Goal: Task Accomplishment & Management: Complete application form

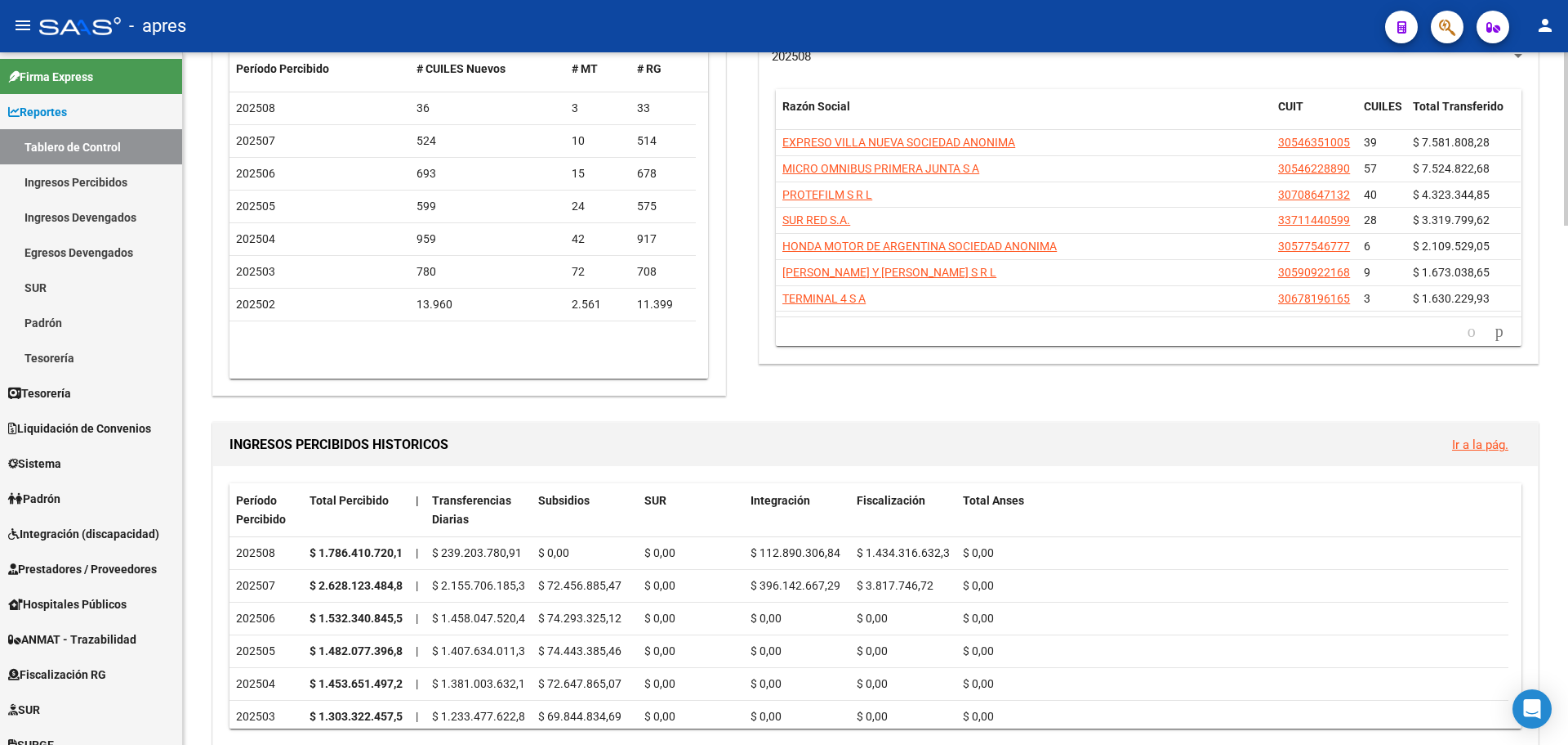
scroll to position [246, 0]
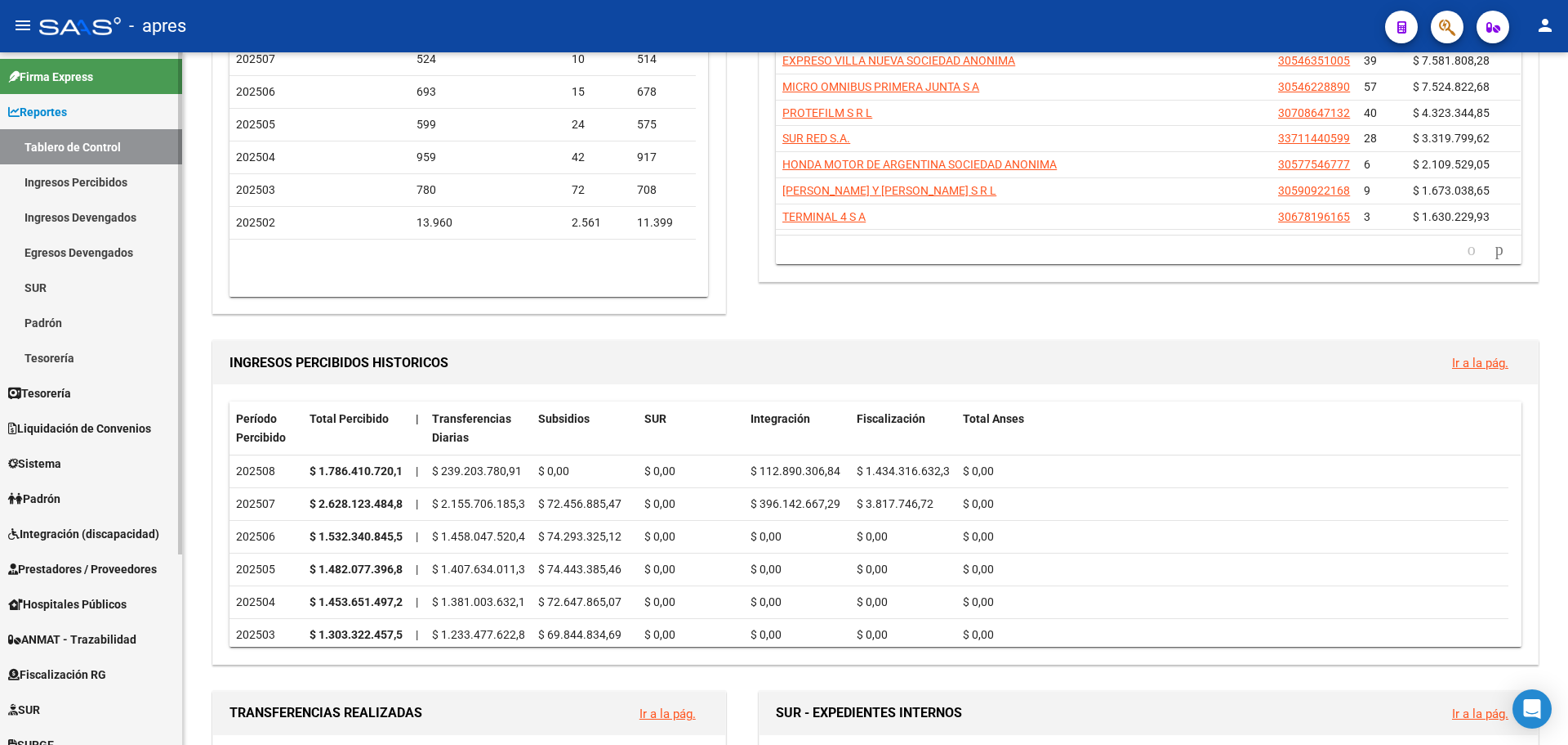
click at [76, 178] on link "Ingresos Percibidos" at bounding box center [91, 182] width 183 height 35
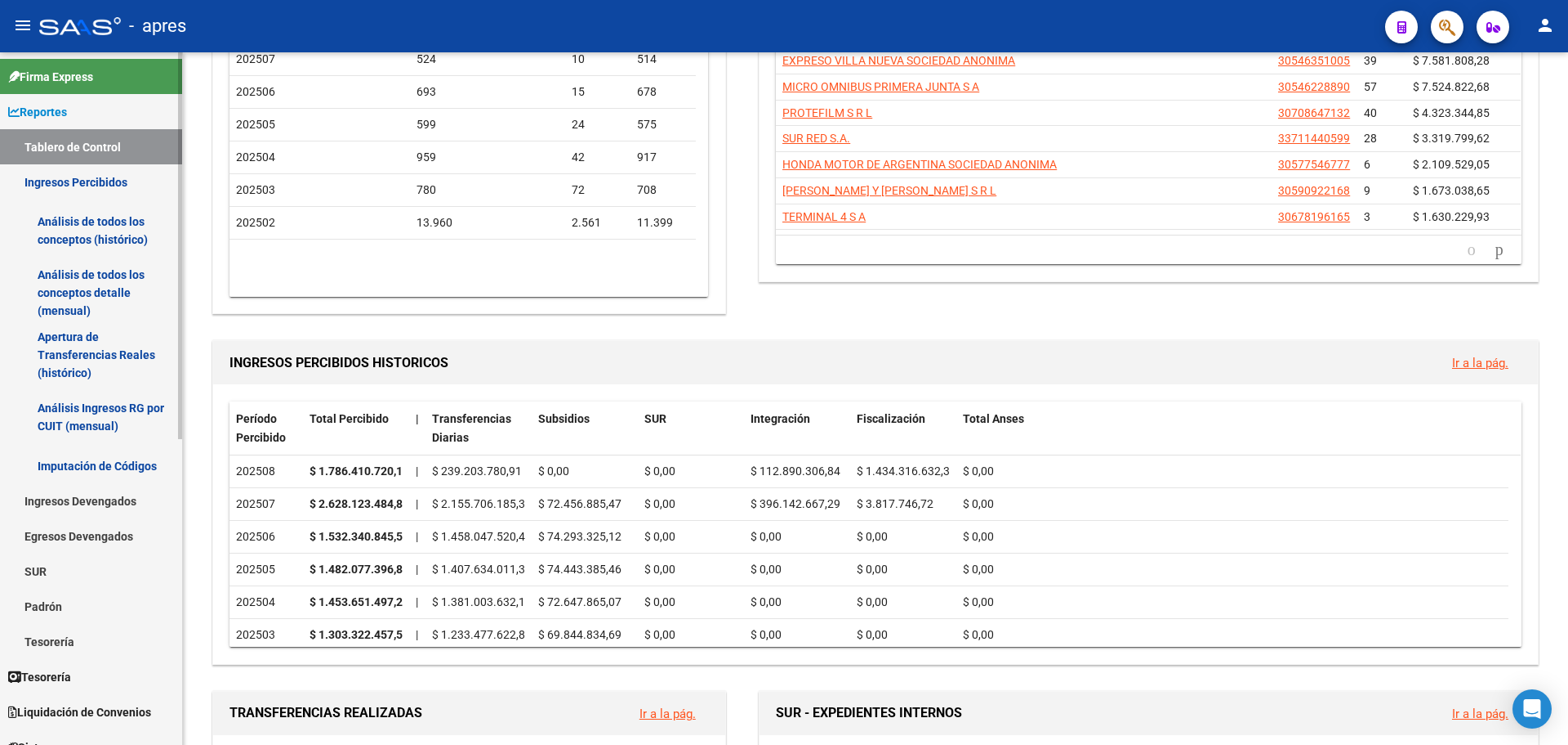
click at [63, 227] on link "Análisis de todos los conceptos (histórico)" at bounding box center [91, 231] width 183 height 62
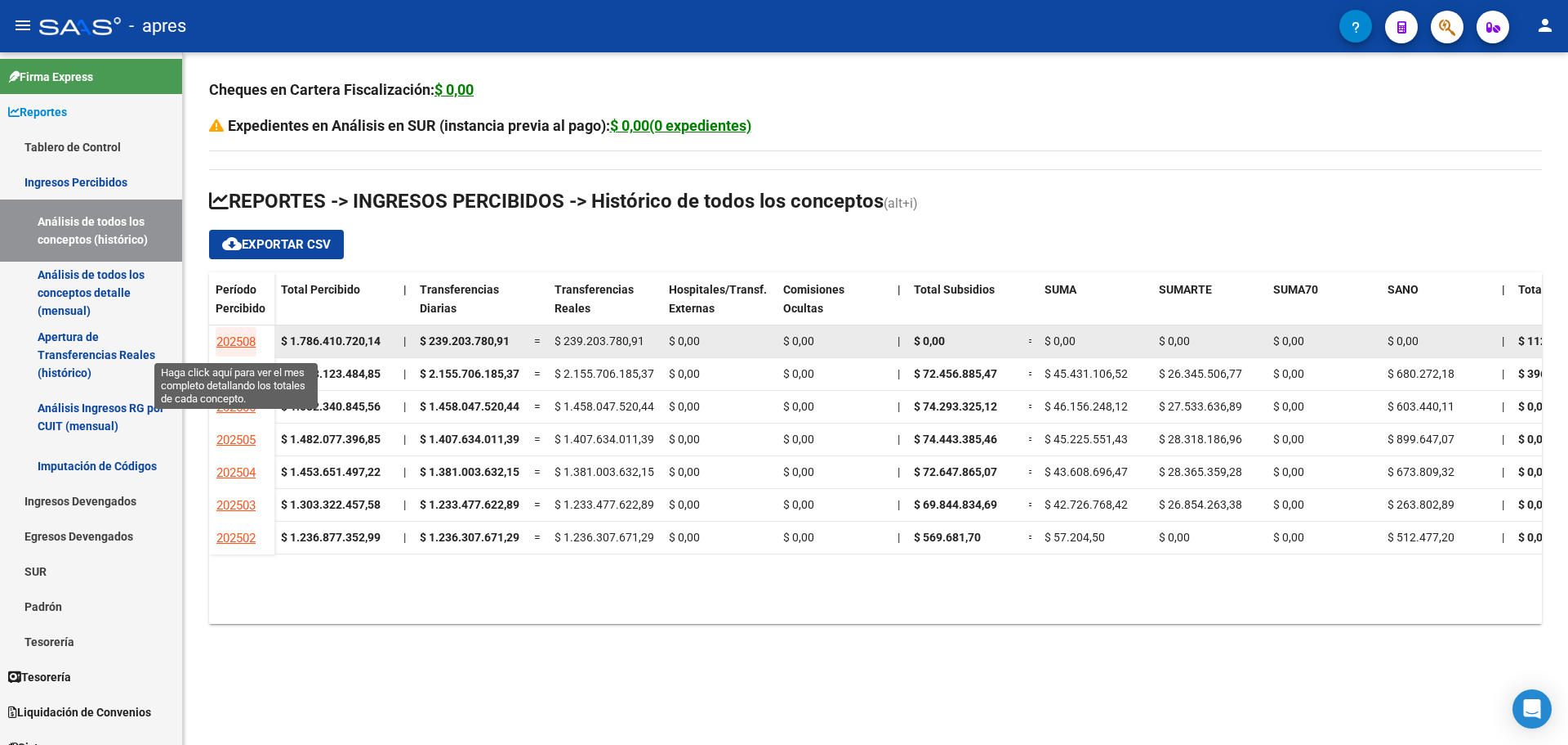
click at [241, 344] on span "202508" at bounding box center [236, 342] width 39 height 15
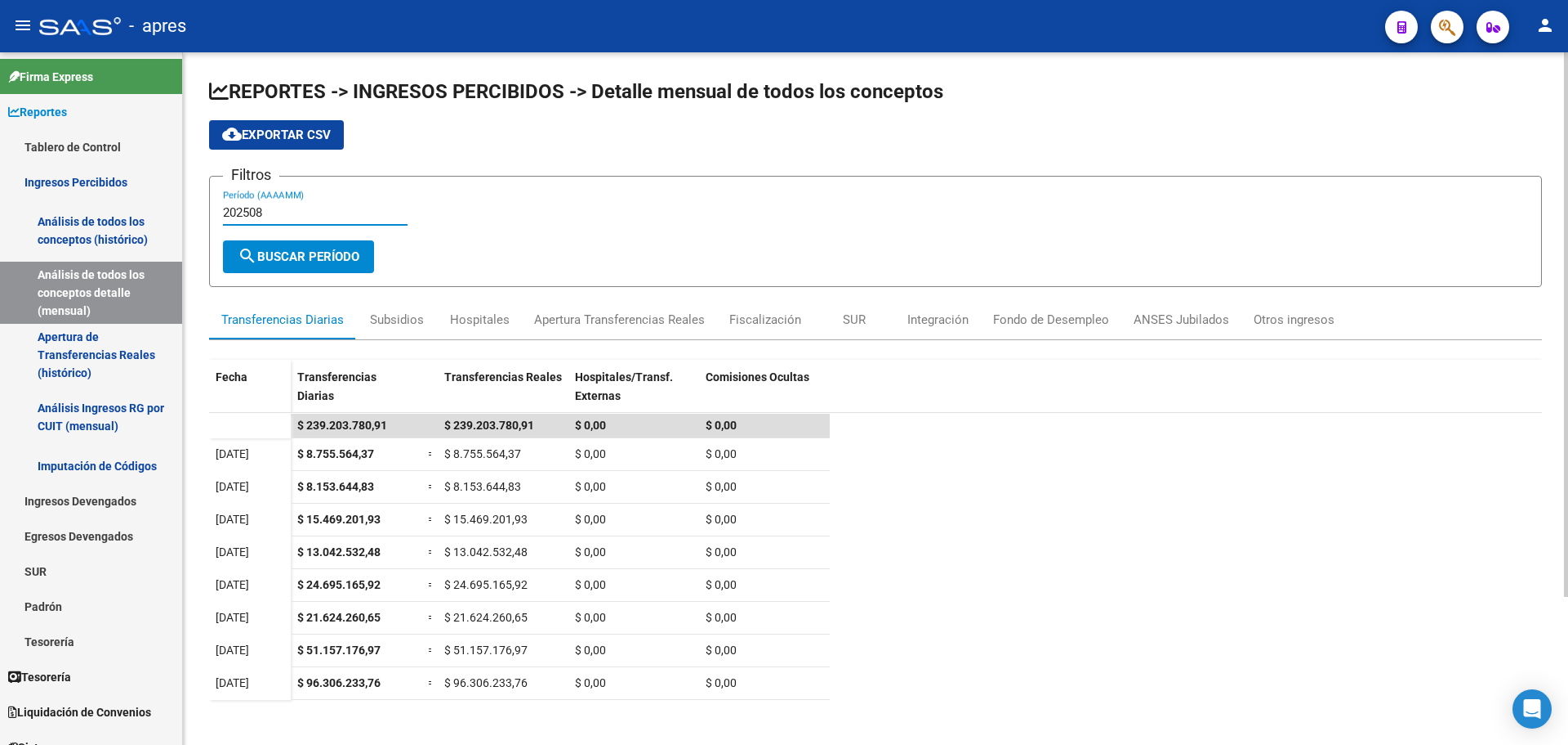
click at [281, 210] on input "202508" at bounding box center [314, 212] width 185 height 15
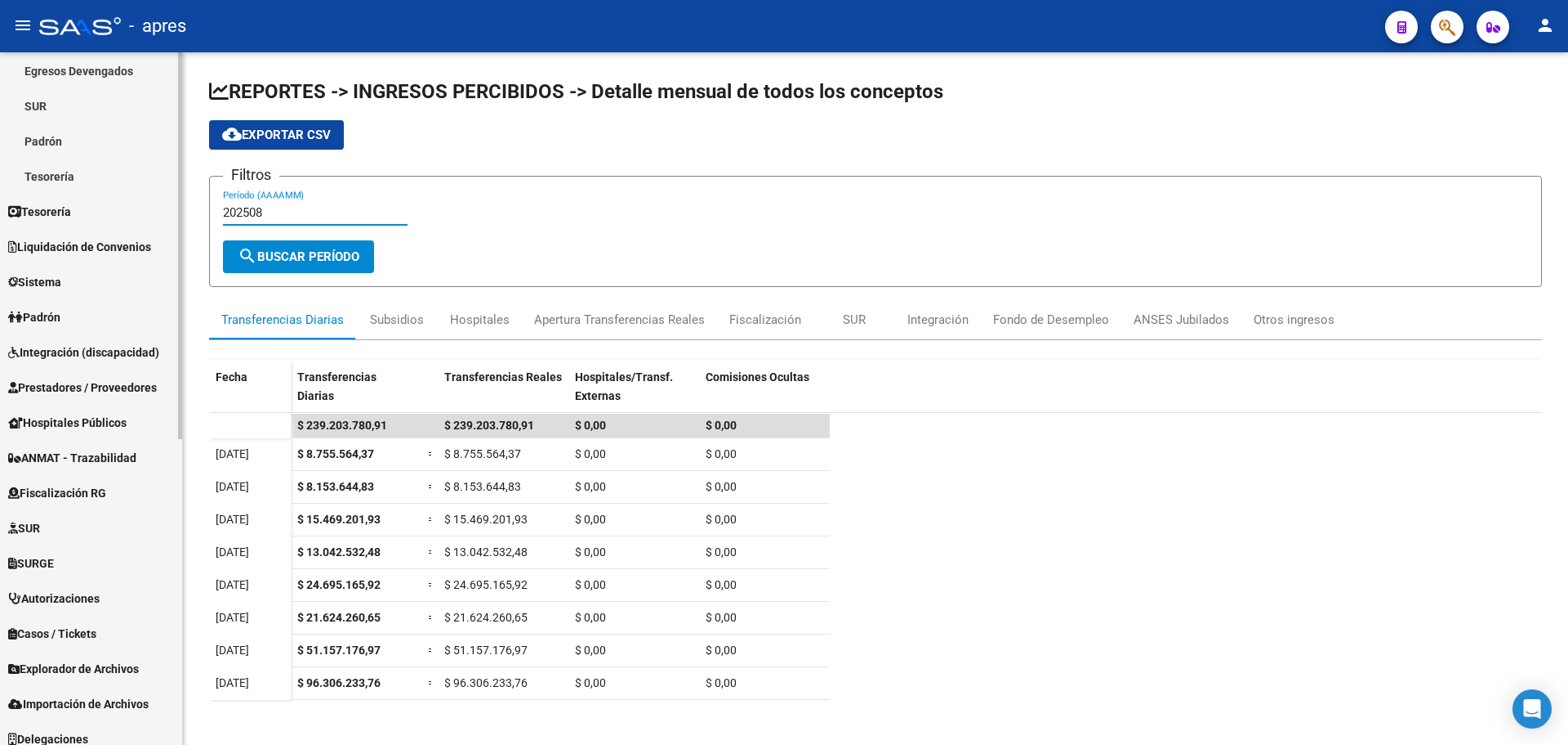
scroll to position [547, 0]
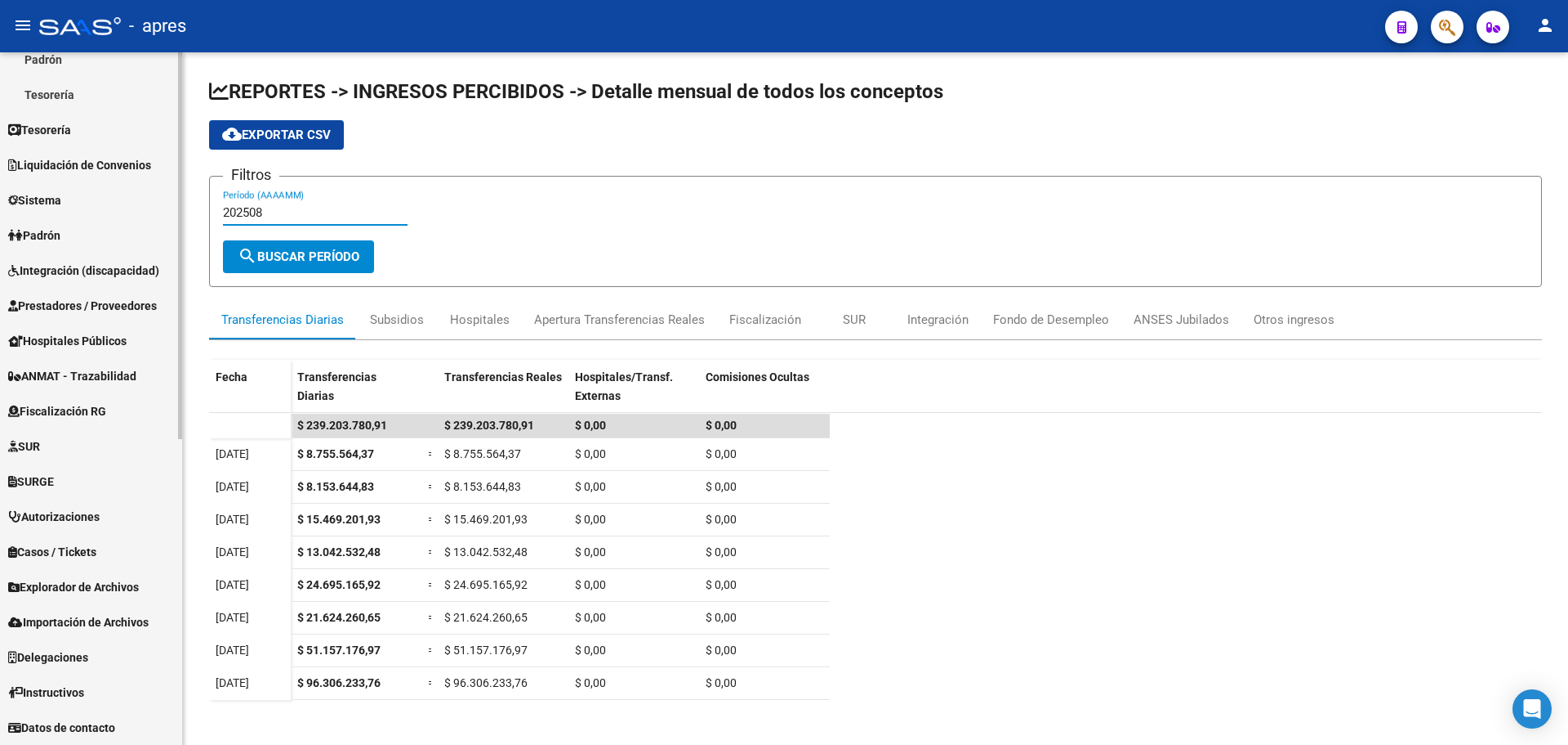
click at [179, 470] on div at bounding box center [180, 550] width 4 height 386
click at [41, 413] on span "Fiscalización RG" at bounding box center [57, 411] width 98 height 18
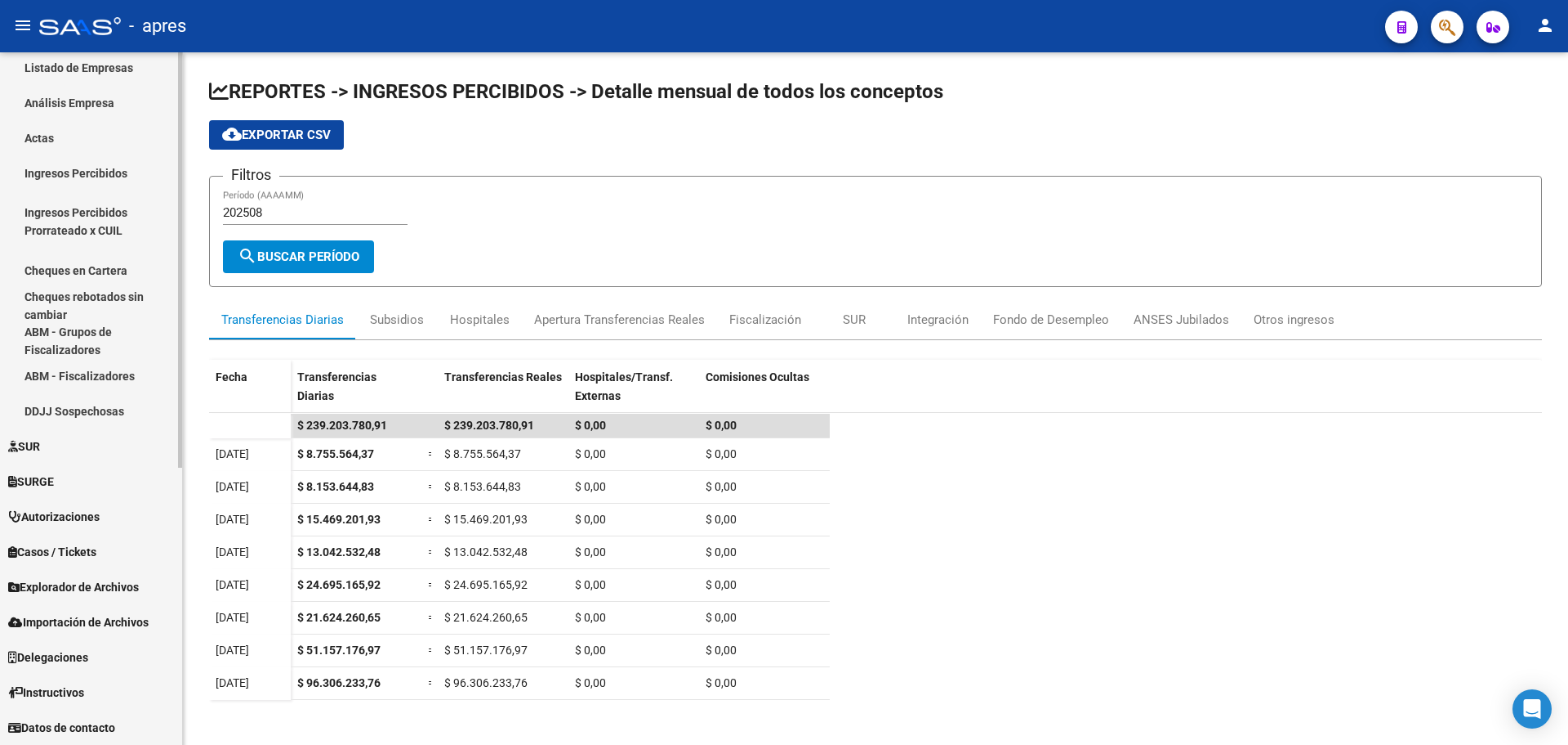
scroll to position [430, 0]
click at [53, 93] on link "Análisis Empresa" at bounding box center [91, 102] width 183 height 35
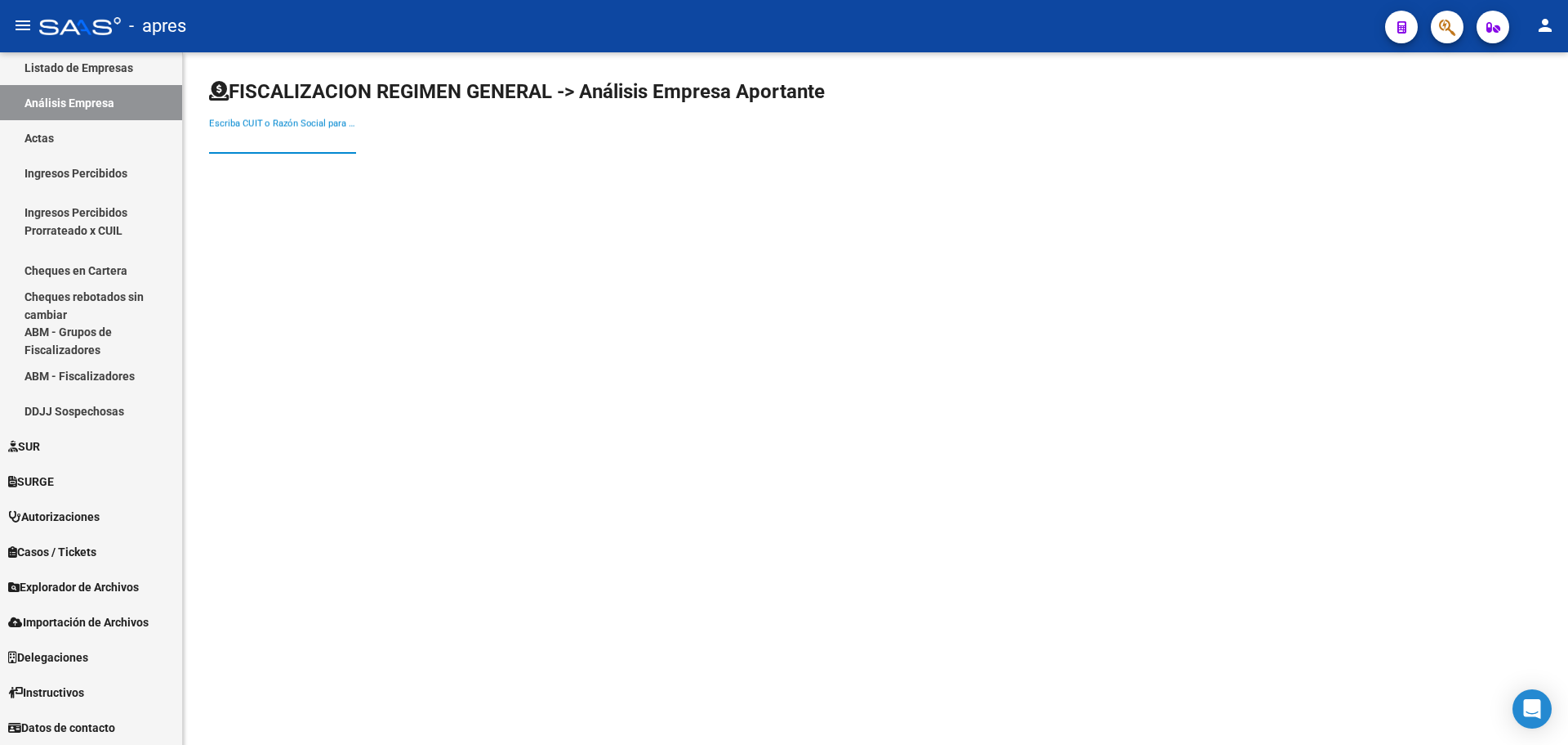
click at [312, 141] on input "Escriba CUIT o Razón Social para buscar" at bounding box center [282, 140] width 147 height 15
paste input "33639308109"
type input "33639308109"
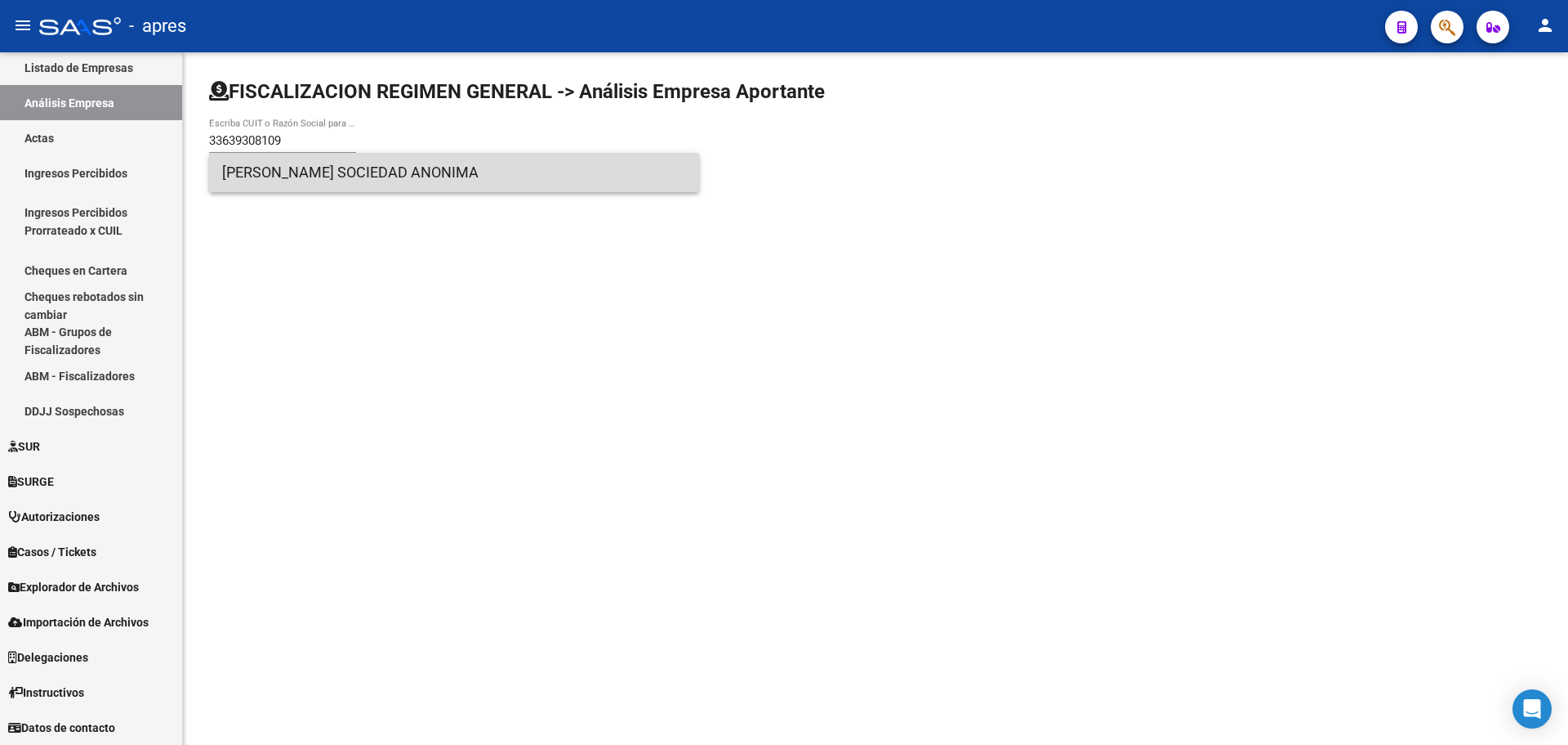
click at [361, 178] on span "[PERSON_NAME] SOCIEDAD ANONIMA" at bounding box center [454, 172] width 464 height 39
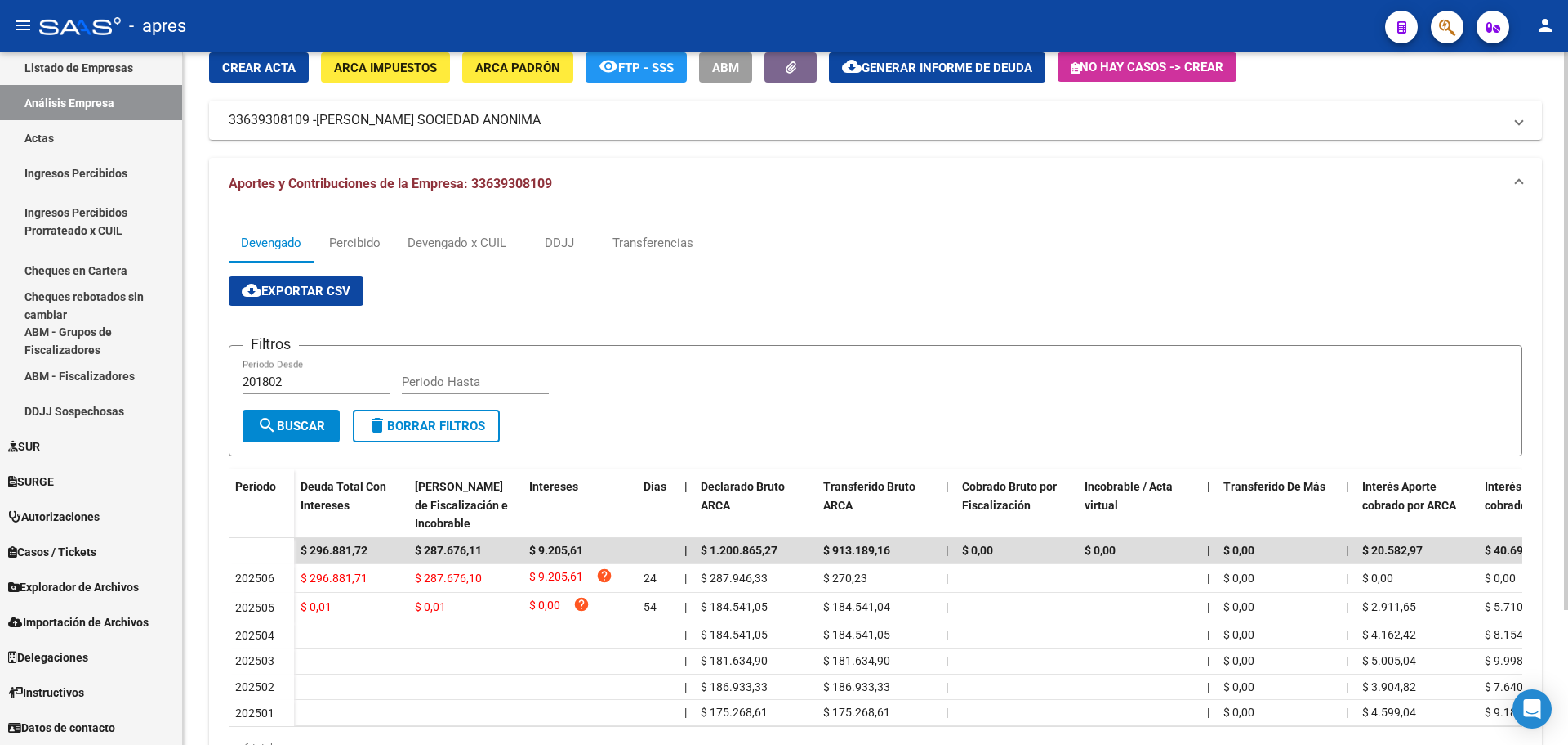
scroll to position [168, 0]
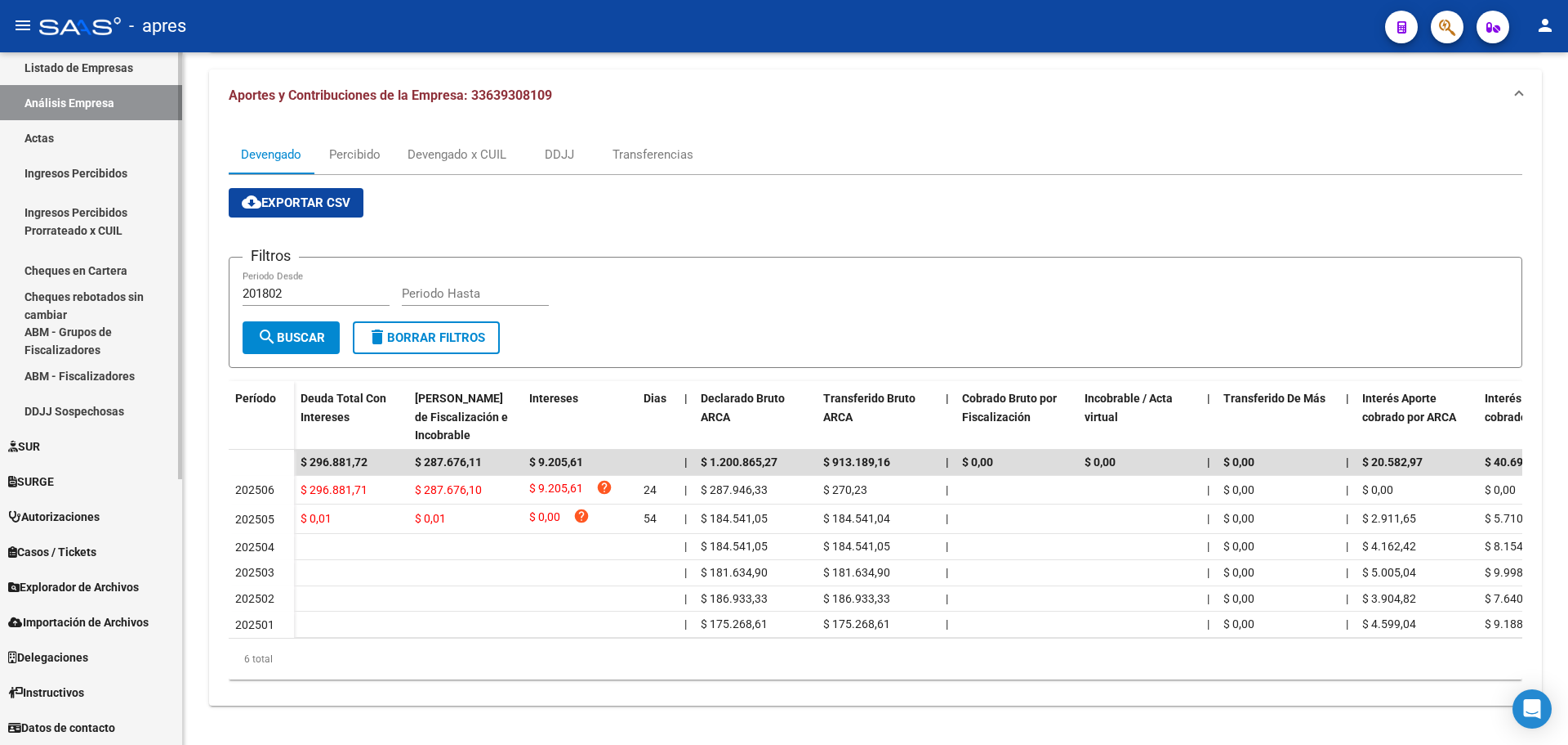
click at [187, 398] on mat-sidenav-container "Firma Express Reportes Tablero de Control Ingresos Percibidos Análisis de todos…" at bounding box center [784, 397] width 1568 height 692
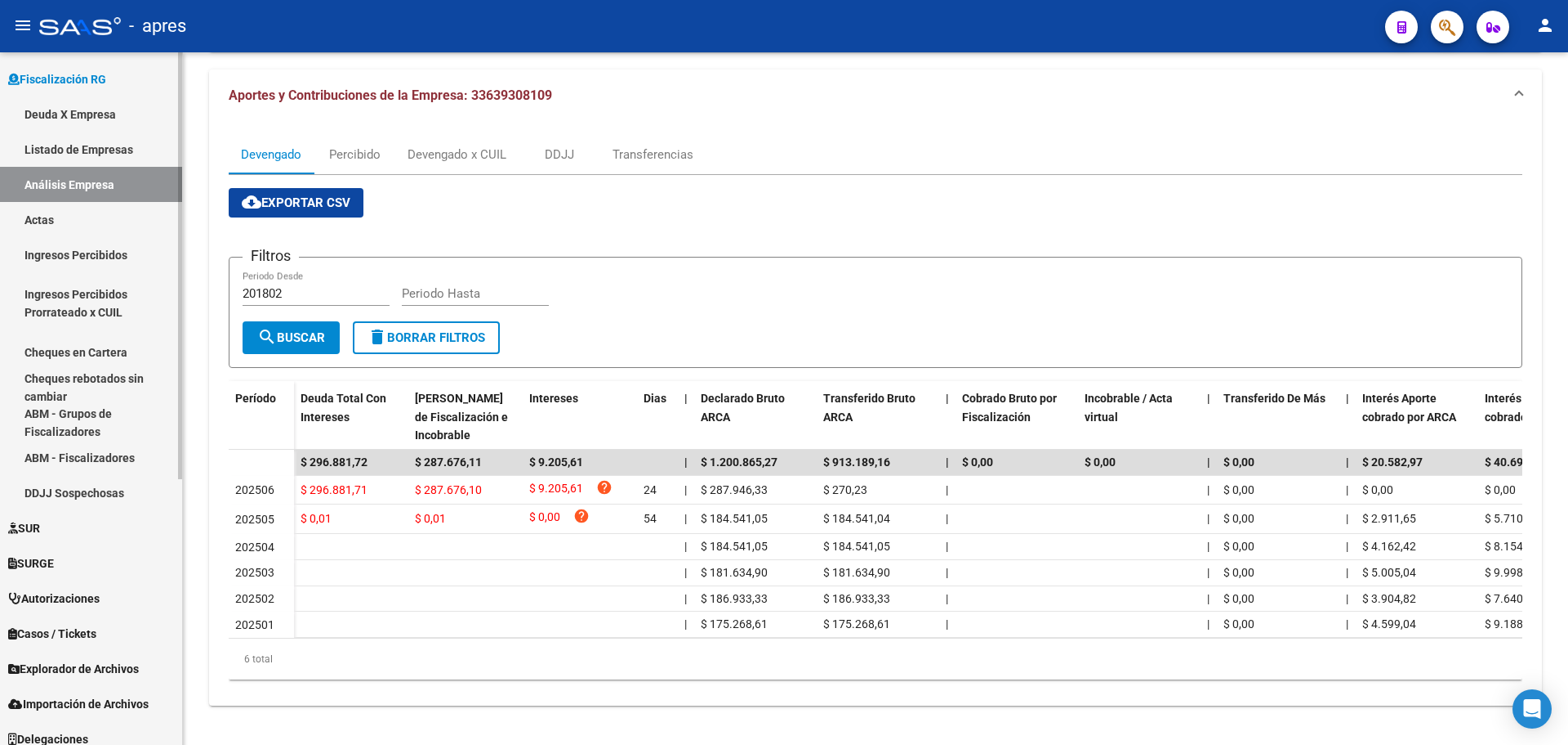
click at [43, 216] on link "Actas" at bounding box center [91, 219] width 183 height 35
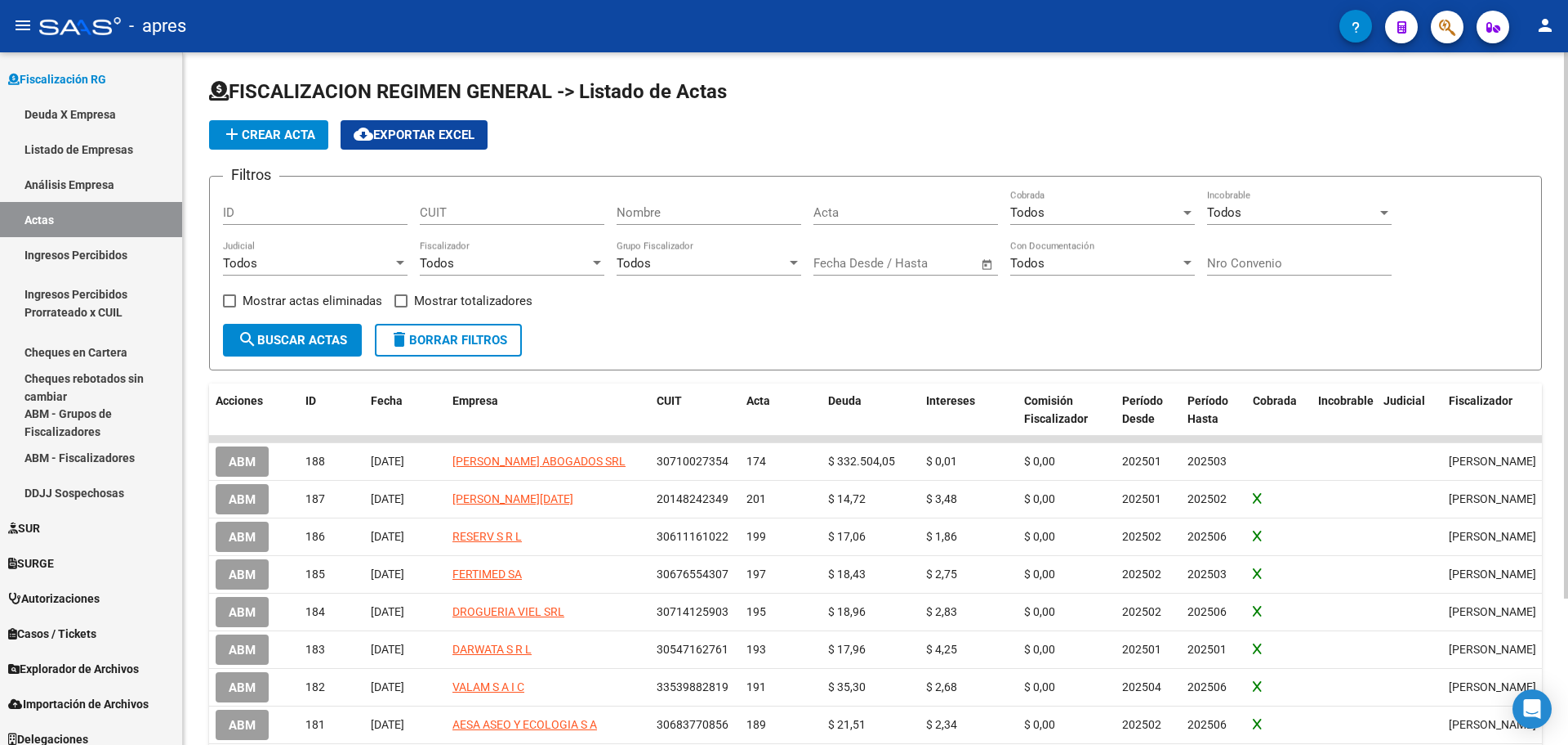
click at [489, 208] on input "CUIT" at bounding box center [512, 212] width 185 height 15
paste input "33-63930810-9"
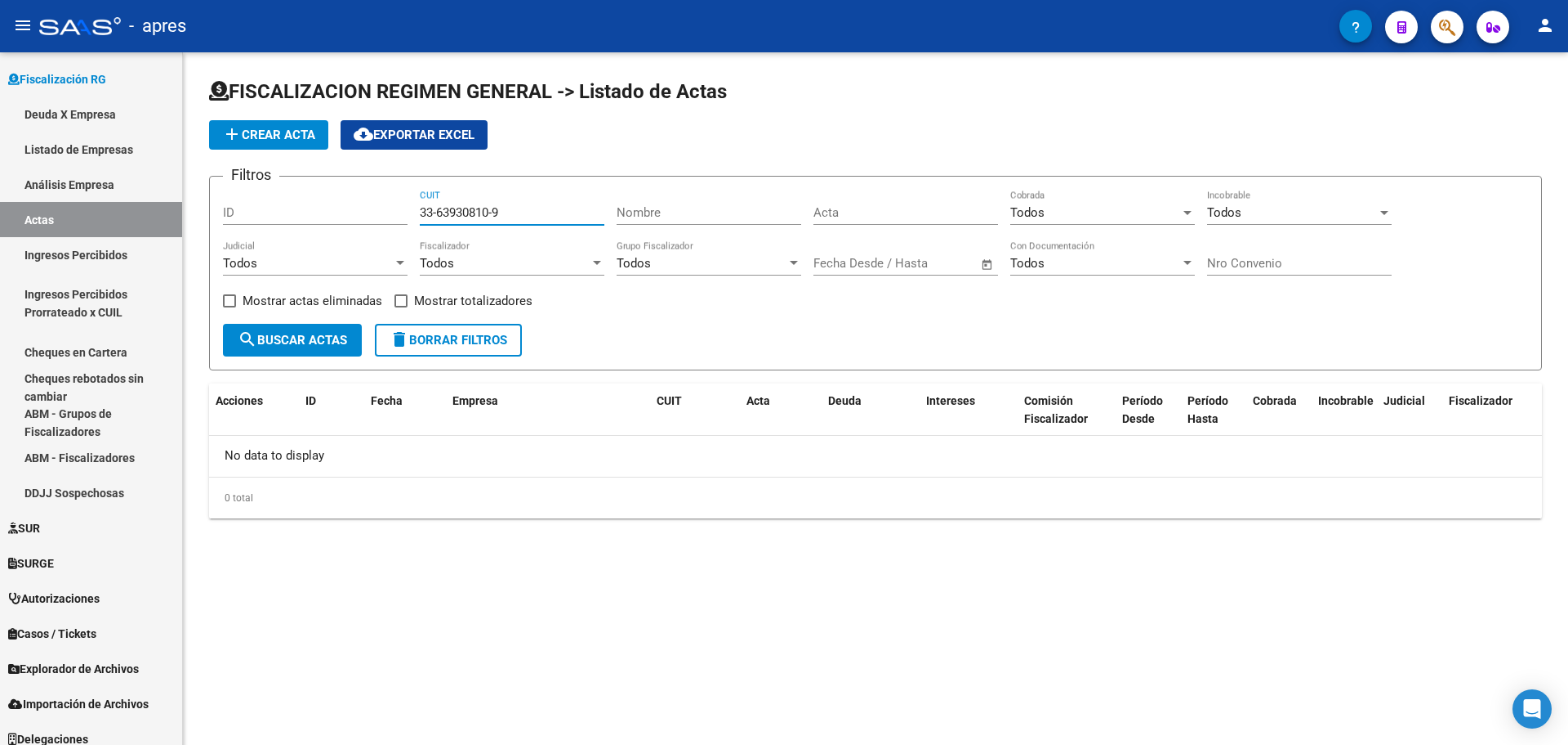
drag, startPoint x: 561, startPoint y: 205, endPoint x: 416, endPoint y: 206, distance: 145.0
click at [416, 206] on div "Filtros ID 33-63930810-9 CUIT Nombre Acta Todos Cobrada Todos Incobrable Todos …" at bounding box center [875, 257] width 1306 height 134
click at [310, 338] on span "search Buscar Actas" at bounding box center [292, 340] width 110 height 15
click at [448, 216] on input "33-63930810-9" at bounding box center [512, 212] width 185 height 15
drag, startPoint x: 544, startPoint y: 221, endPoint x: 335, endPoint y: 193, distance: 210.9
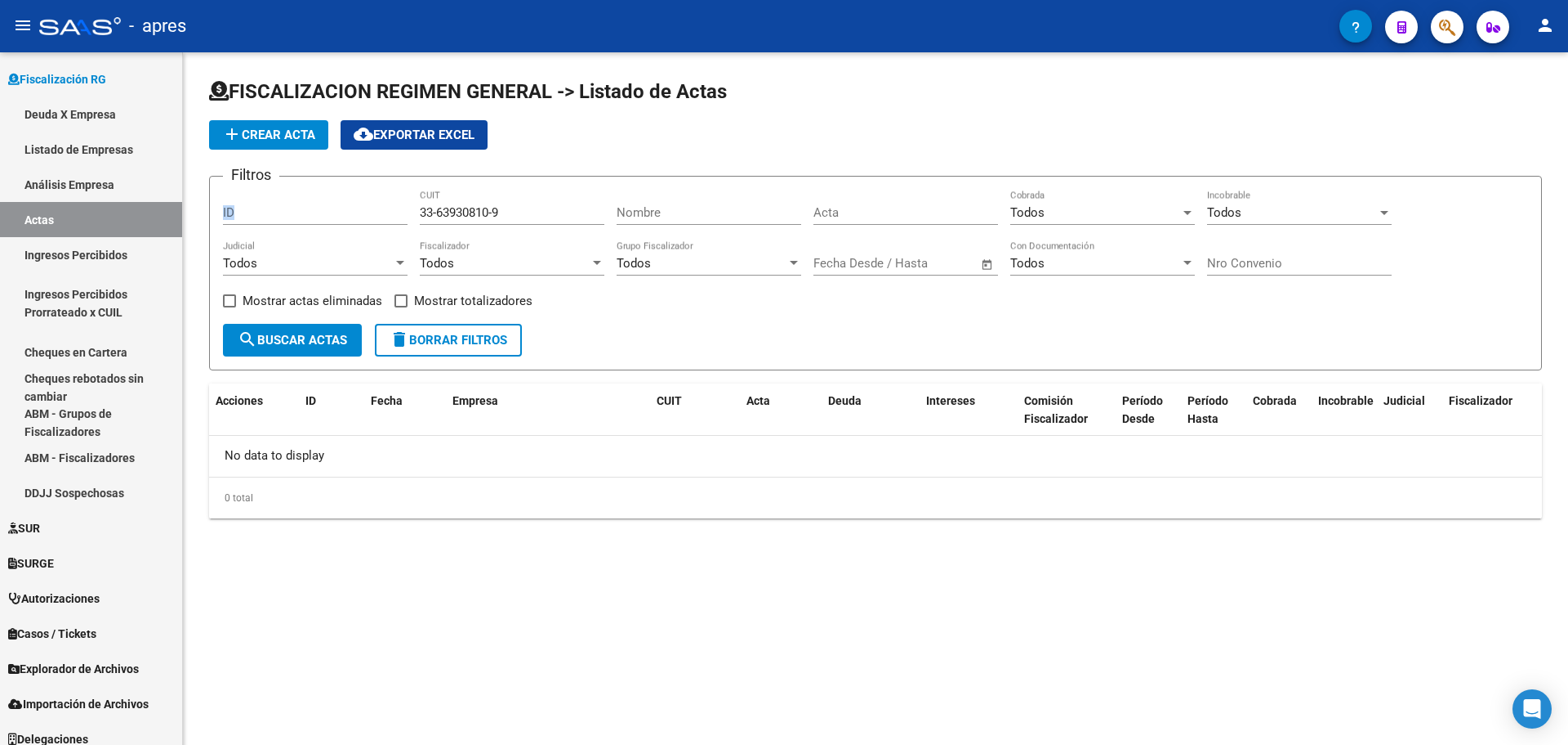
click at [335, 193] on div "Filtros ID 33-63930810-9 CUIT Nombre Acta Todos Cobrada Todos Incobrable Todos …" at bounding box center [875, 257] width 1306 height 134
type input "36-39308109"
drag, startPoint x: 504, startPoint y: 205, endPoint x: 384, endPoint y: 208, distance: 120.0
click at [384, 208] on div "Filtros ID 36-39308109 CUIT Nombre Acta Todos Cobrada Todos Incobrable Todos Ju…" at bounding box center [875, 257] width 1306 height 134
click at [422, 216] on input "36-39308109" at bounding box center [512, 212] width 185 height 15
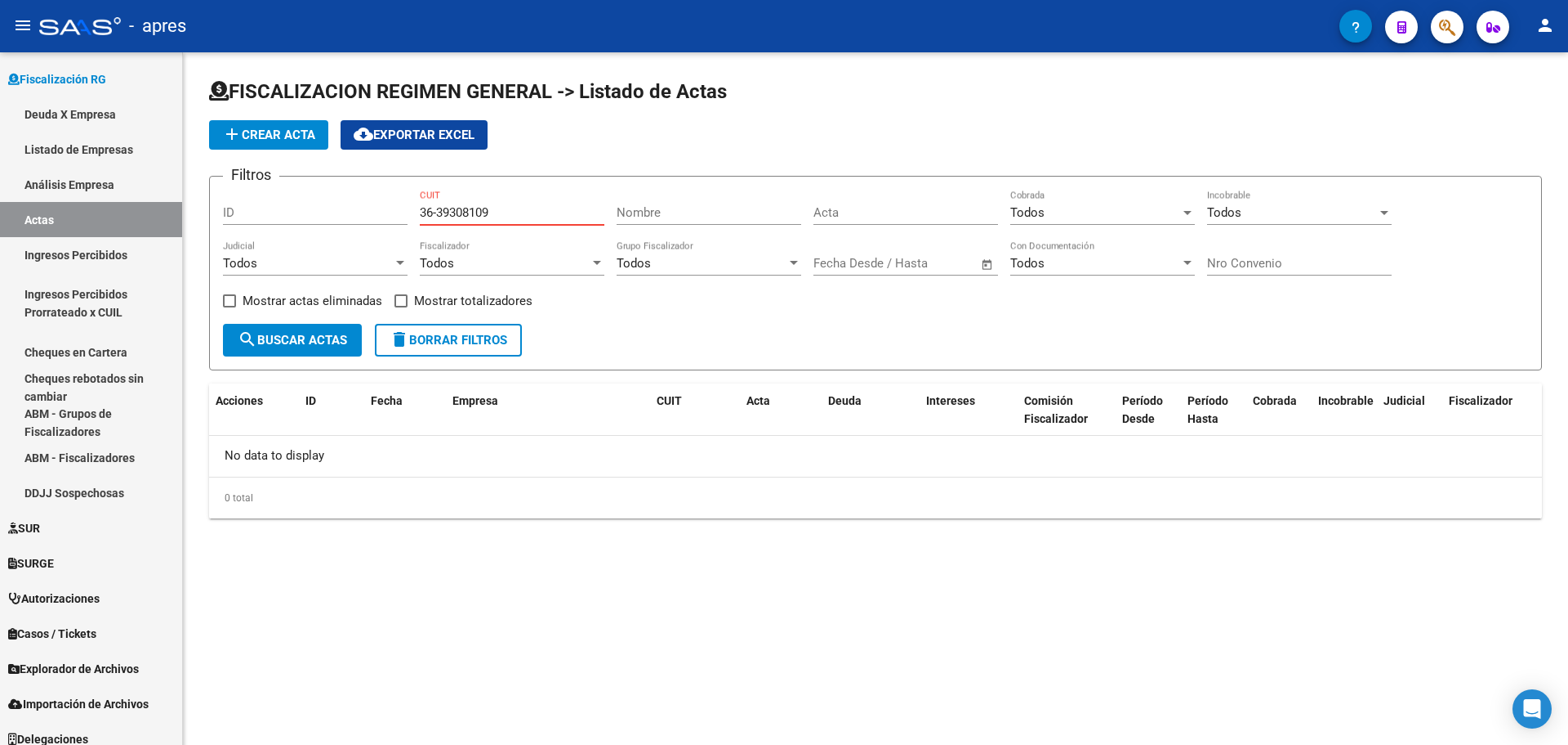
drag, startPoint x: 506, startPoint y: 212, endPoint x: 403, endPoint y: 211, distance: 103.0
click at [403, 211] on div "Filtros ID 36-39308109 CUIT Nombre Acta Todos Cobrada Todos Incobrable Todos Ju…" at bounding box center [875, 257] width 1306 height 134
click at [456, 210] on input "CUIT" at bounding box center [512, 212] width 185 height 15
paste input "33-63930810-9"
type input "33-63930810-9"
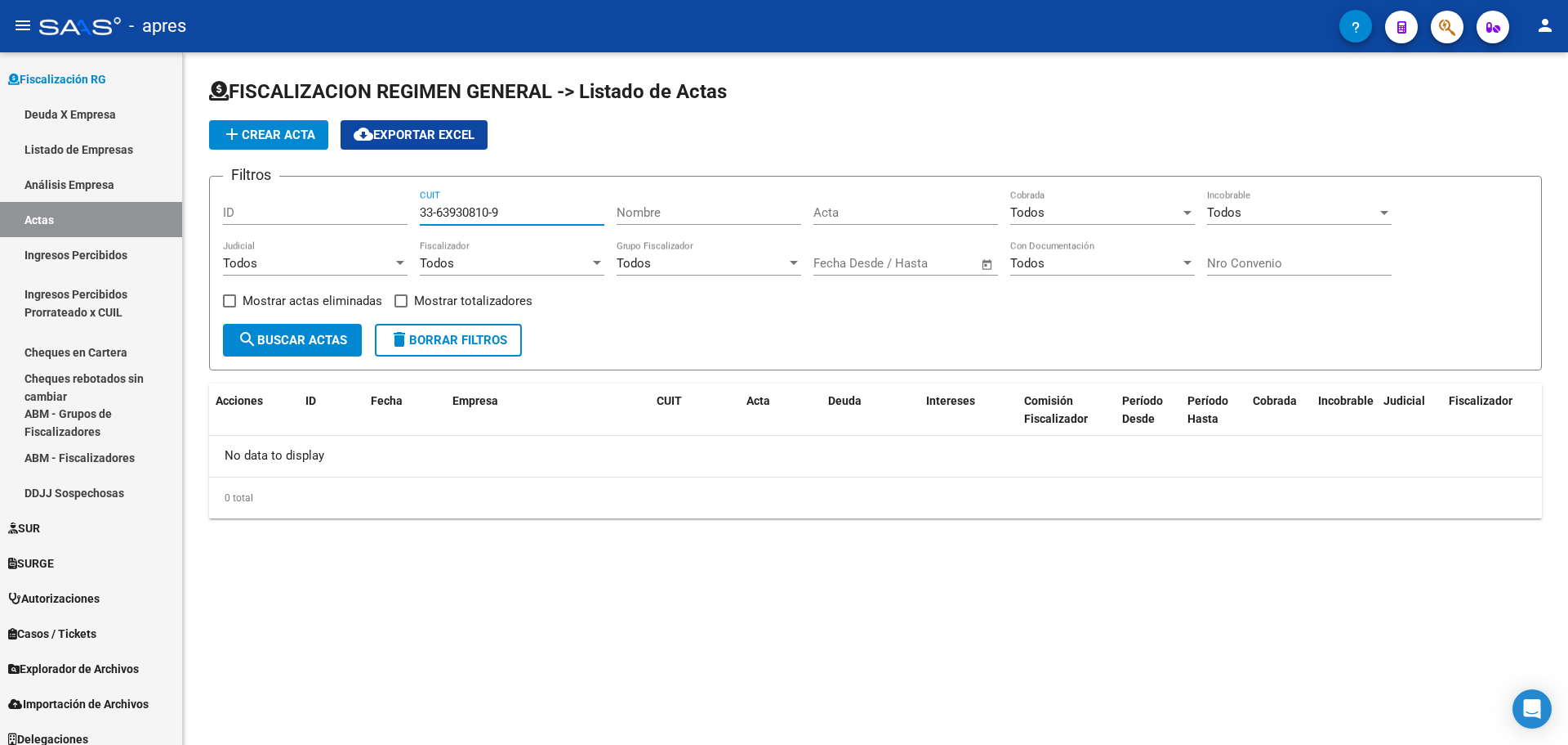
click at [293, 127] on button "add Crear Acta" at bounding box center [268, 134] width 119 height 29
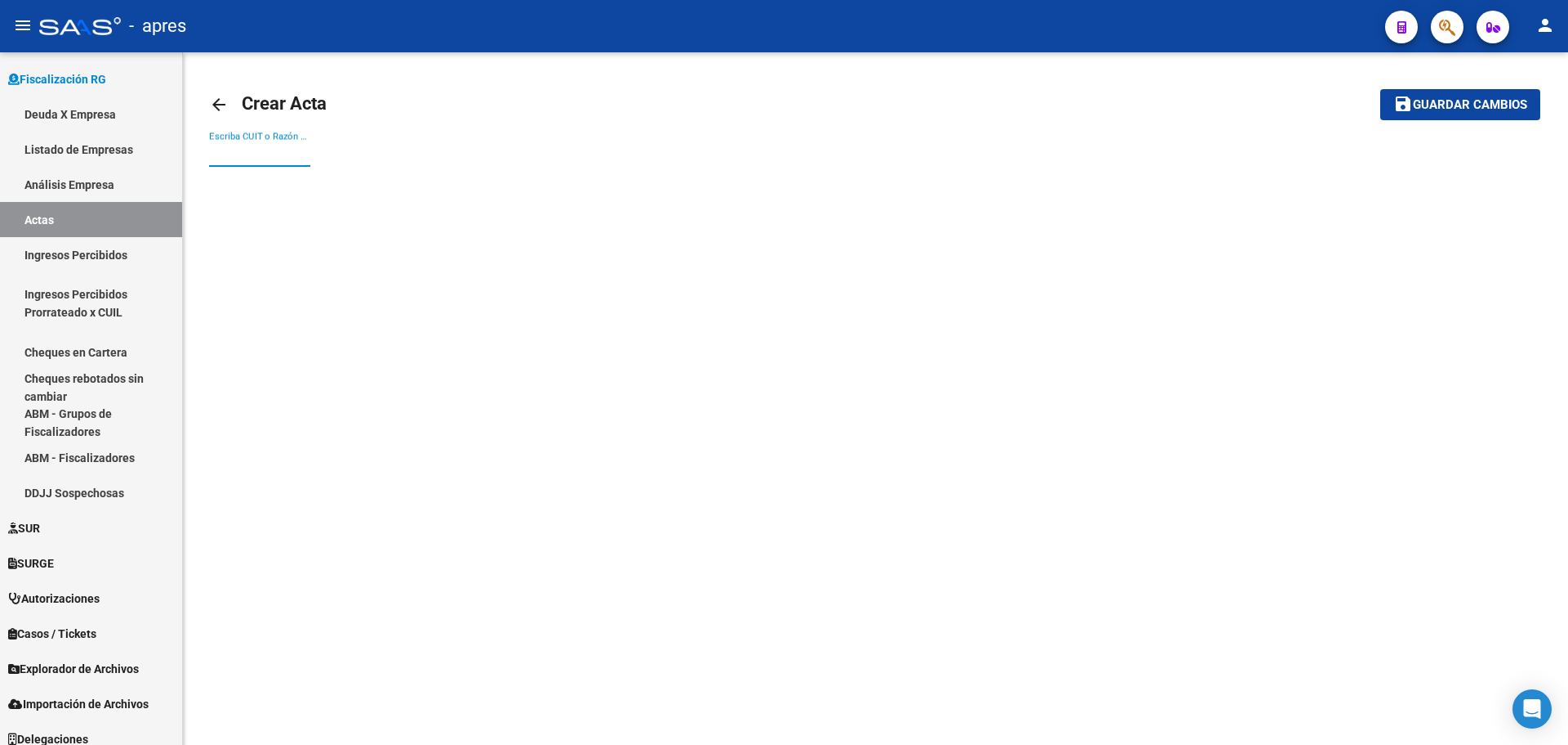
click at [285, 159] on input "Escriba CUIT o Razón Social para buscar" at bounding box center [260, 154] width 101 height 15
paste input "33639308109"
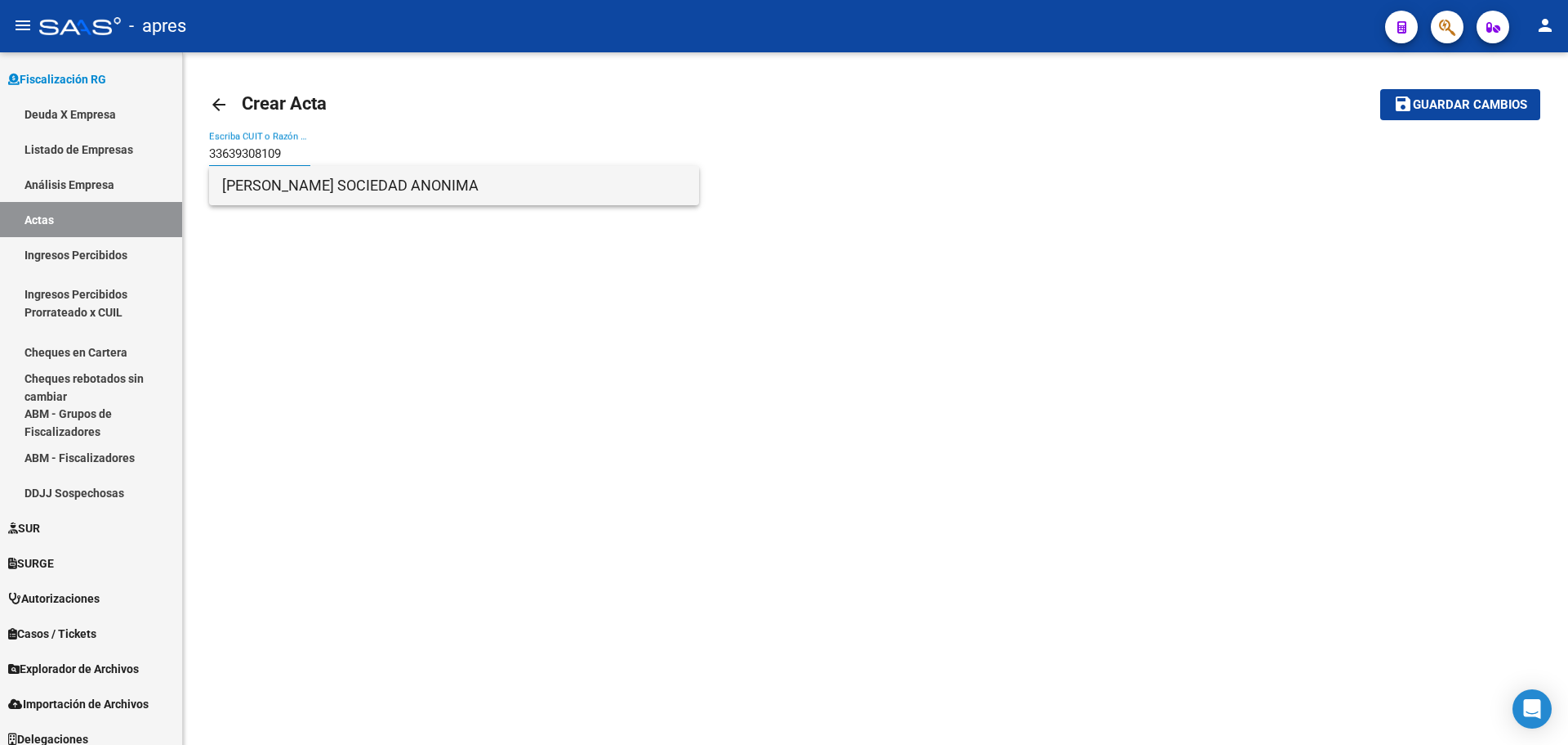
type input "33639308109"
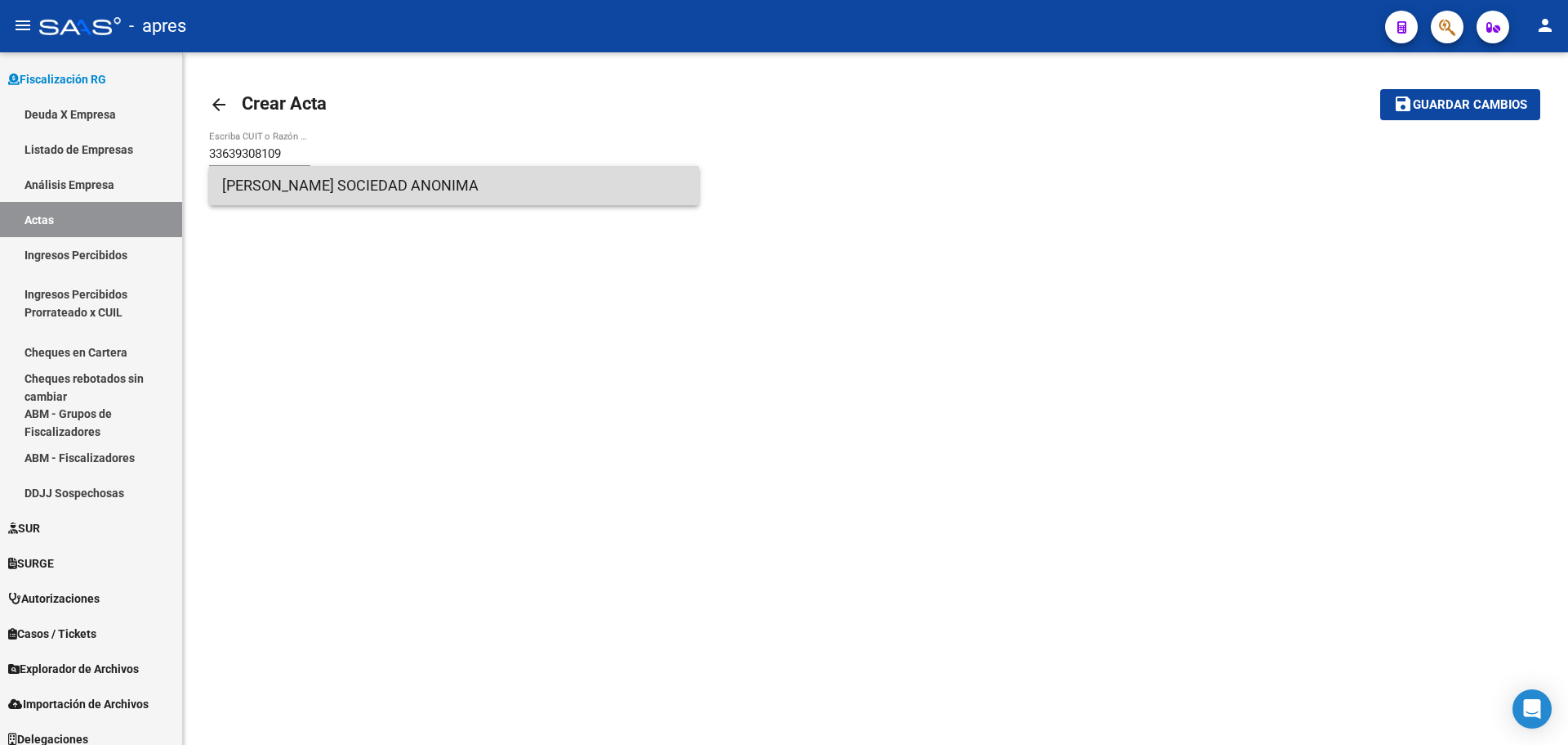
click at [293, 202] on span "[PERSON_NAME] SOCIEDAD ANONIMA" at bounding box center [454, 185] width 464 height 39
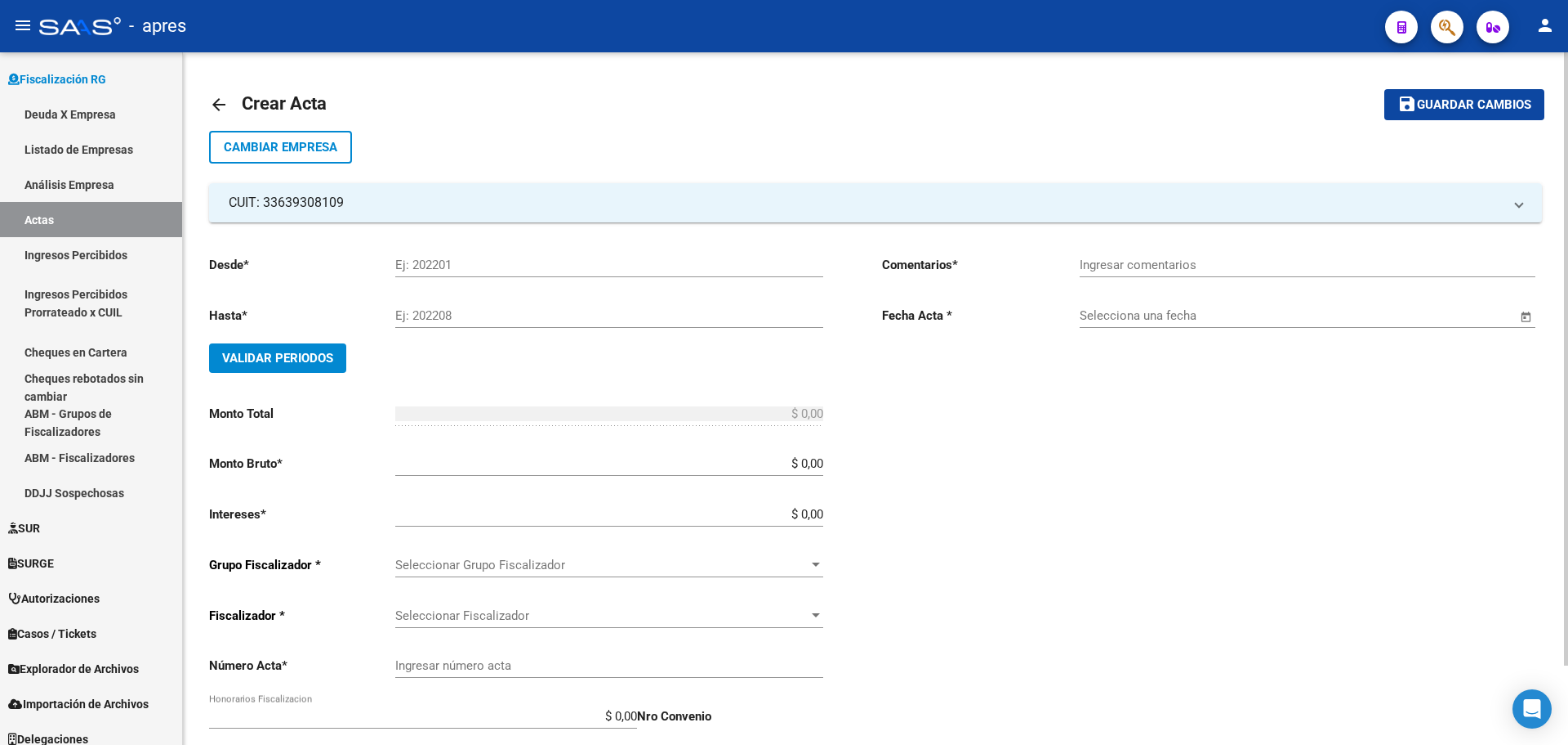
click at [532, 276] on div "Ej: 202201" at bounding box center [609, 259] width 428 height 35
type input "202505"
click at [490, 319] on input "Ej: 202208" at bounding box center [609, 316] width 428 height 15
type input "202505"
click at [271, 353] on span "Validar Periodos" at bounding box center [277, 358] width 111 height 15
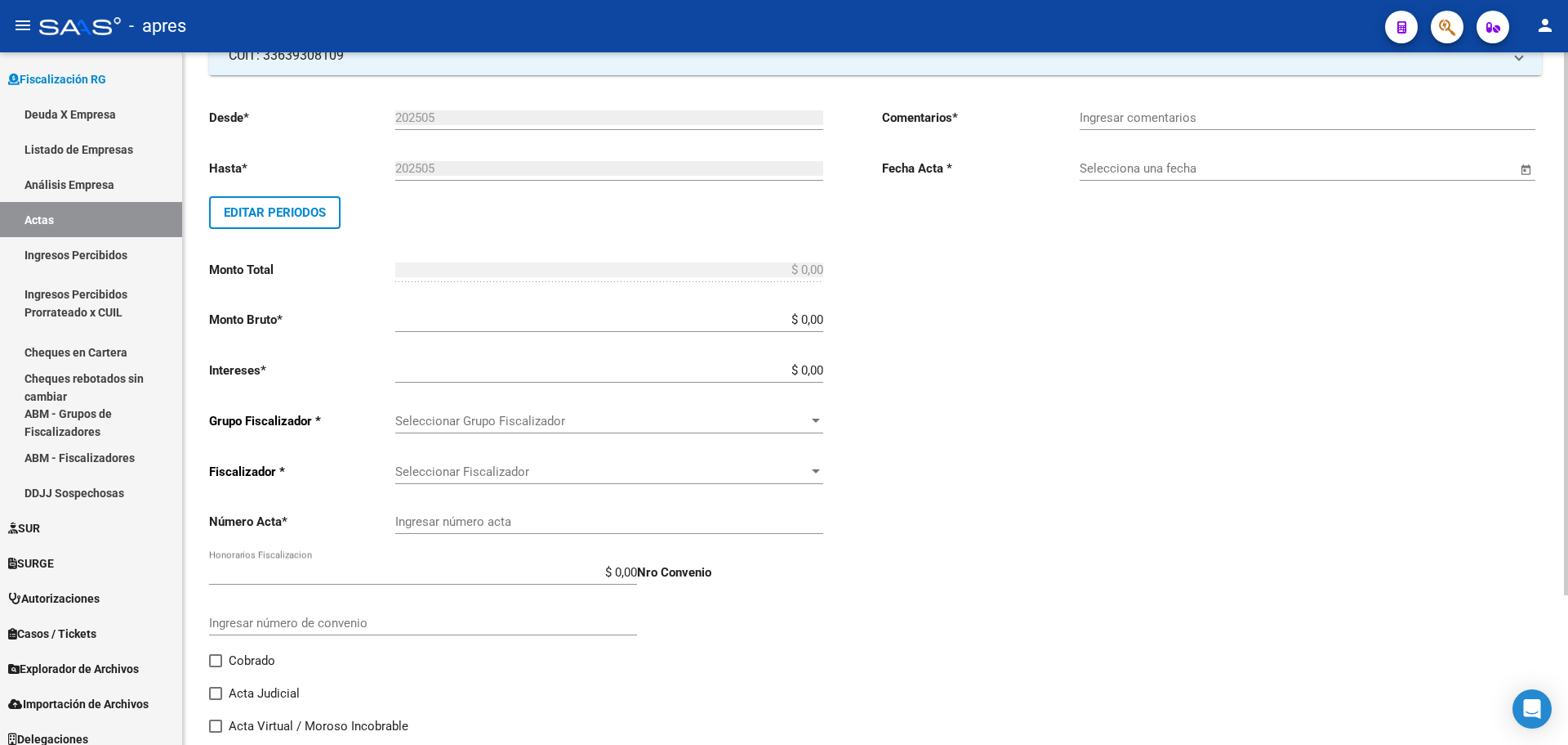
scroll to position [164, 0]
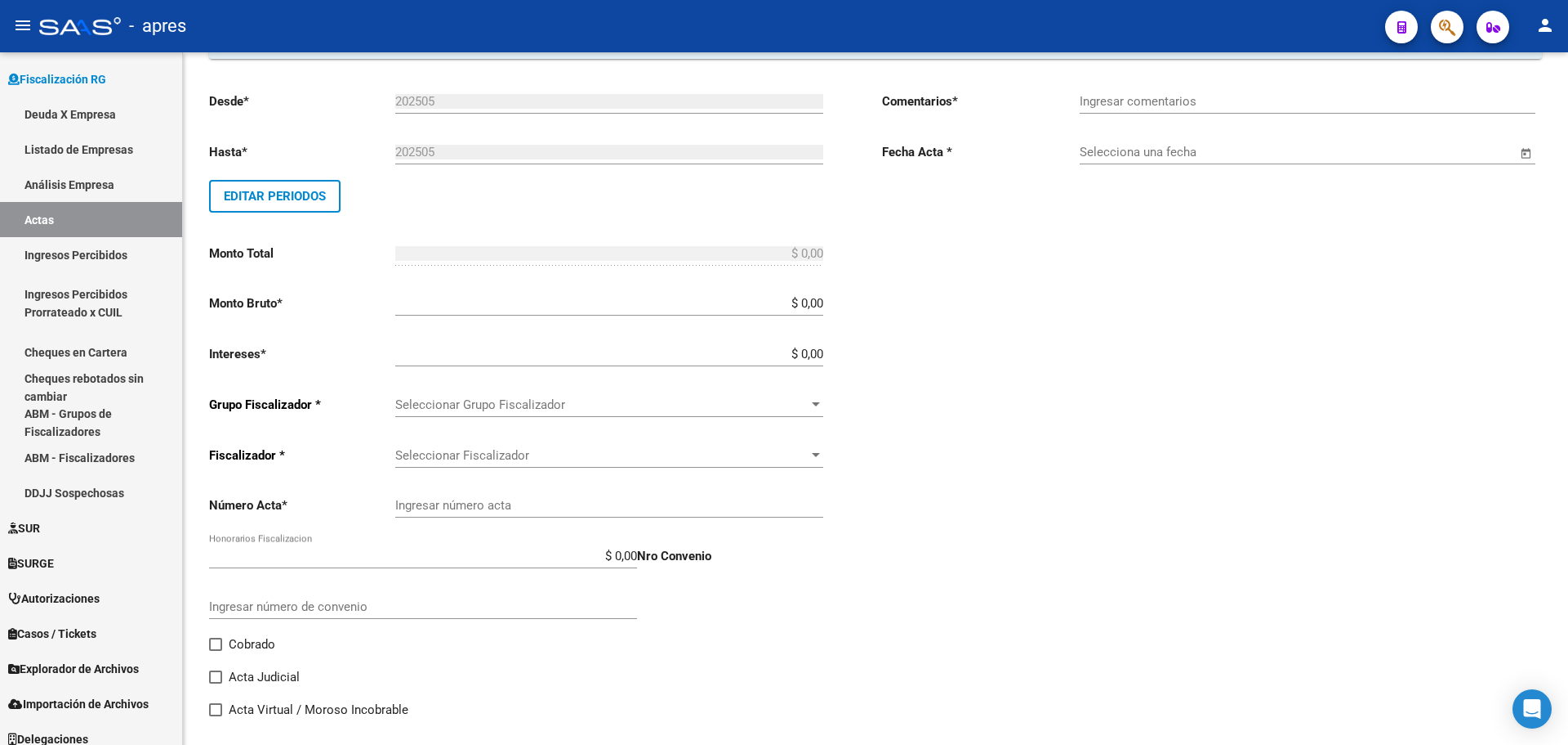
click at [794, 319] on div "$ 0,00 Ingresar monto bruto" at bounding box center [609, 306] width 428 height 51
click at [817, 301] on input "$ 0,00" at bounding box center [609, 303] width 428 height 15
type input "$ 0,01"
click at [820, 351] on input "$ 0,00" at bounding box center [609, 354] width 428 height 15
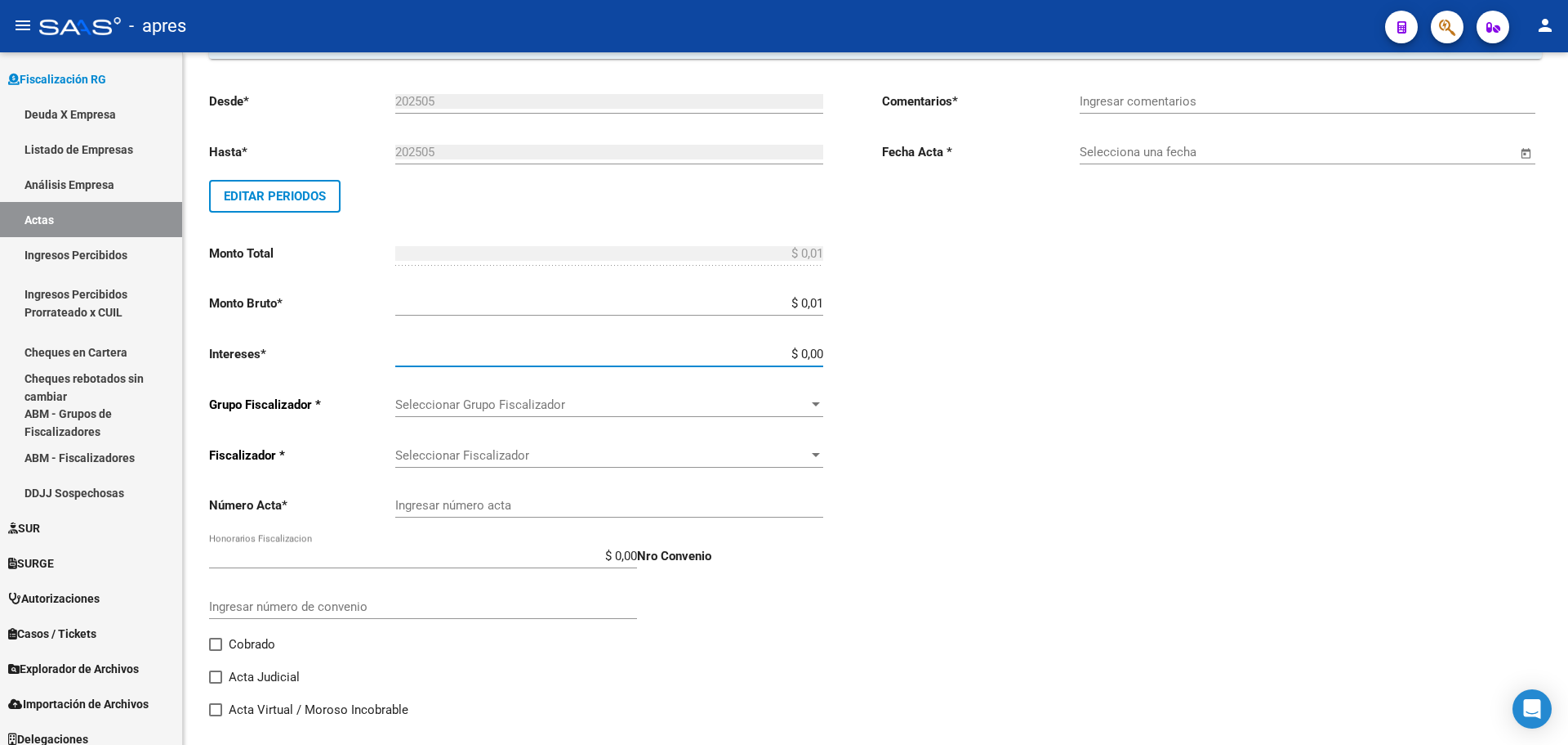
type input "$ 0,01"
type input "$ 0,02"
click at [703, 398] on span "Seleccionar Grupo Fiscalizador" at bounding box center [602, 404] width 413 height 15
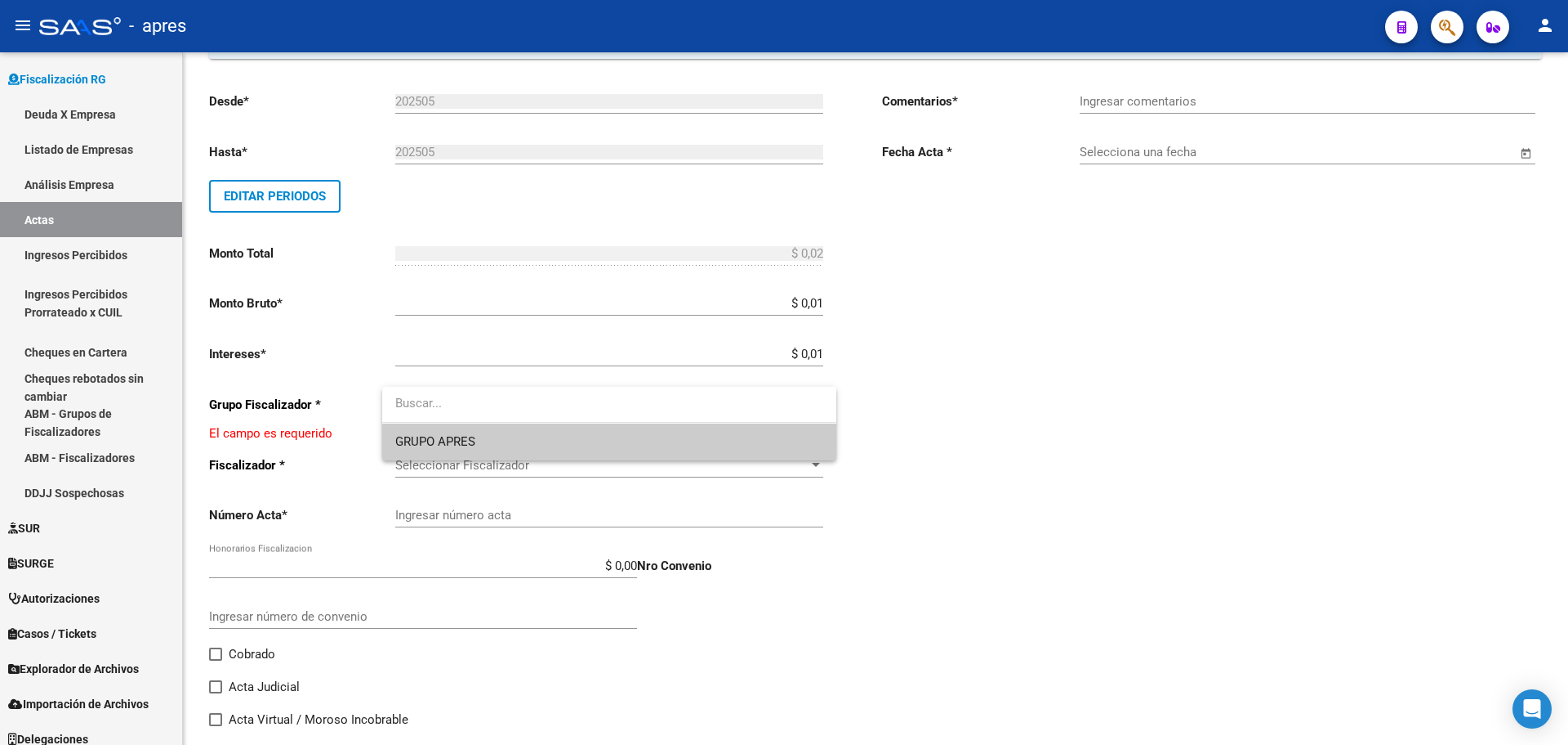
click at [620, 443] on span "GRUPO APRES" at bounding box center [609, 441] width 428 height 37
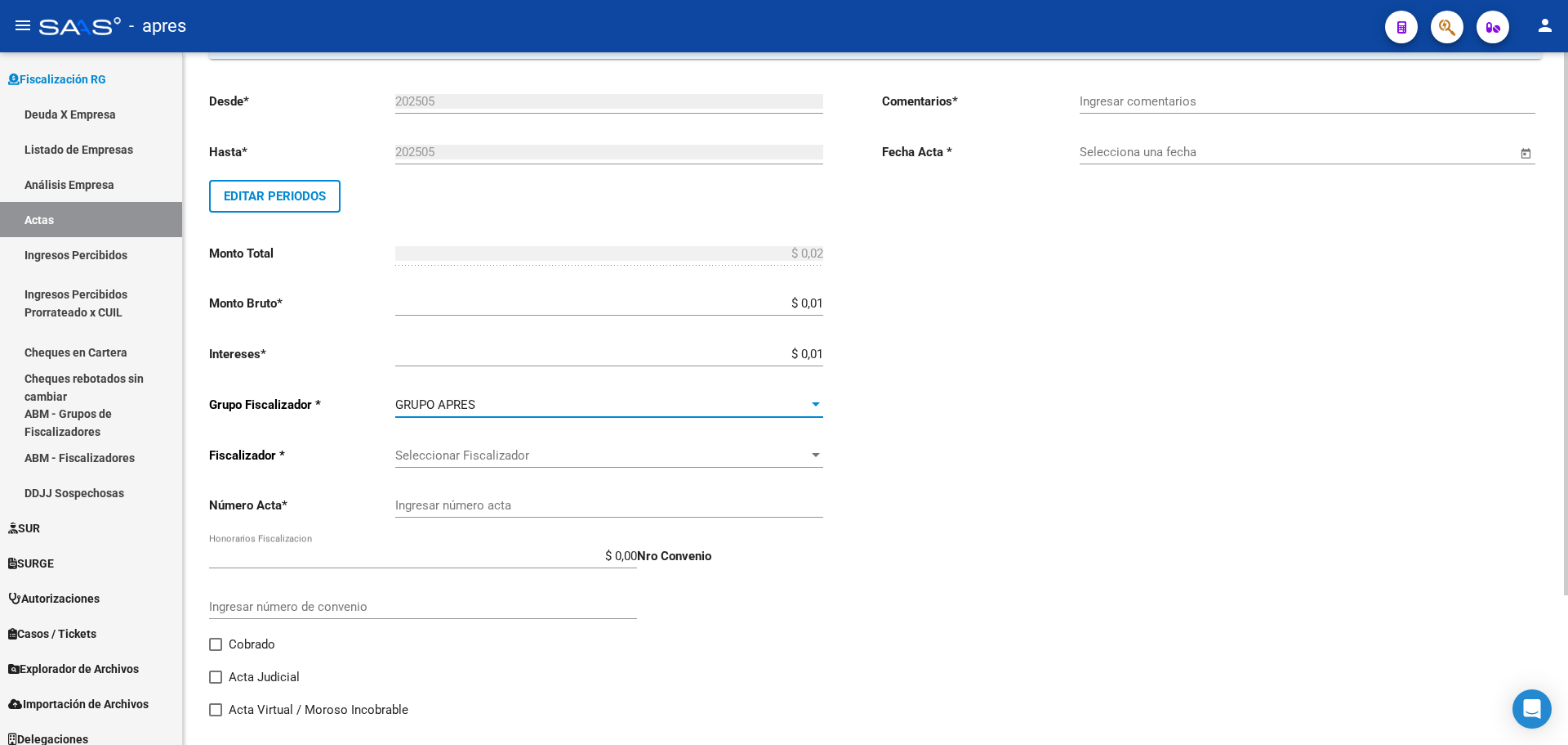
click at [682, 457] on span "Seleccionar Fiscalizador" at bounding box center [602, 455] width 413 height 15
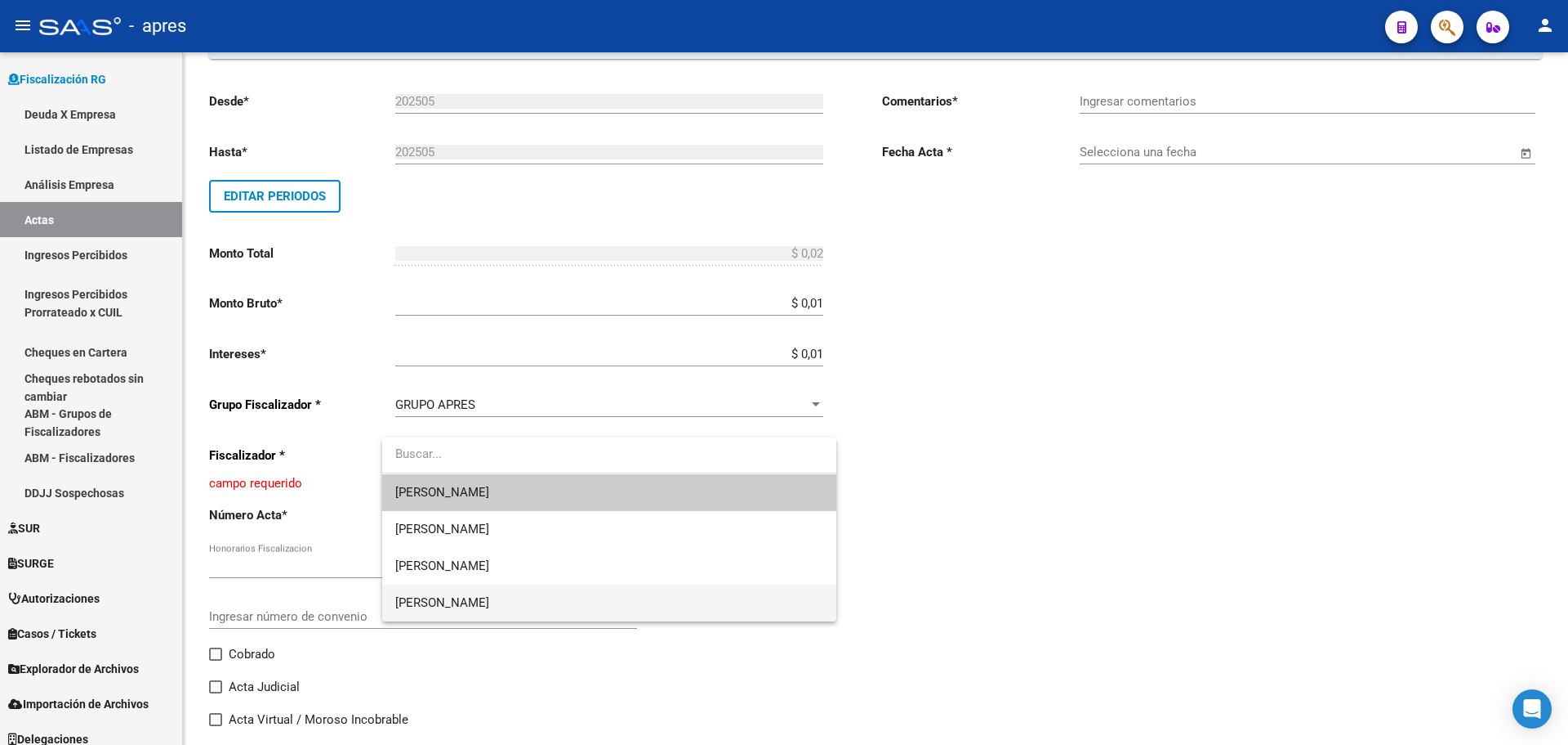
click at [442, 599] on span "[PERSON_NAME]" at bounding box center [609, 602] width 428 height 37
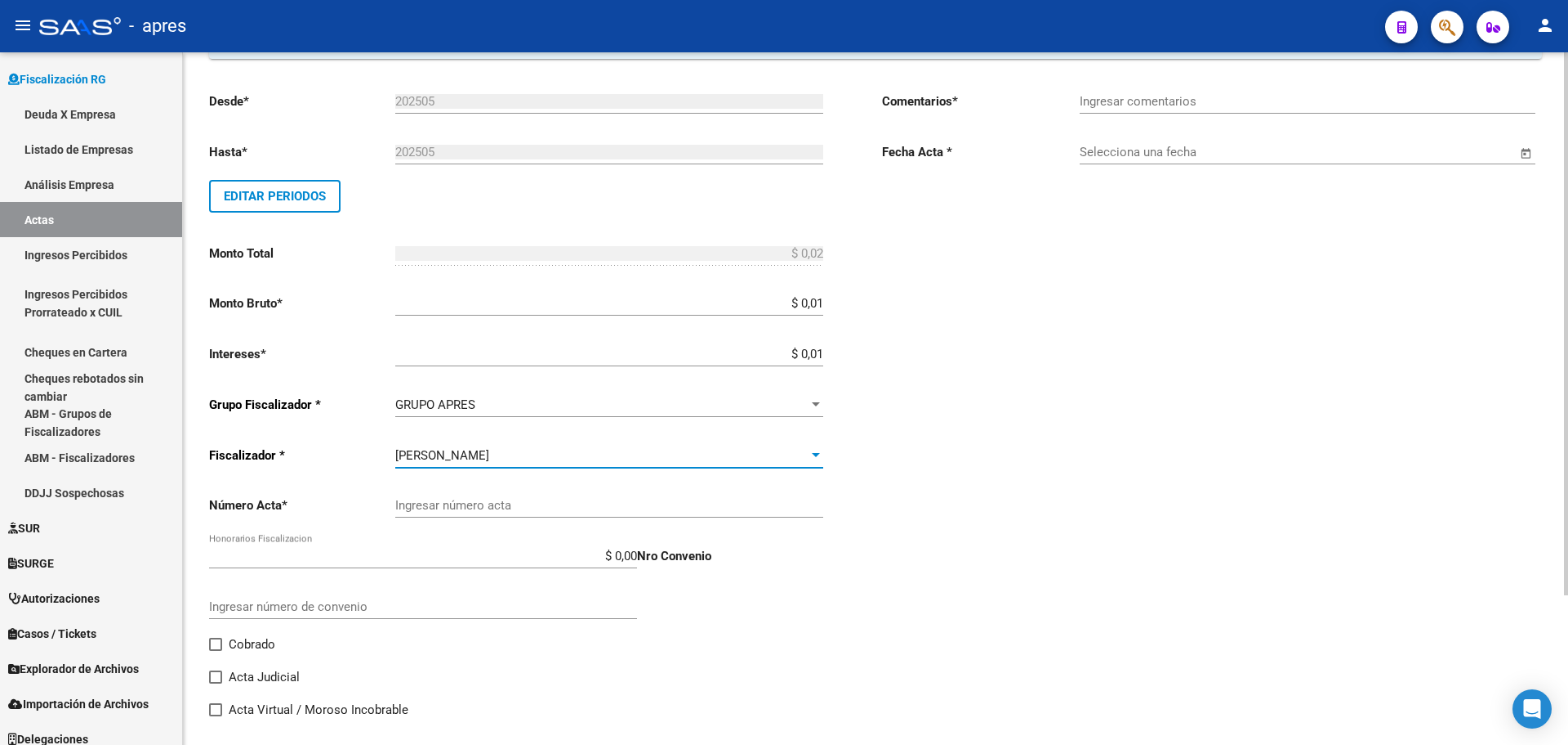
click at [576, 507] on input "Ingresar número acta" at bounding box center [609, 504] width 428 height 15
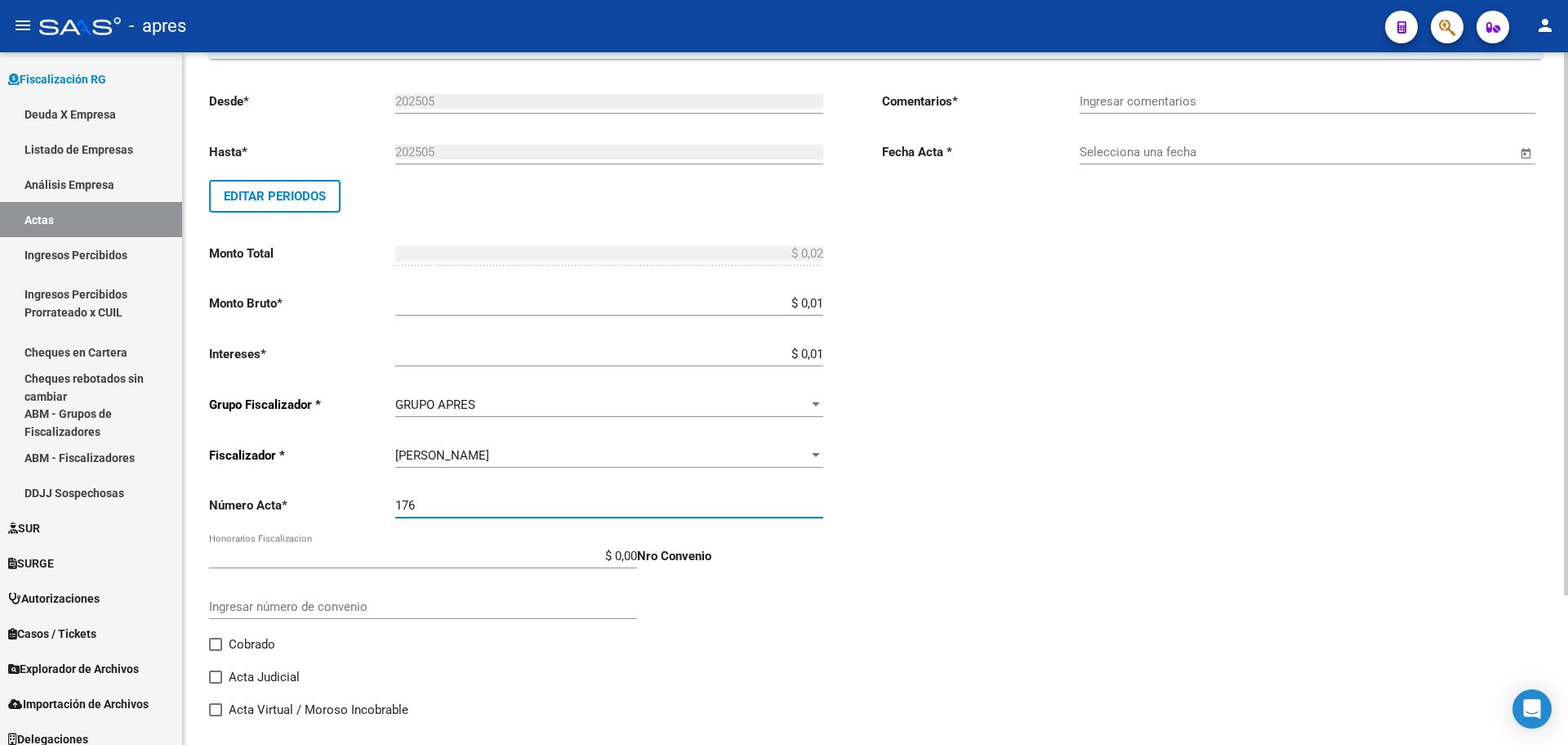
type input "176"
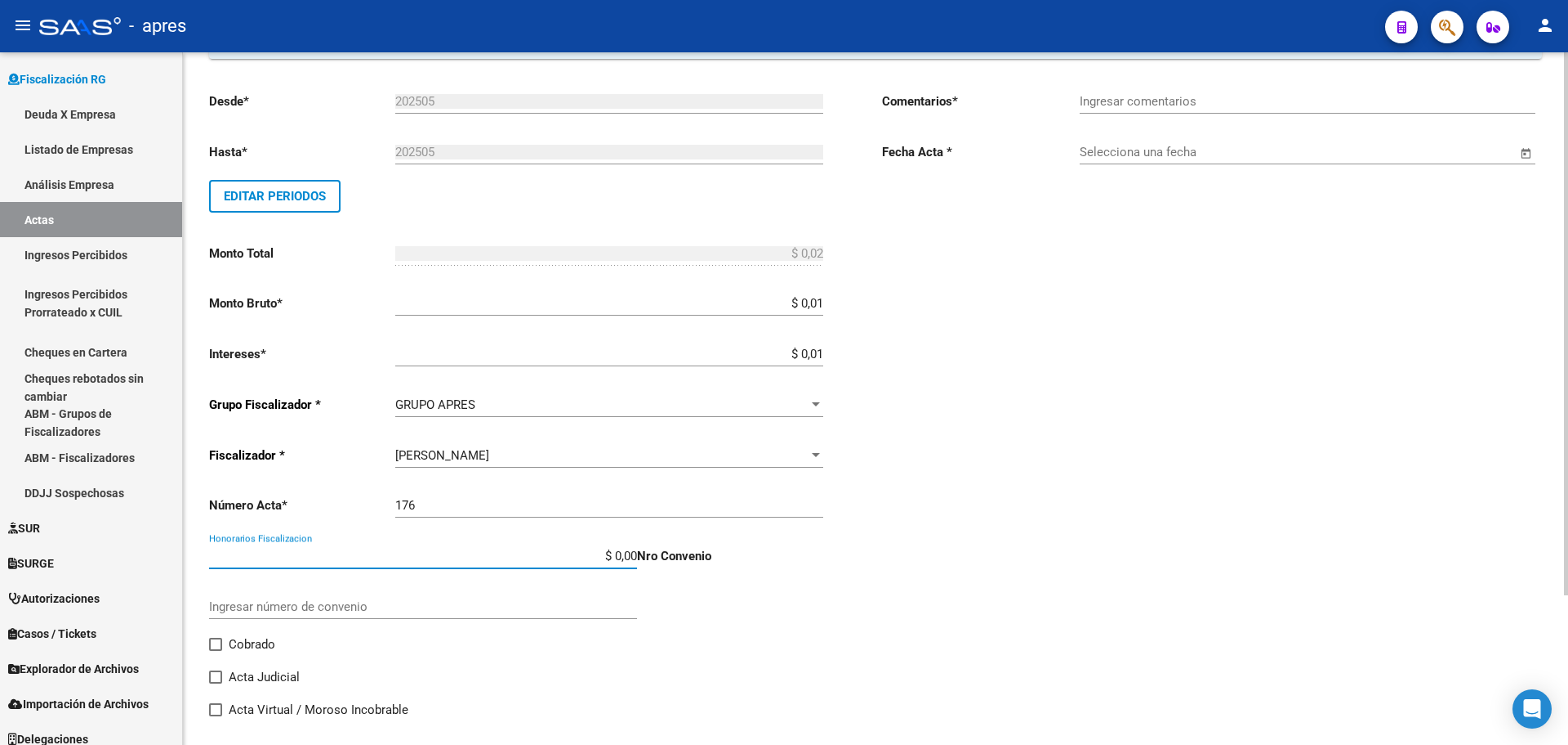
click at [547, 560] on input "$ 0,00" at bounding box center [423, 555] width 428 height 15
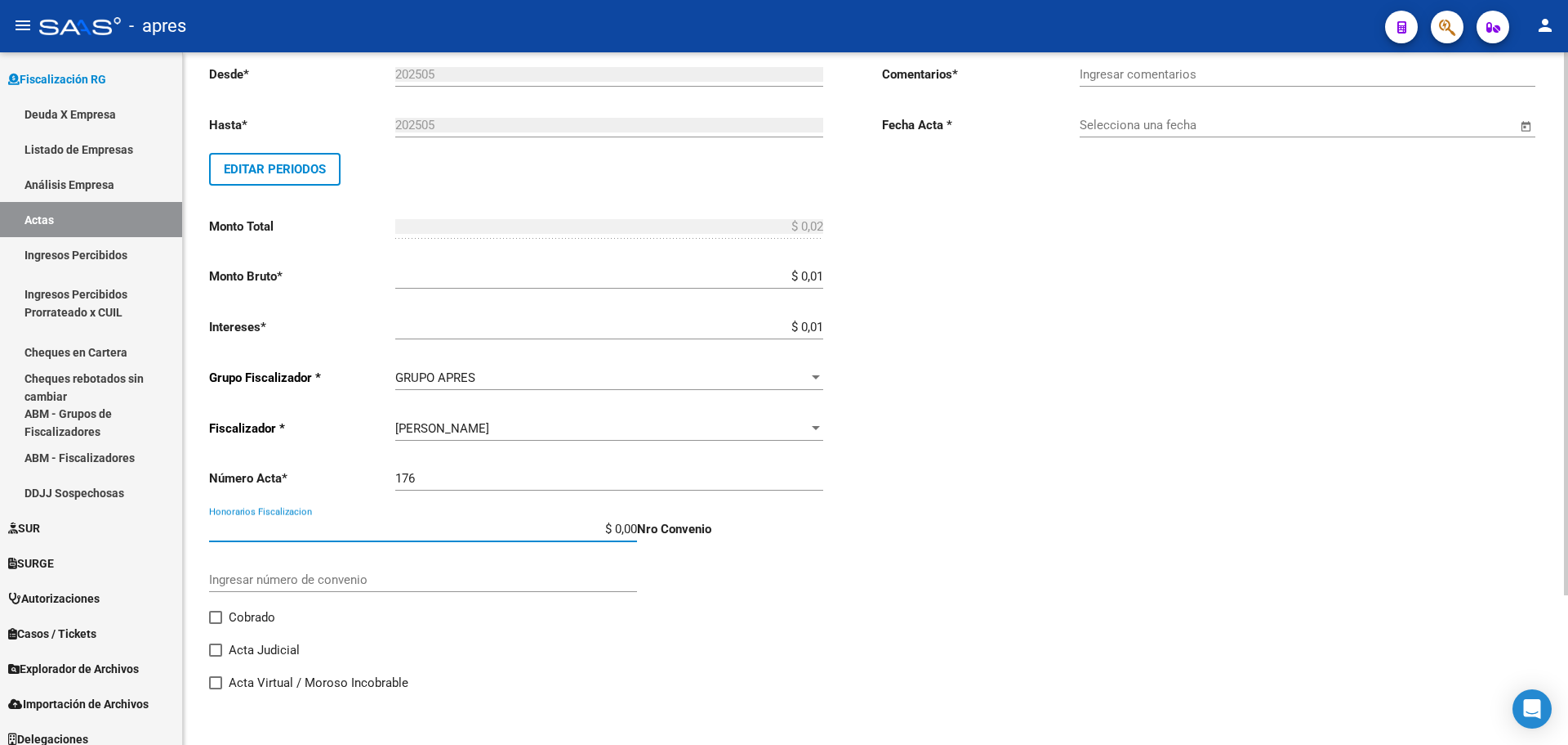
click at [216, 622] on span at bounding box center [216, 616] width 13 height 13
click at [216, 623] on input "Cobrado" at bounding box center [215, 623] width 1 height 1
checkbox input "true"
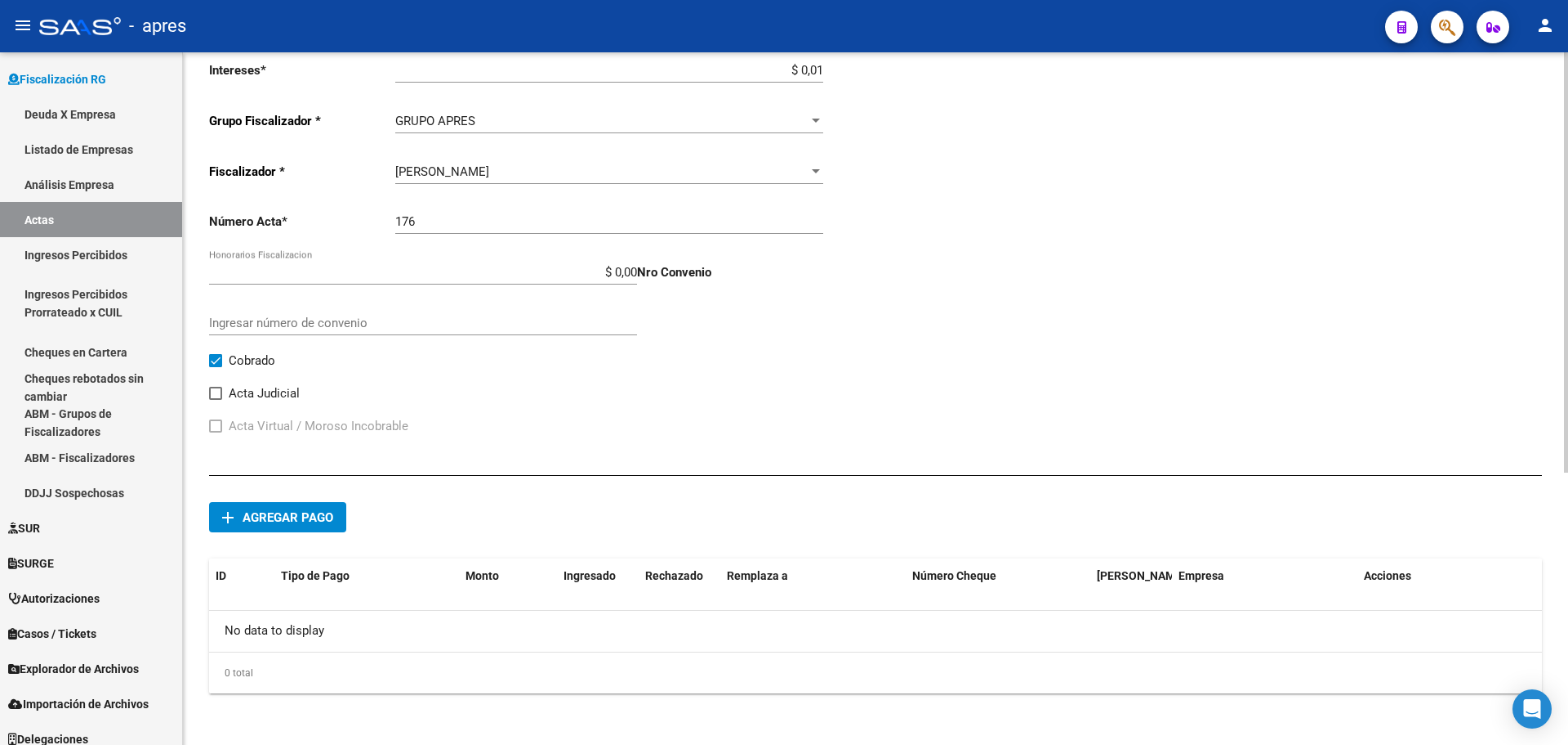
scroll to position [448, 0]
click at [306, 515] on span "Agregar pago" at bounding box center [287, 516] width 91 height 15
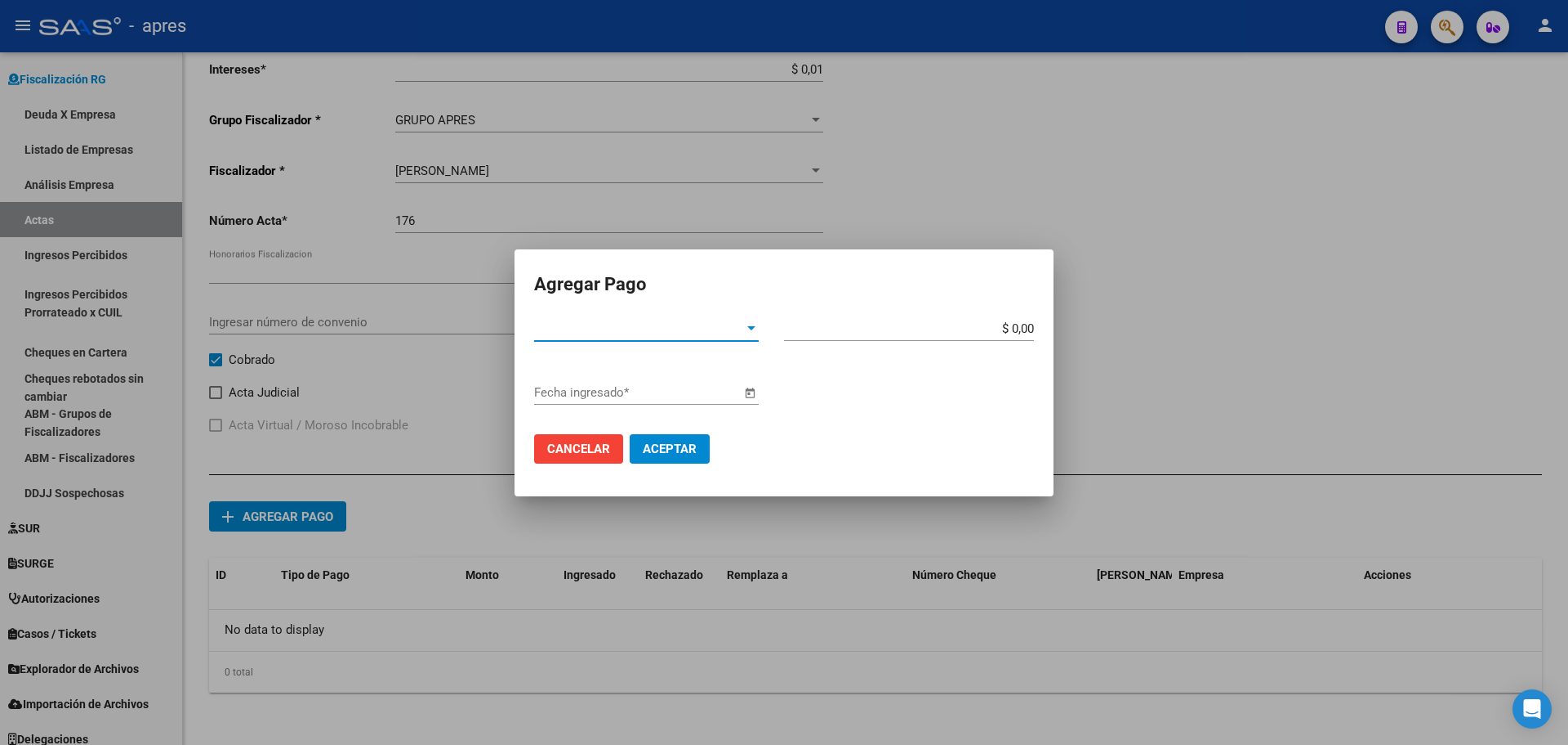
click at [752, 389] on span "Open calendar" at bounding box center [750, 392] width 39 height 39
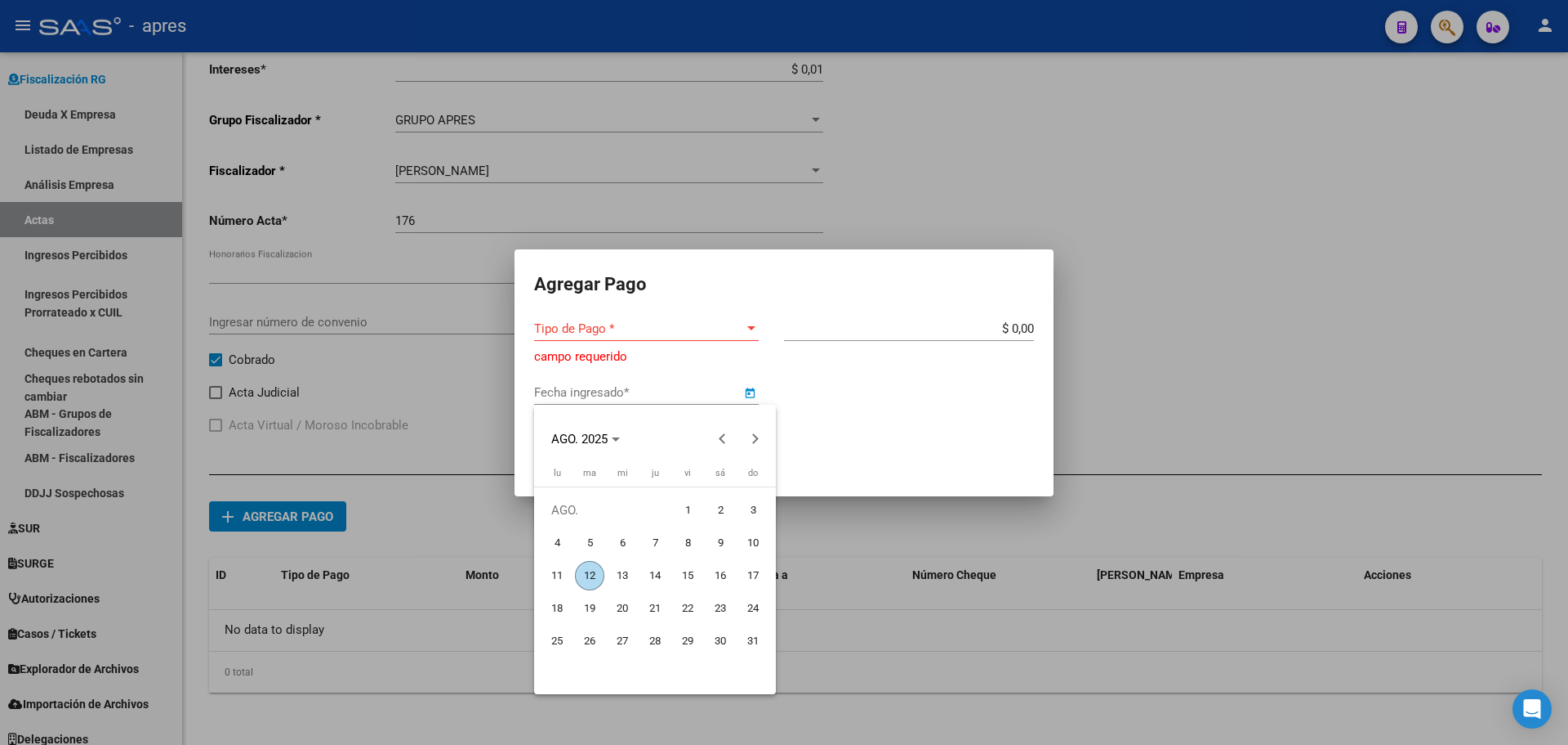
click at [596, 576] on span "12" at bounding box center [589, 574] width 29 height 29
type input "[DATE]"
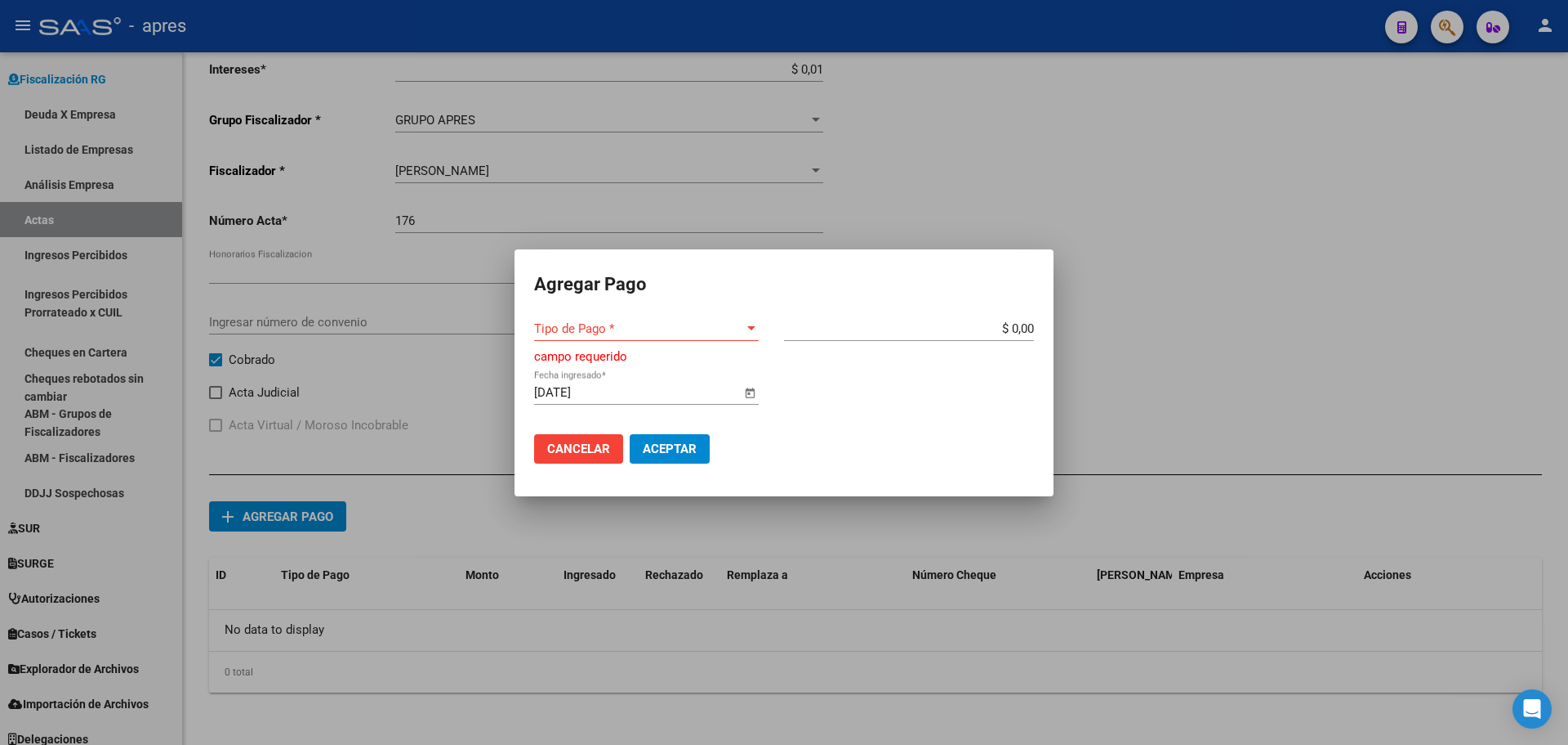
click at [686, 322] on span "Tipo de Pago *" at bounding box center [639, 329] width 210 height 15
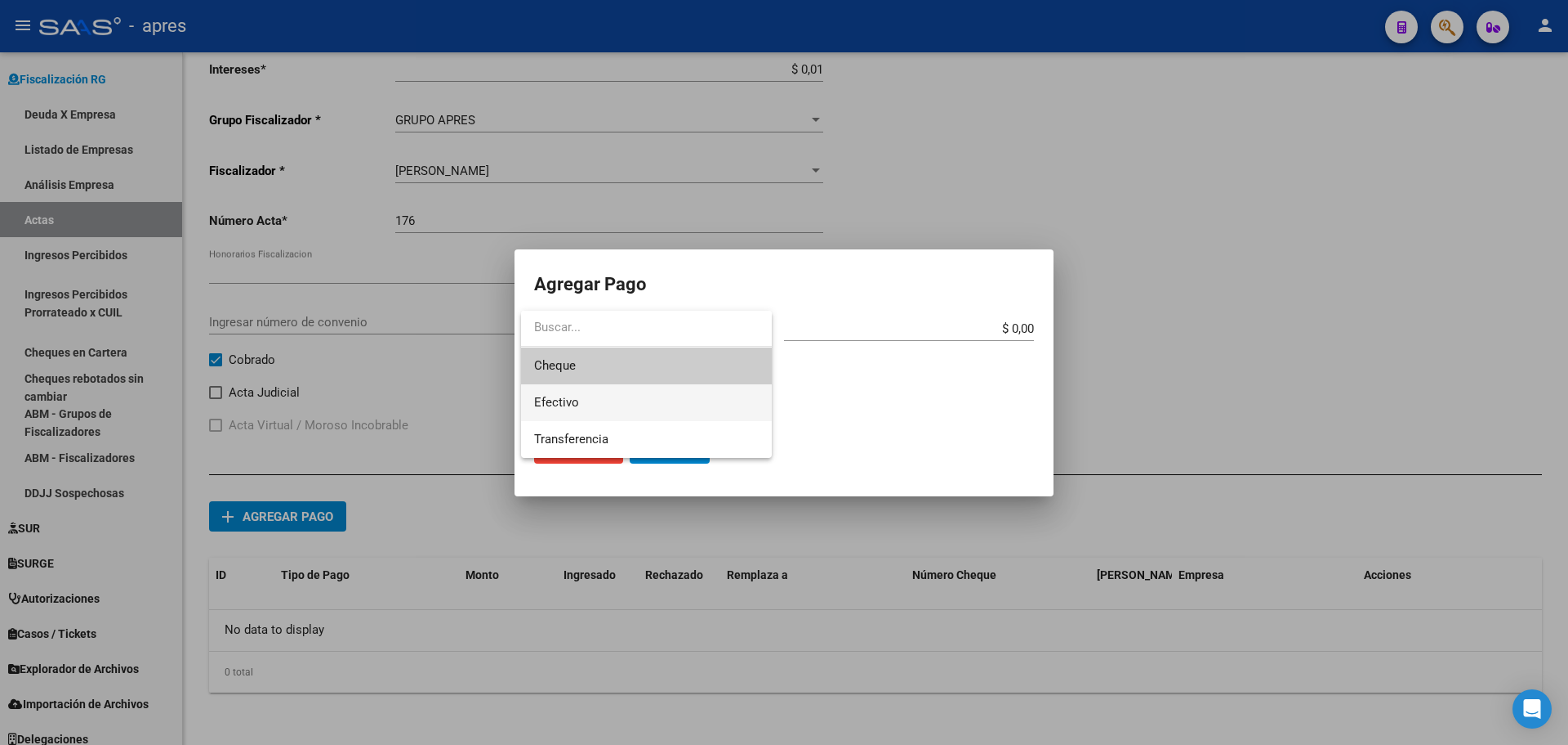
click at [623, 398] on span "Efectivo" at bounding box center [646, 402] width 225 height 37
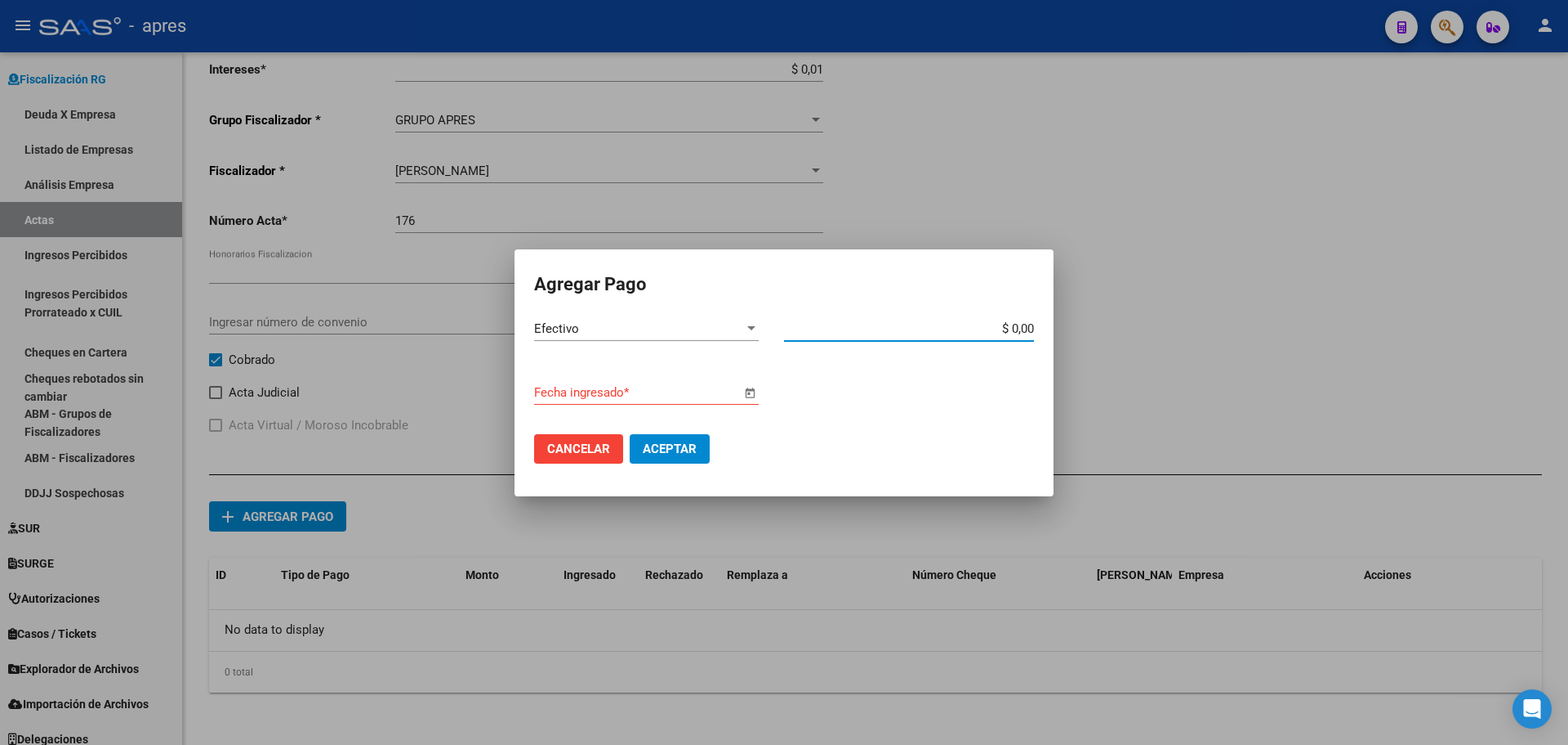
click at [1032, 327] on input "$ 0,00" at bounding box center [909, 329] width 250 height 15
type input "$ 0,02"
click at [750, 392] on span "Open calendar" at bounding box center [750, 392] width 39 height 39
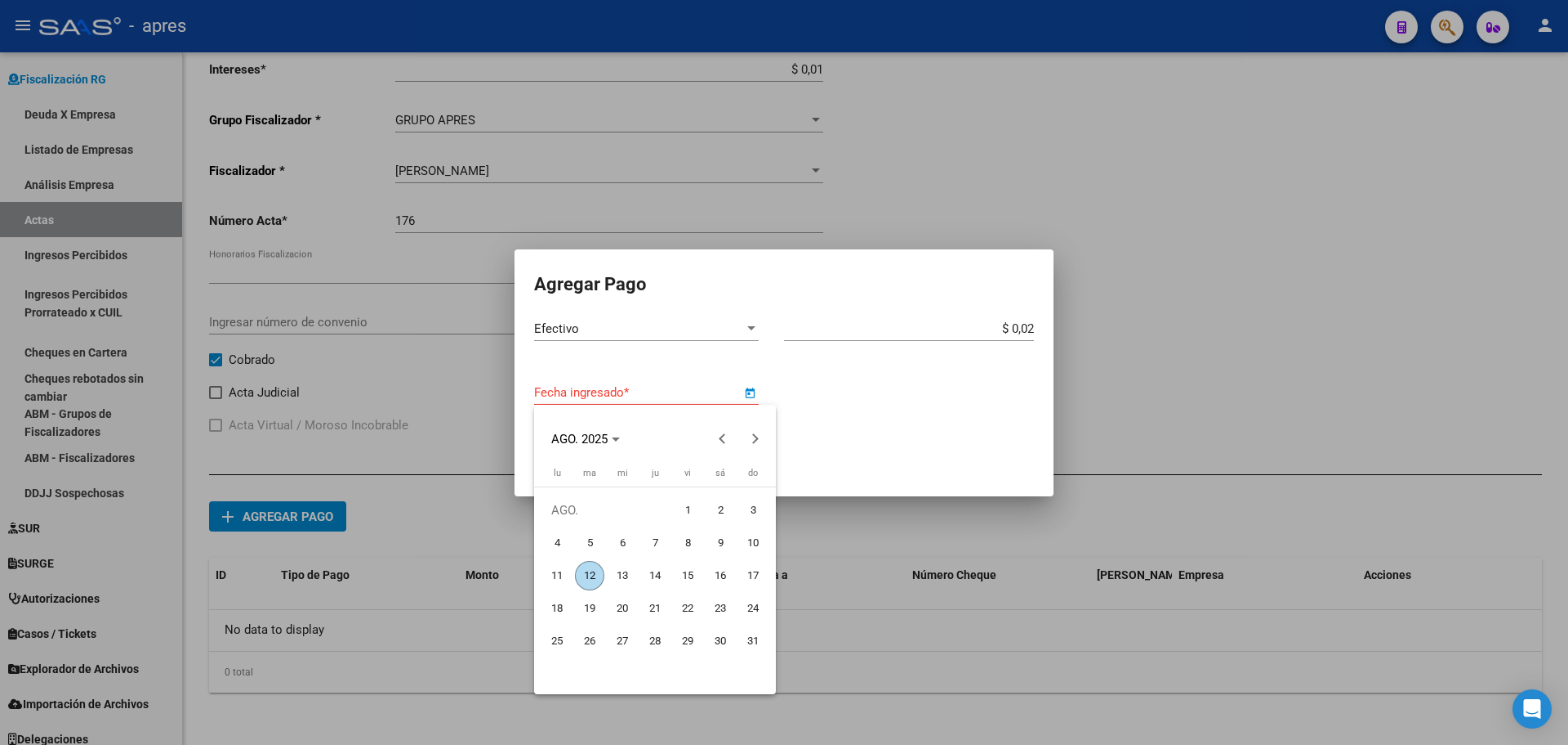
click at [588, 578] on span "12" at bounding box center [589, 574] width 29 height 29
type input "[DATE]"
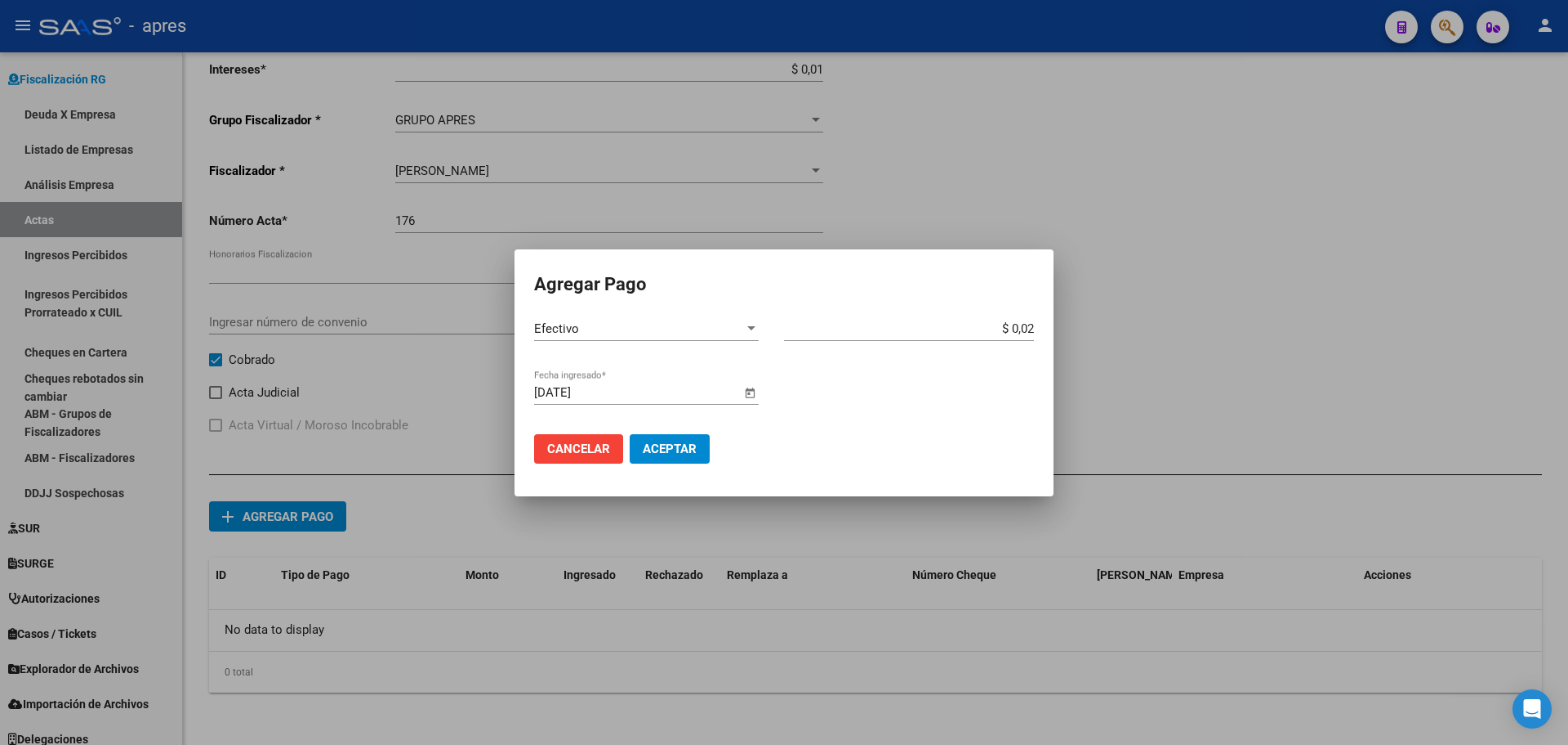
click at [677, 450] on span "Aceptar" at bounding box center [670, 448] width 54 height 15
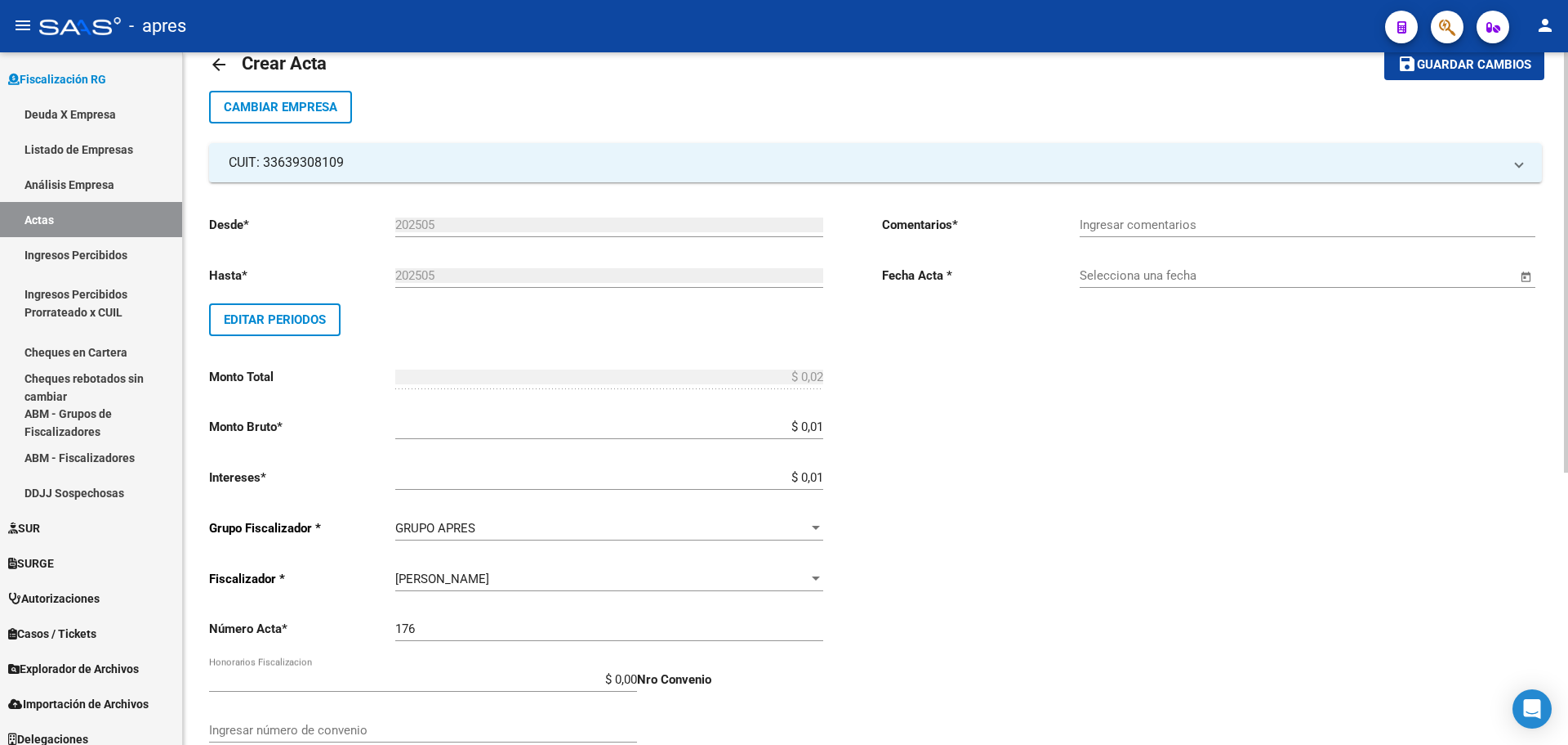
scroll to position [0, 0]
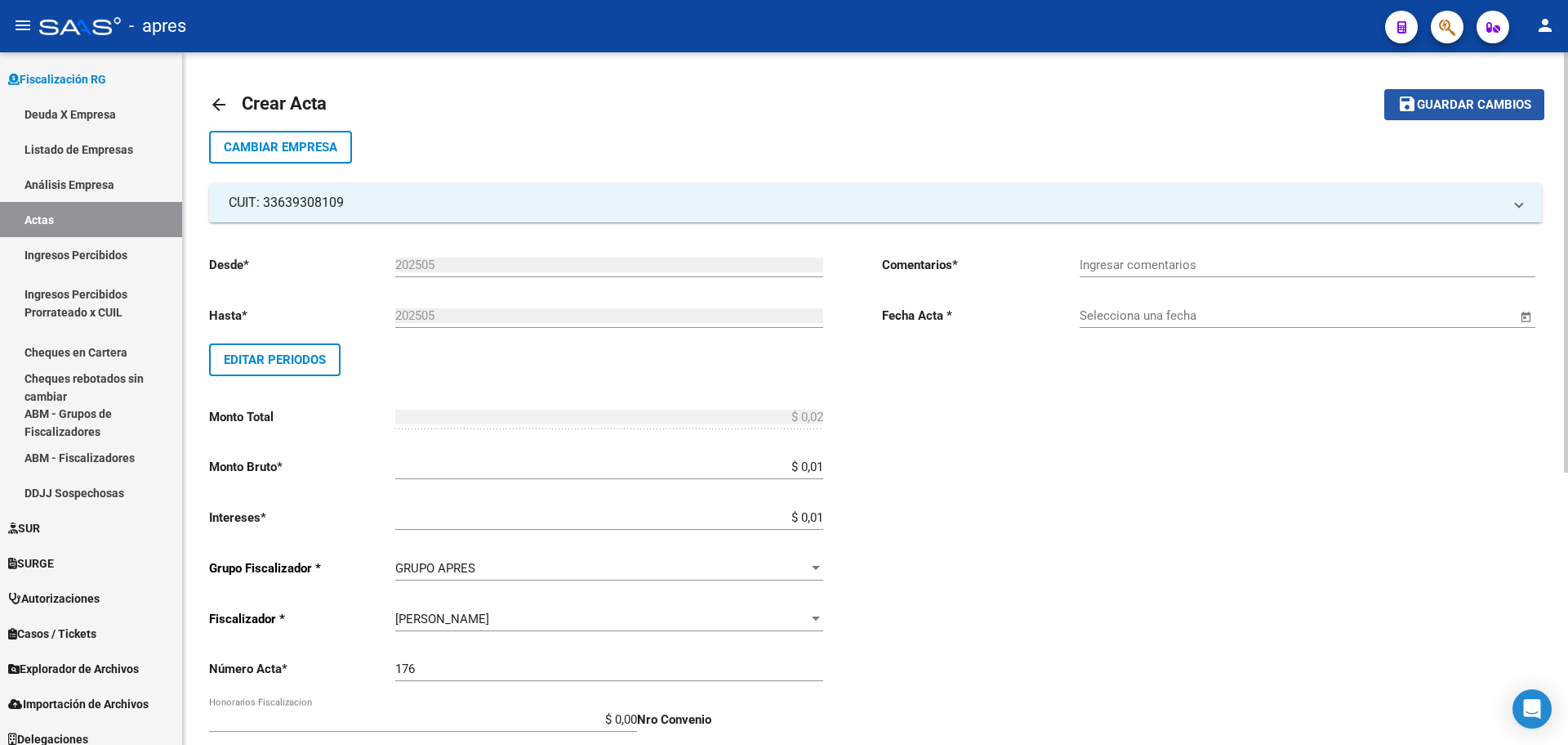
click at [1445, 101] on span "Guardar cambios" at bounding box center [1474, 105] width 115 height 15
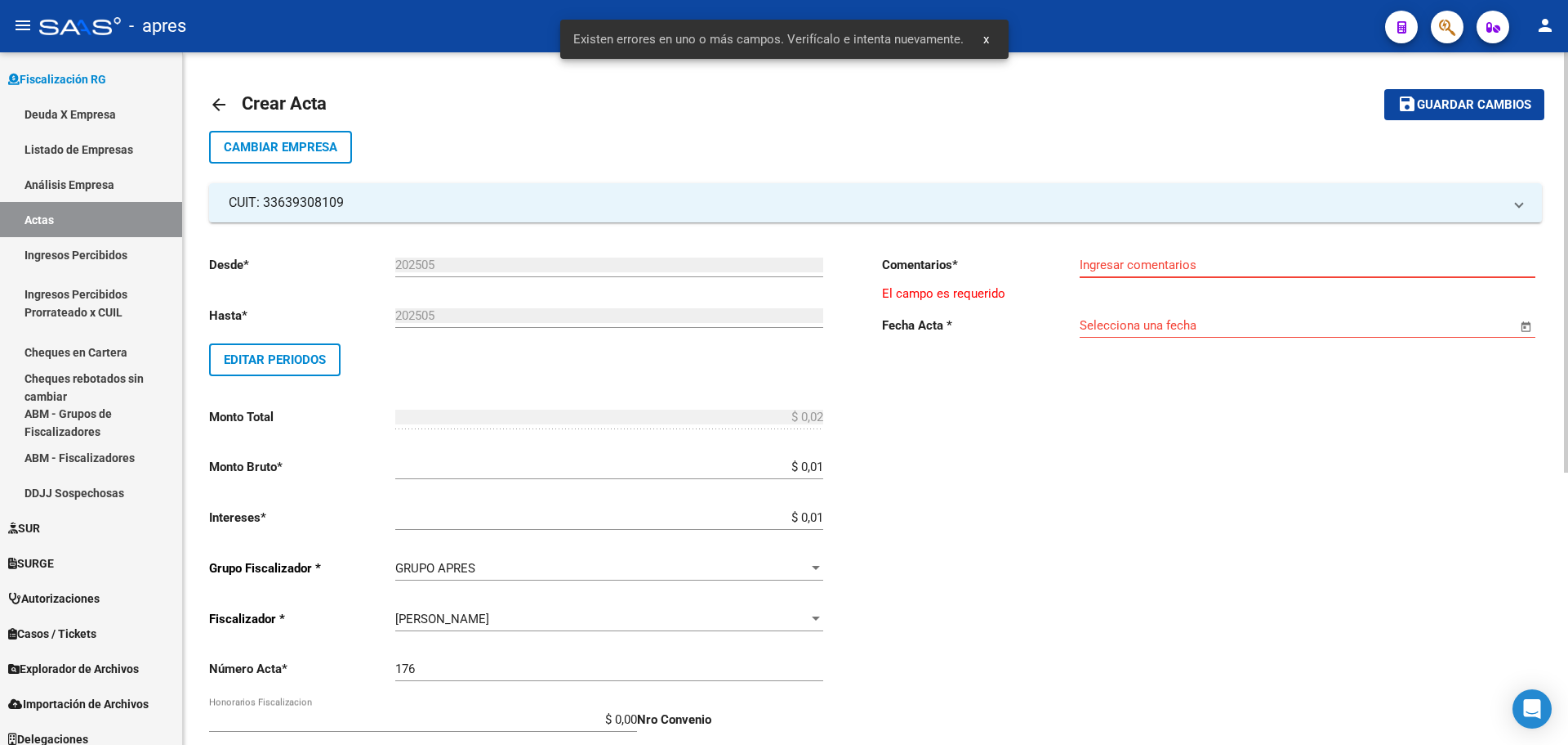
click at [1100, 266] on input "Ingresar comentarios" at bounding box center [1307, 265] width 456 height 15
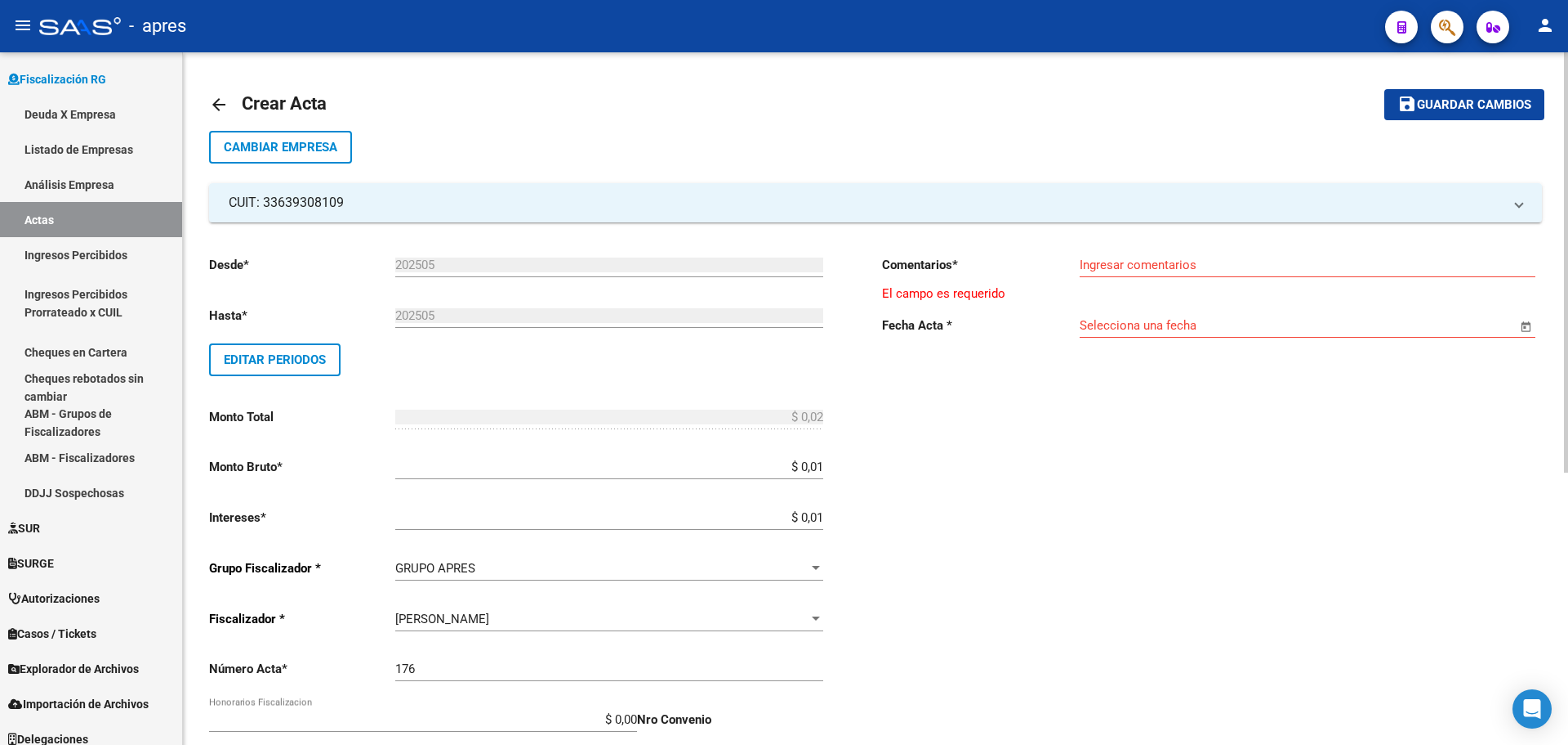
scroll to position [82, 0]
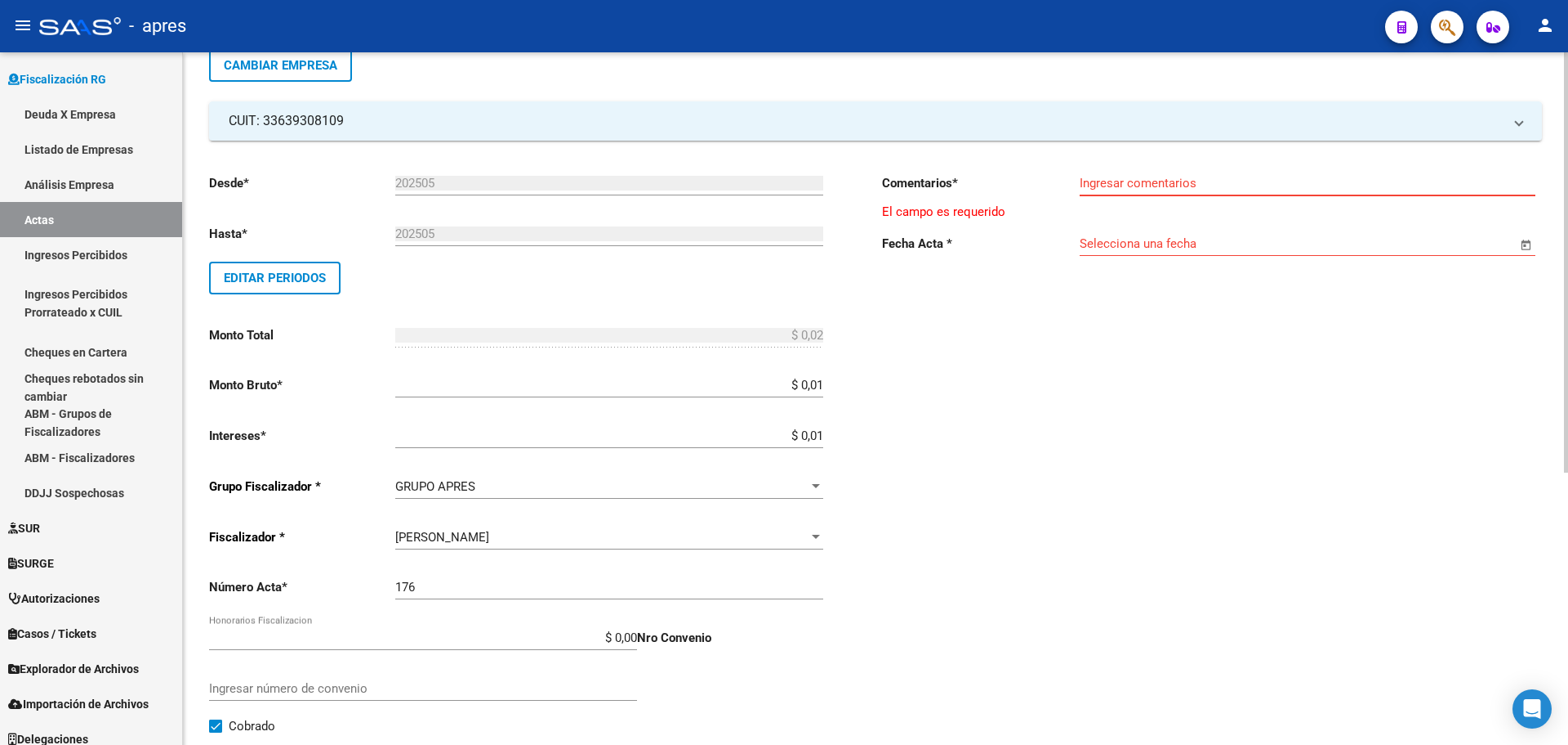
click at [1187, 186] on input "Ingresar comentarios" at bounding box center [1307, 183] width 456 height 15
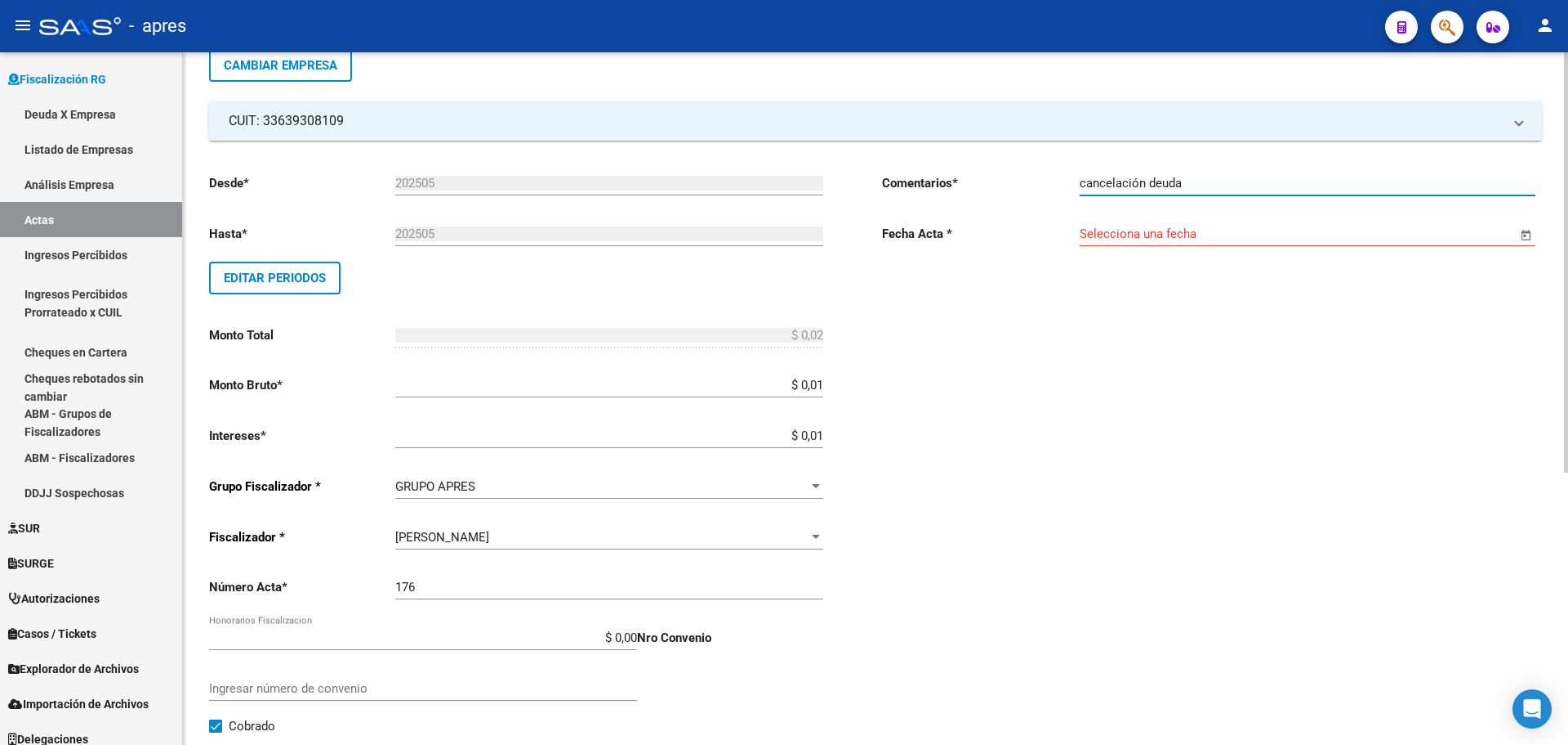
type input "cancelación deuda"
click at [1195, 241] on input "Selecciona una fecha" at bounding box center [1299, 234] width 437 height 15
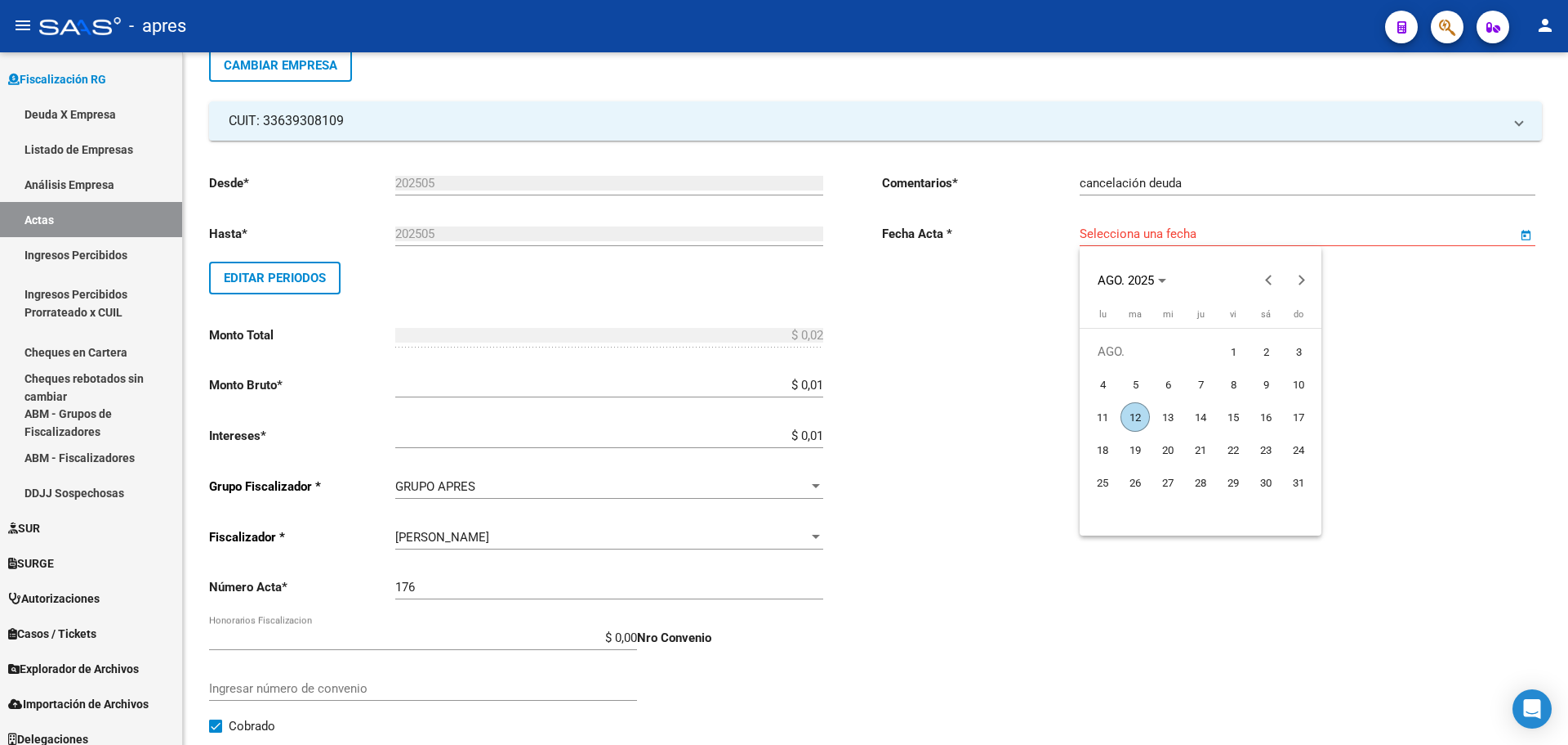
click at [1136, 411] on span "12" at bounding box center [1135, 416] width 29 height 29
type input "[DATE]"
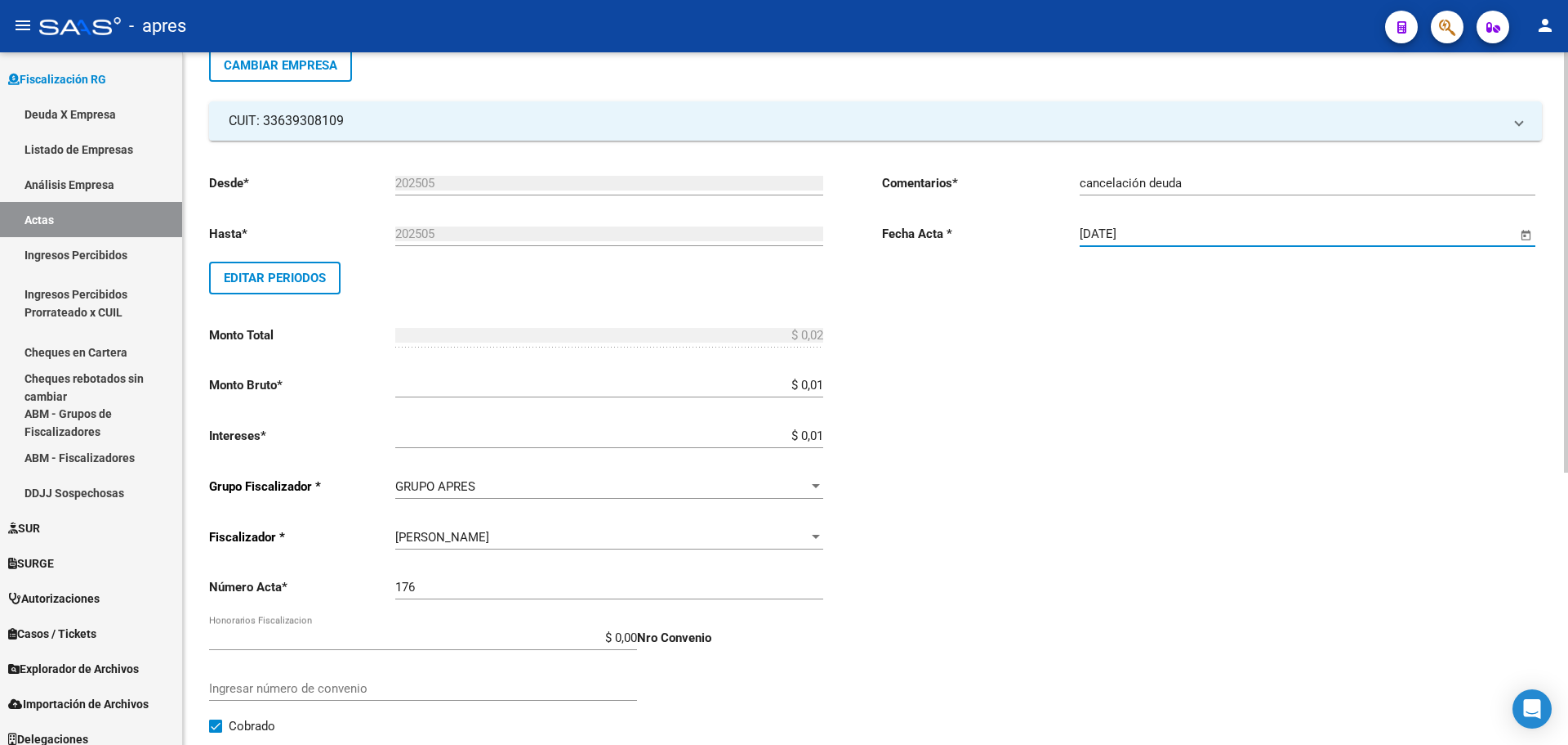
scroll to position [0, 0]
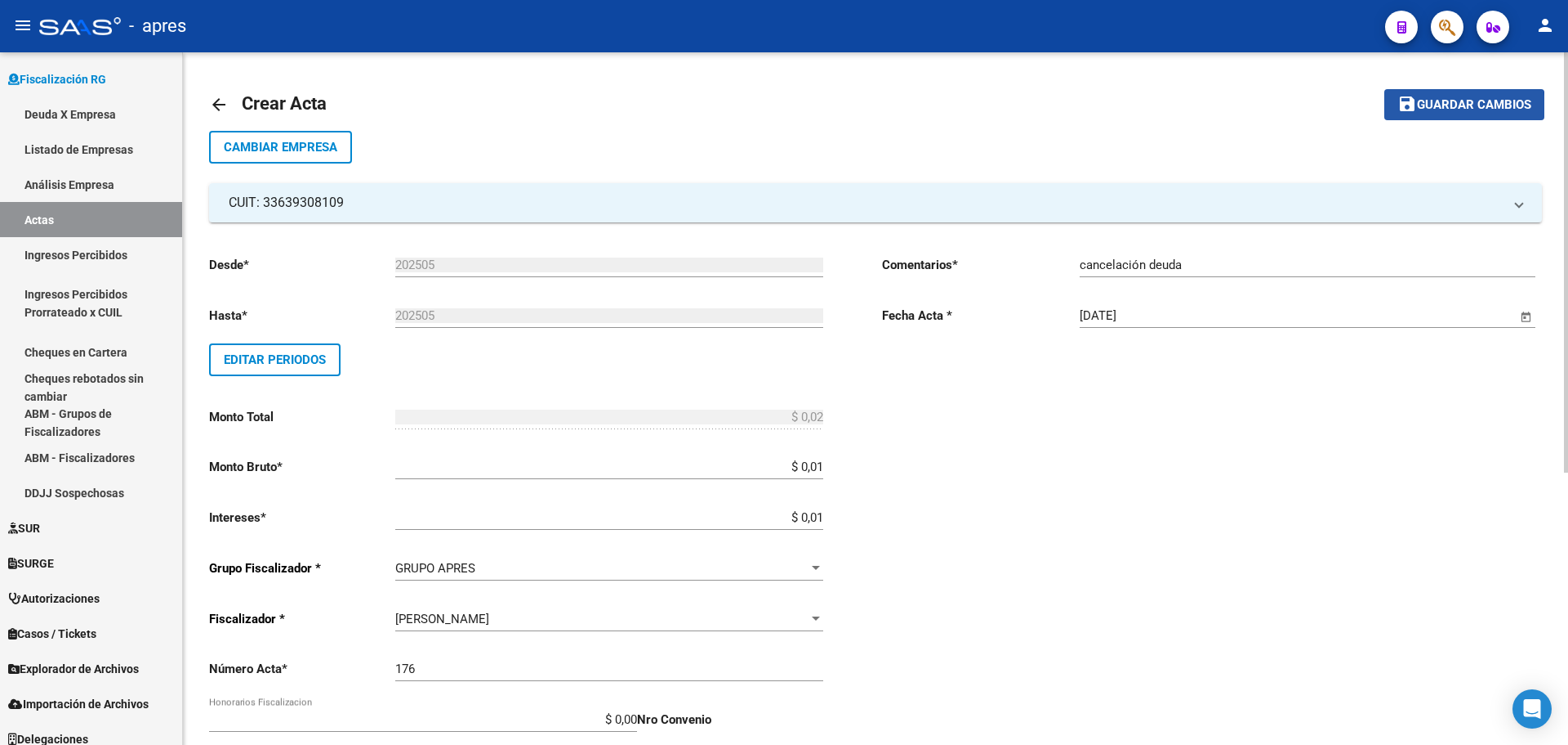
click at [1447, 108] on span "Guardar cambios" at bounding box center [1474, 105] width 115 height 15
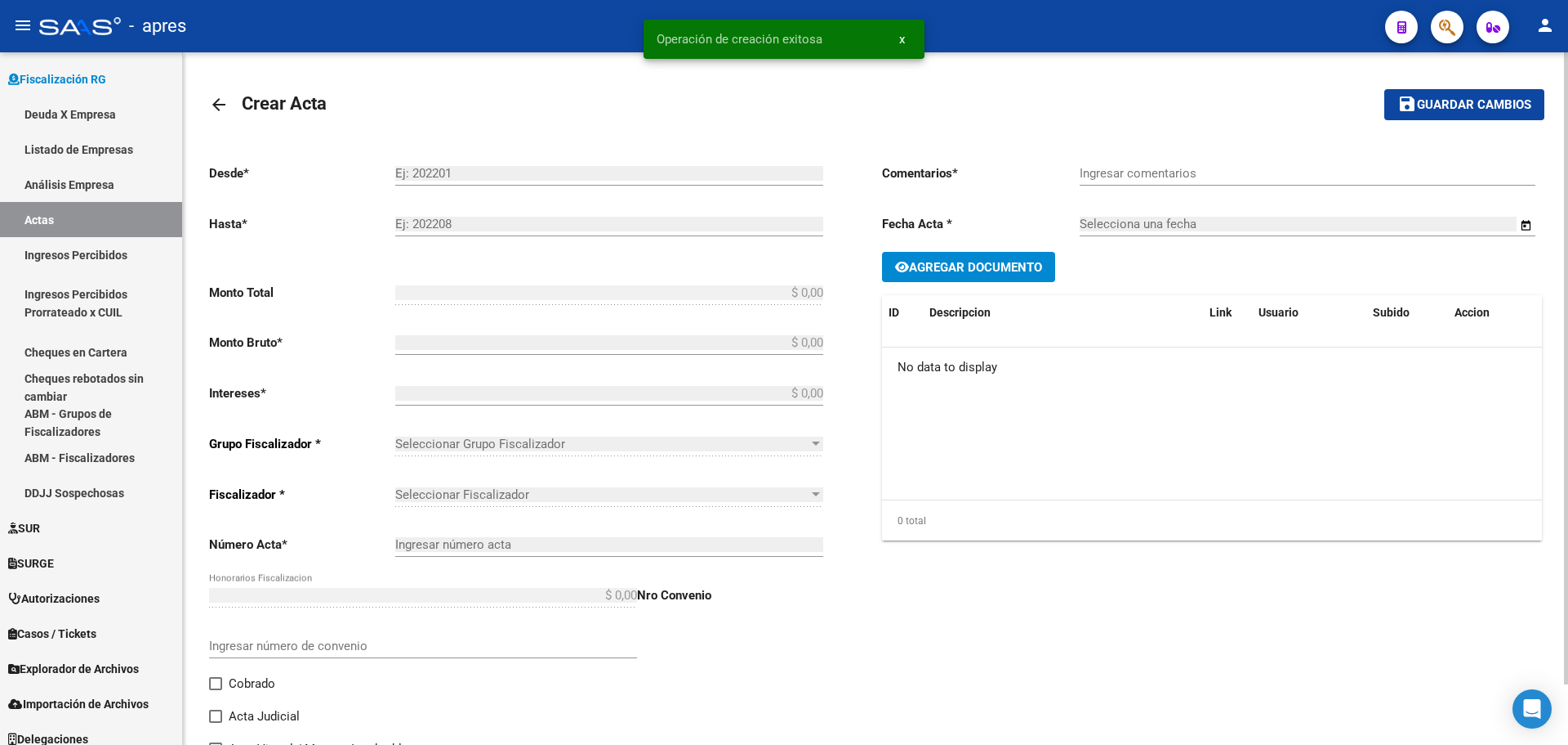
type input "202505"
type input "$ 0,02"
type input "$ 0,01"
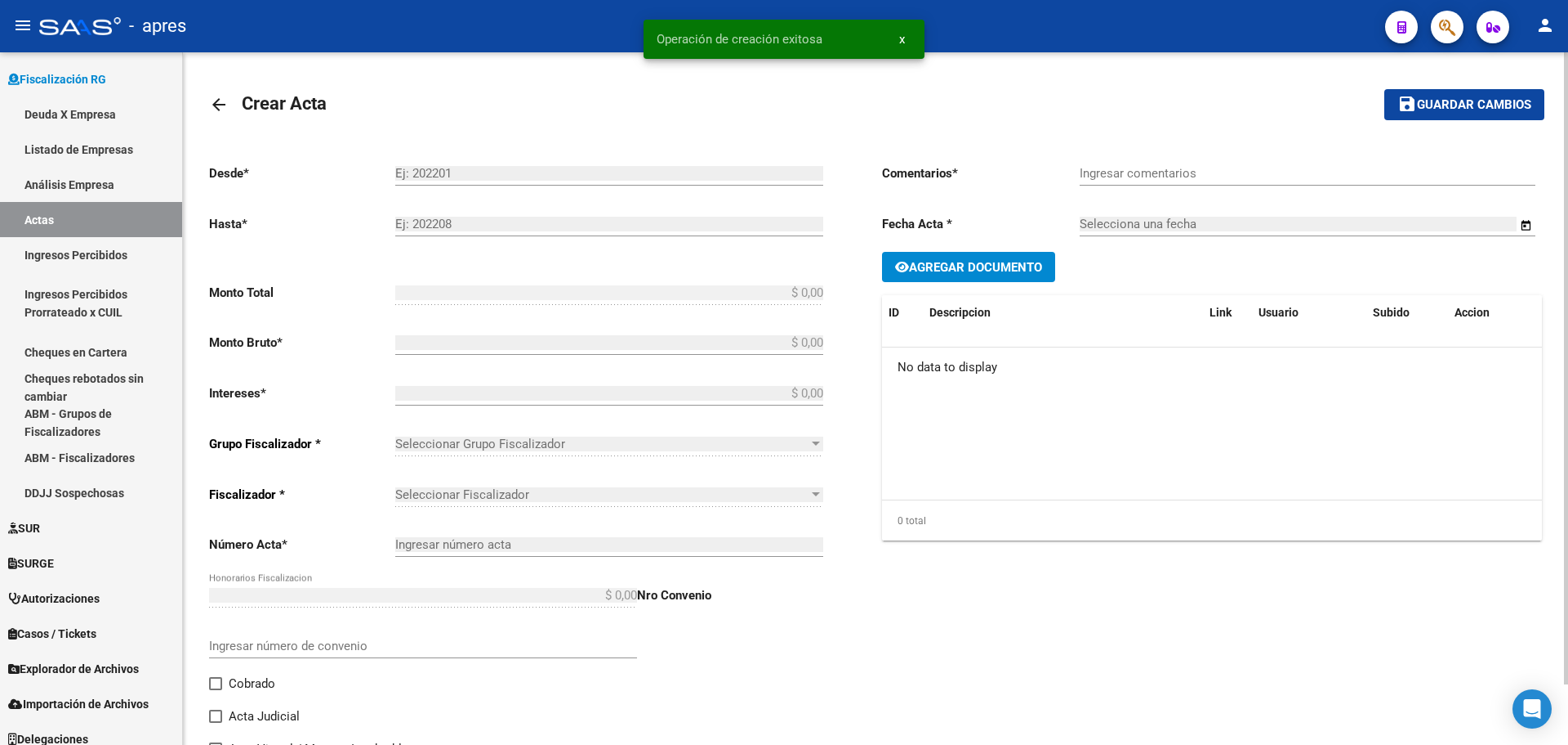
type input "176"
checkbox input "true"
type input "cancelación deuda"
type input "[DATE]"
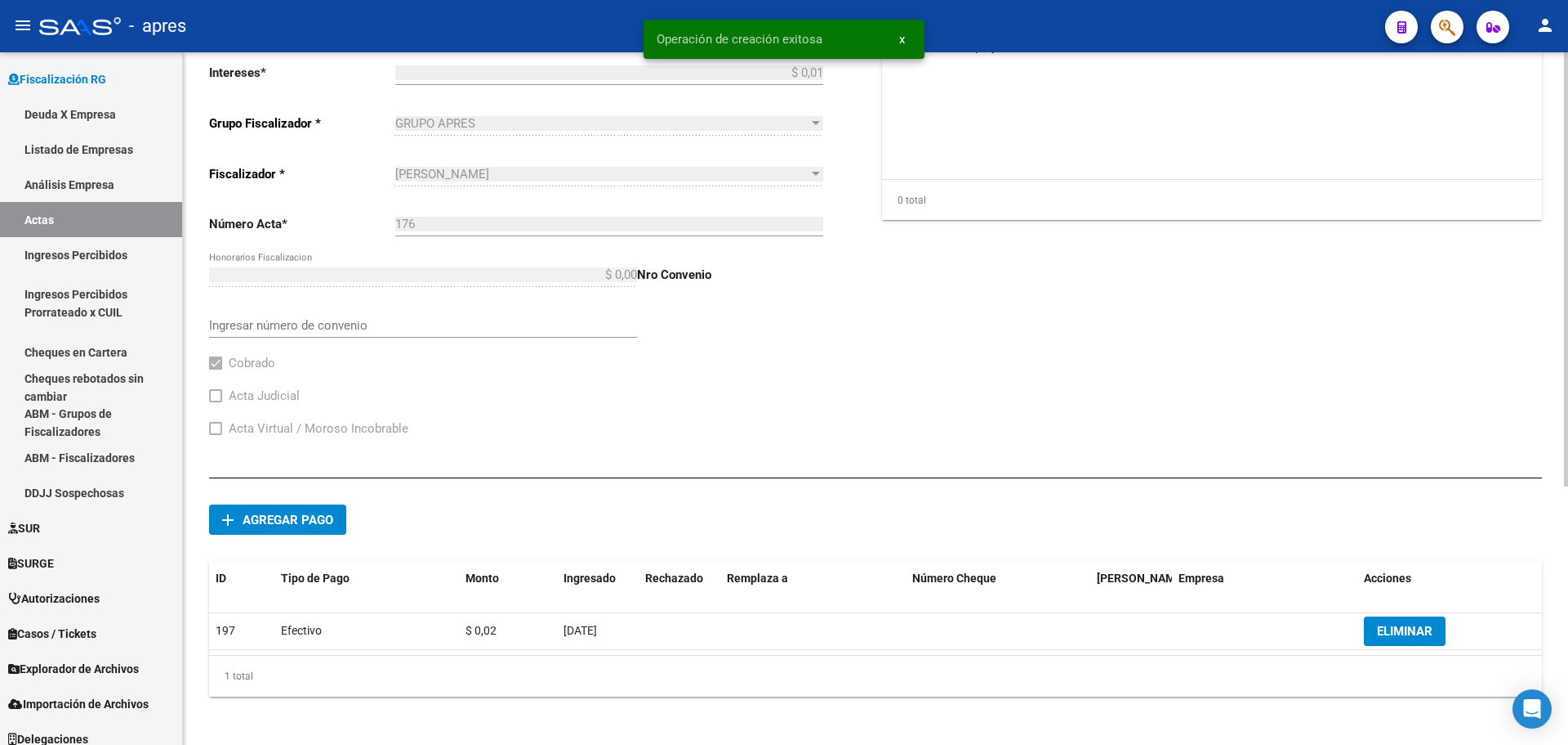
scroll to position [412, 0]
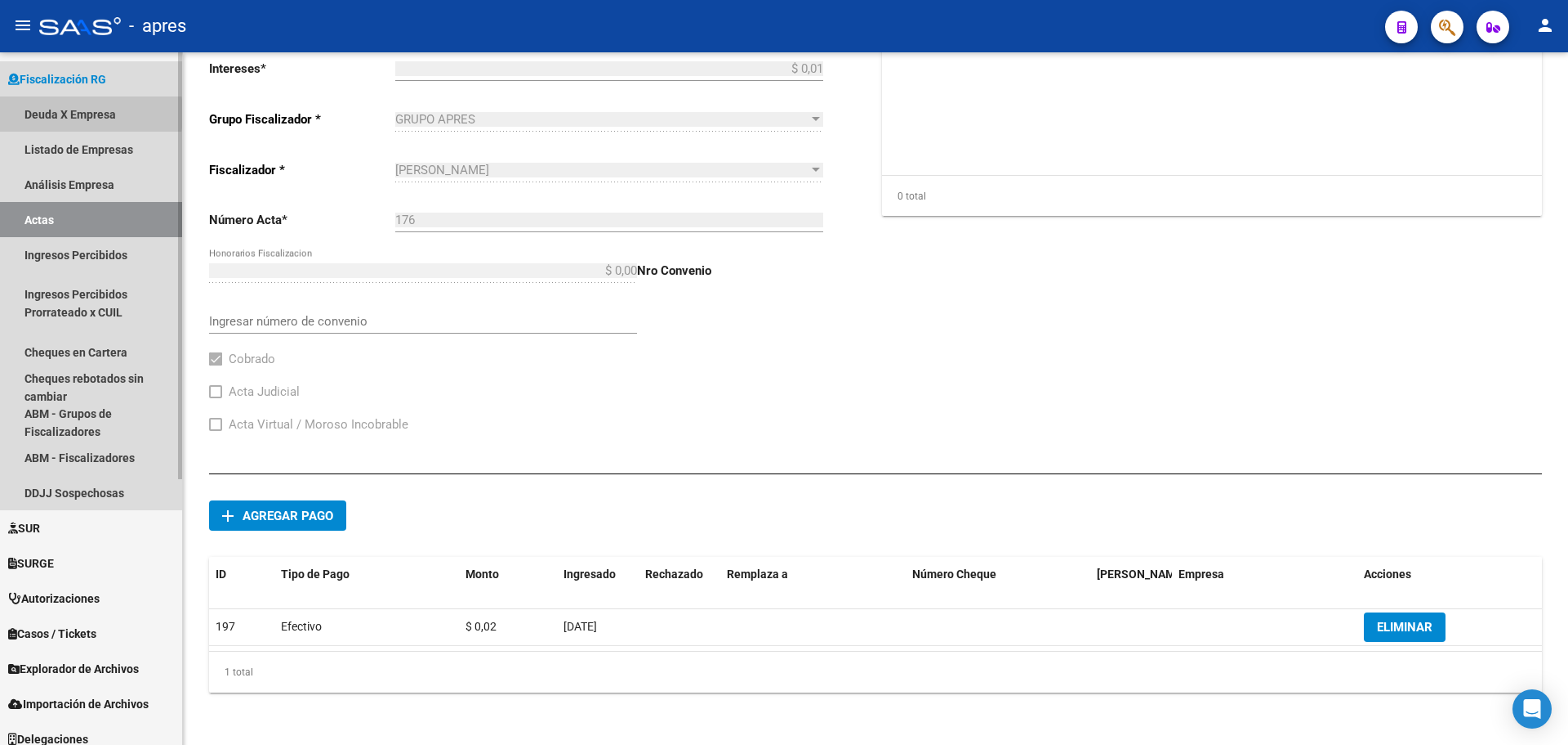
click at [48, 114] on link "Deuda X Empresa" at bounding box center [91, 114] width 183 height 35
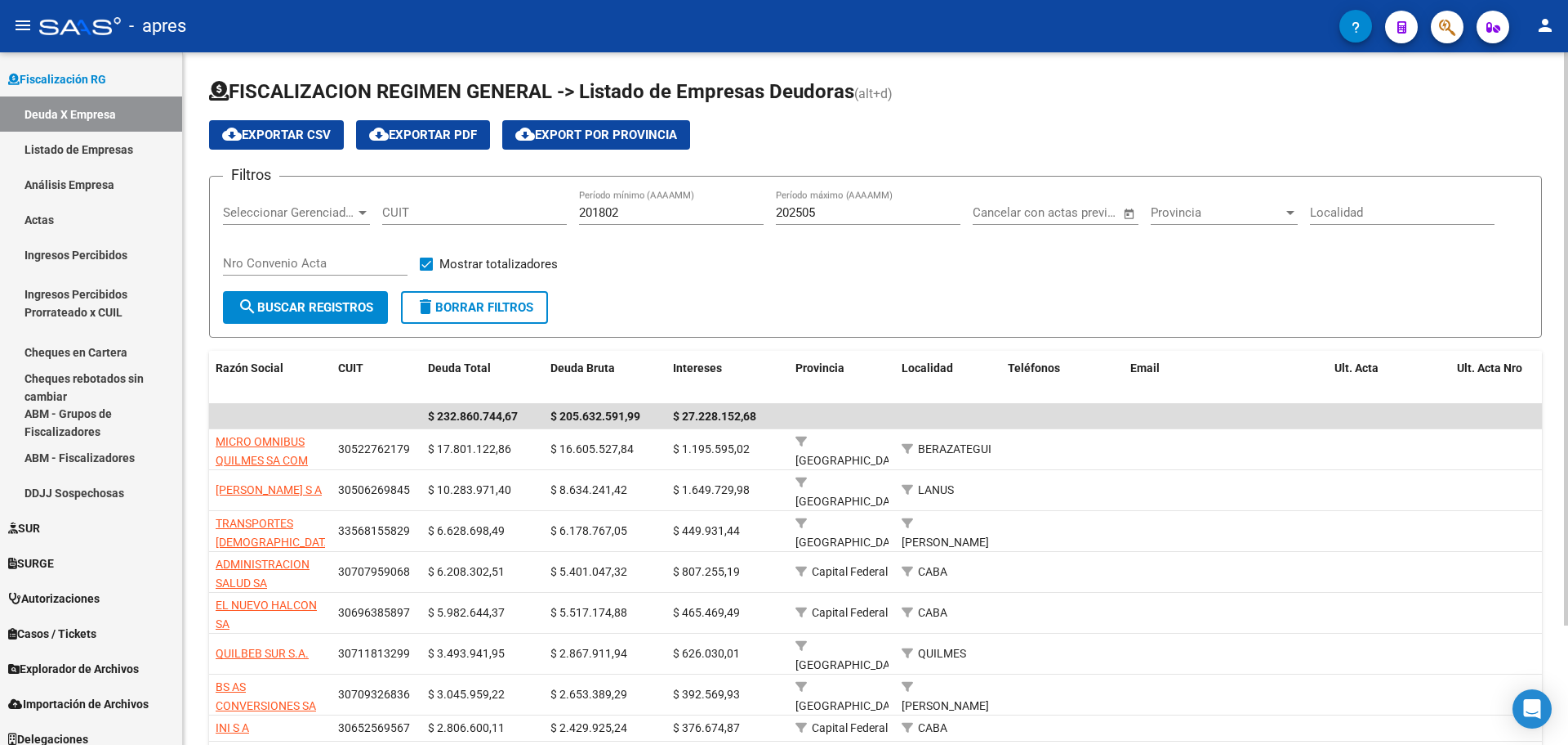
click at [403, 210] on input "CUIT" at bounding box center [474, 212] width 185 height 15
paste input "33-63930810-9"
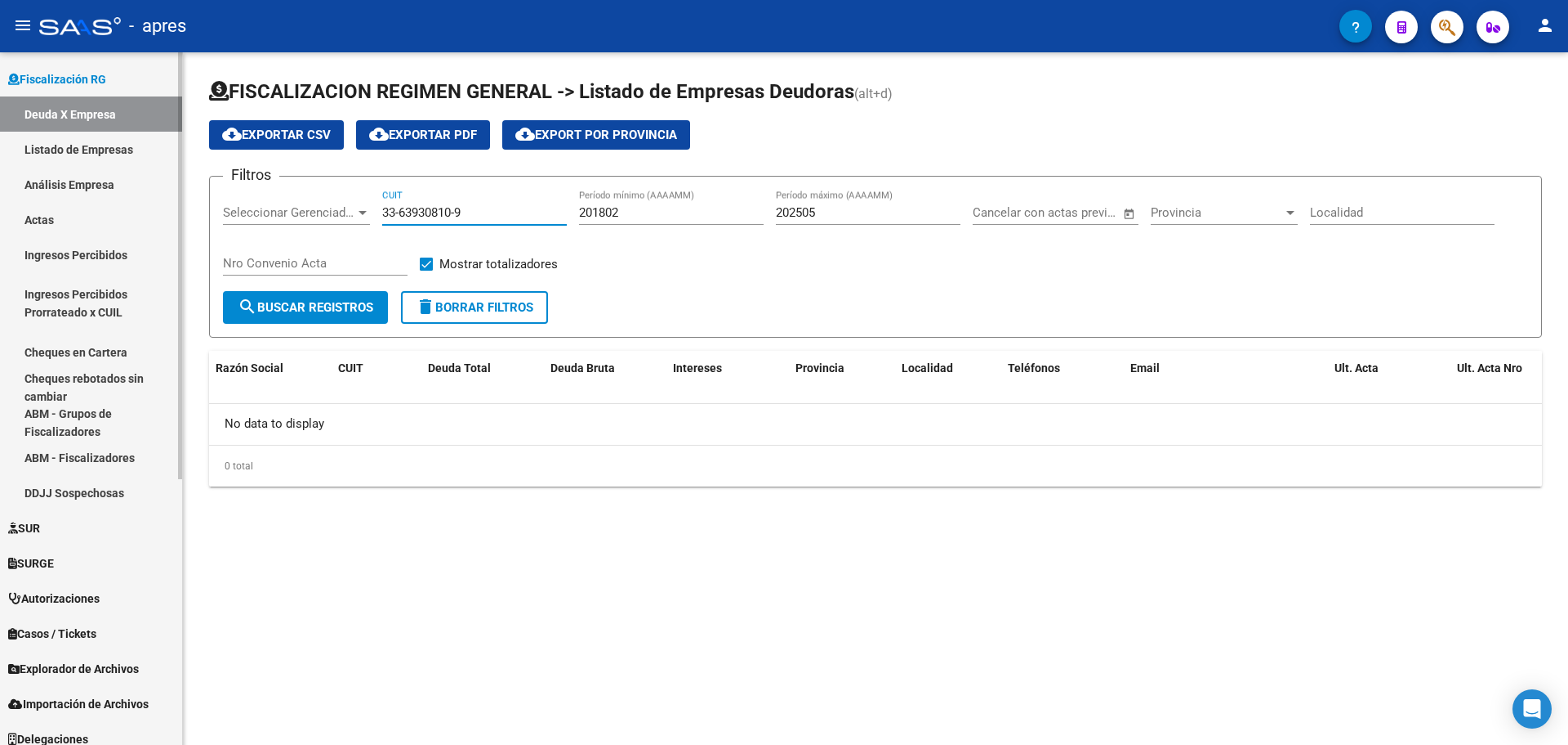
type input "33-63930810-9"
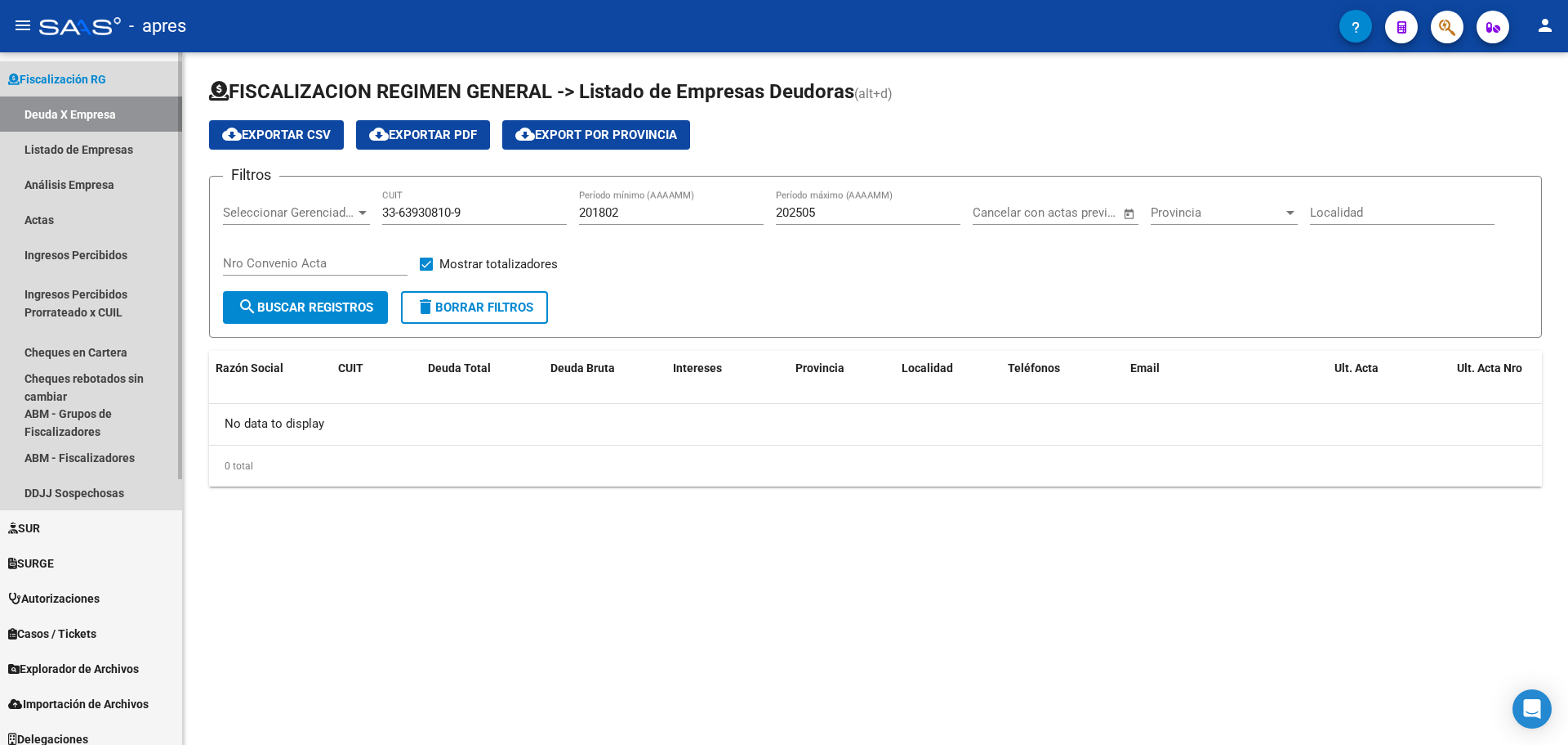
click at [77, 115] on link "Deuda X Empresa" at bounding box center [91, 114] width 183 height 35
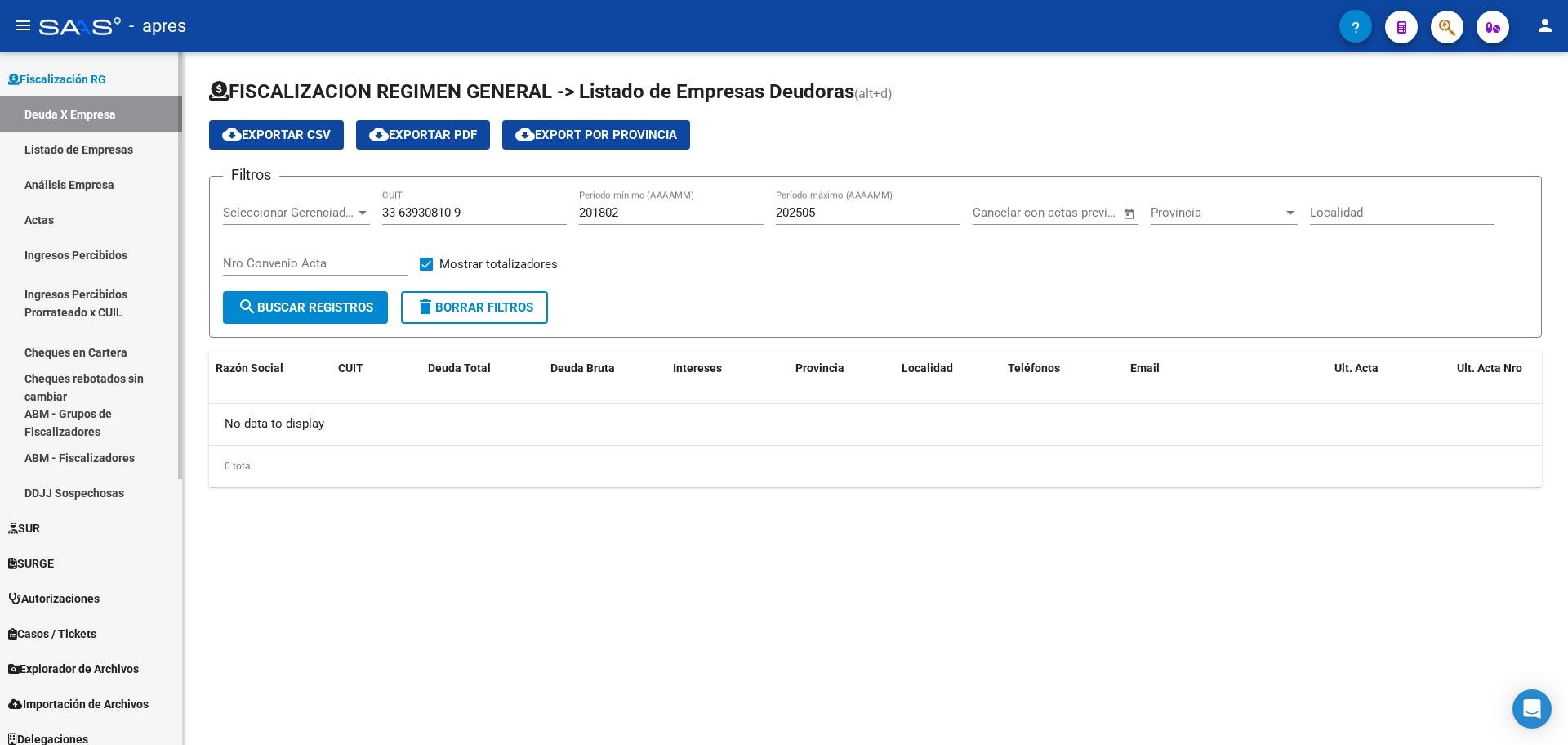
click at [73, 147] on link "Listado de Empresas" at bounding box center [91, 149] width 183 height 35
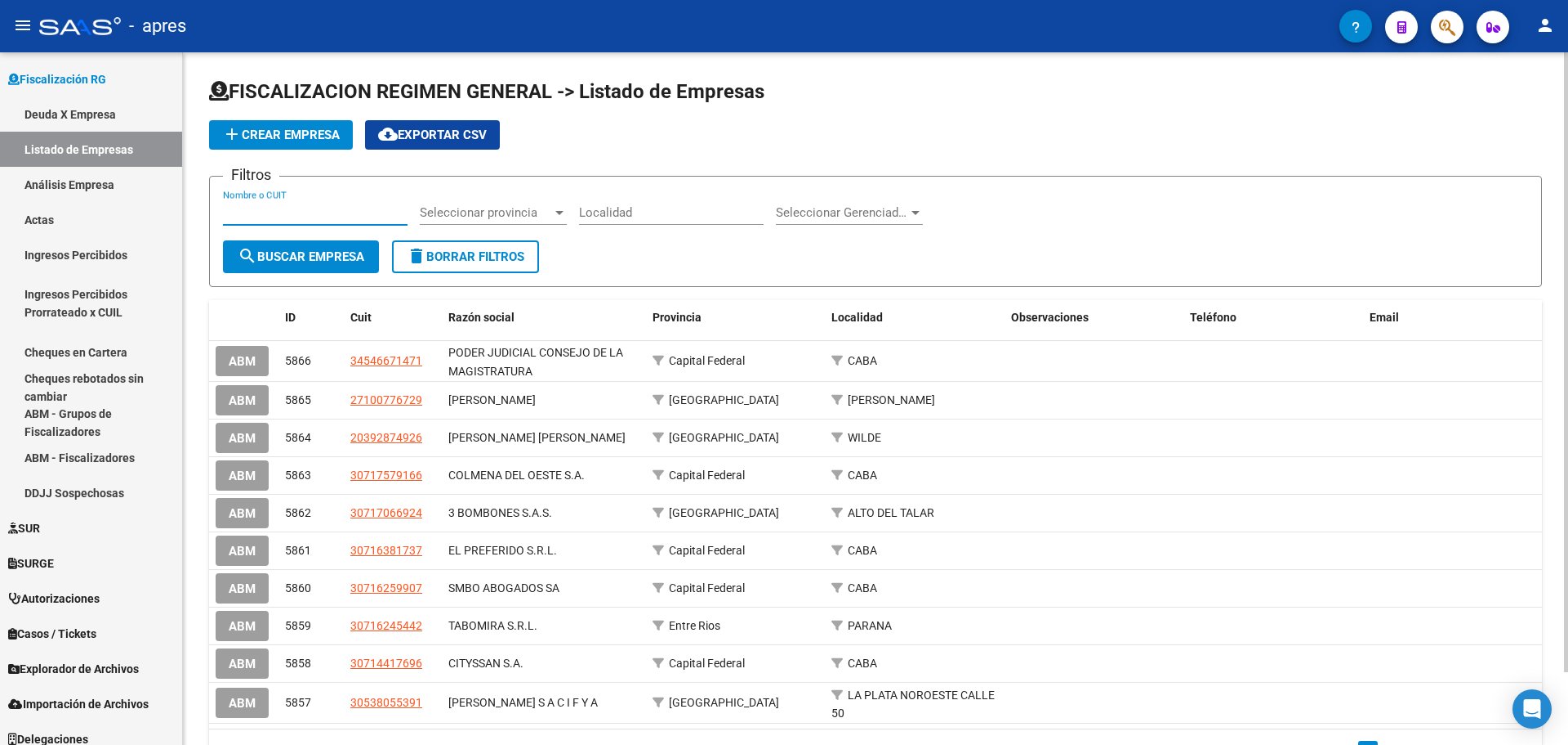
click at [300, 218] on input "Nombre o CUIT" at bounding box center [314, 212] width 185 height 15
paste input "33639308109"
type input "33639308109"
click at [313, 248] on button "search Buscar Empresa" at bounding box center [300, 257] width 156 height 33
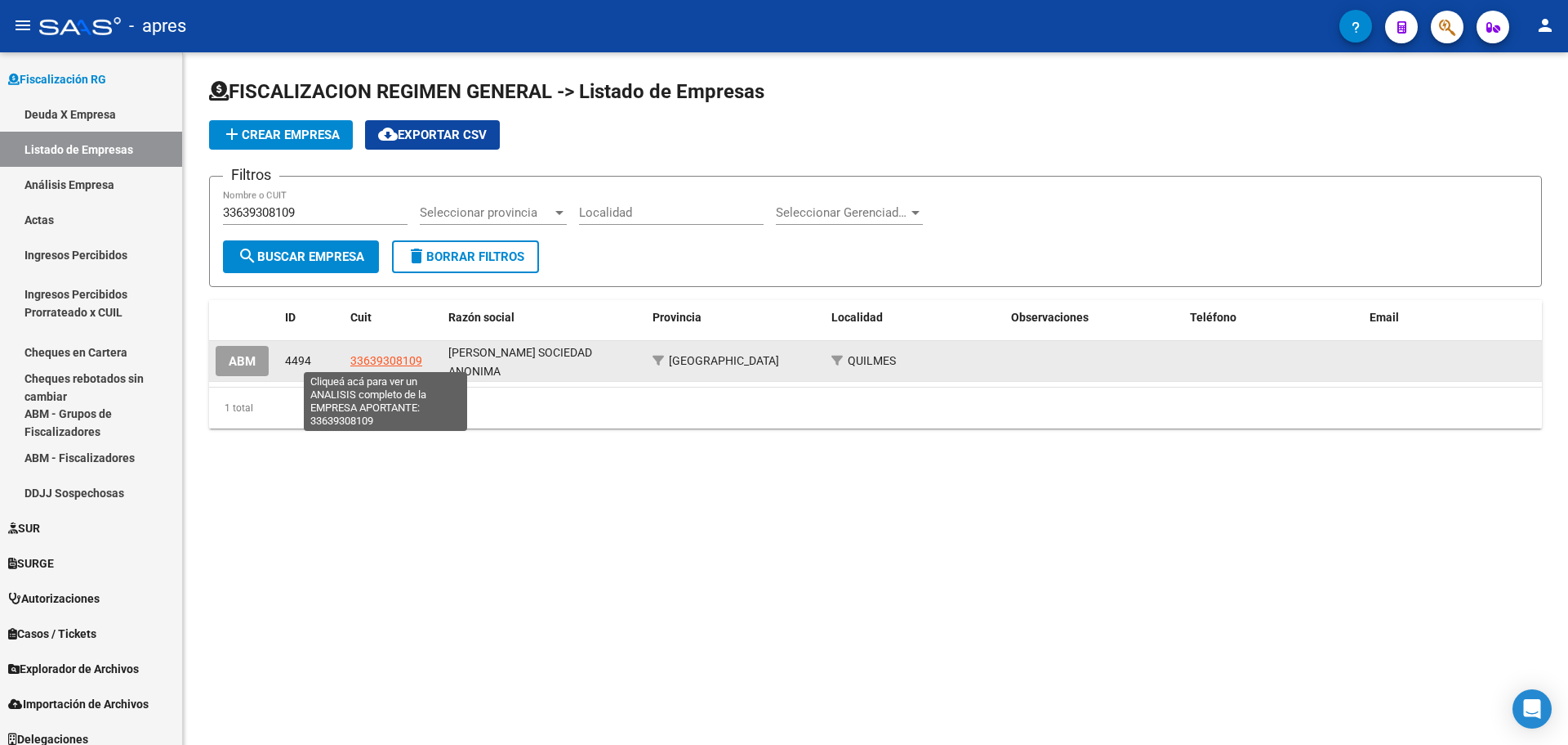
click at [378, 363] on span "33639308109" at bounding box center [386, 360] width 72 height 13
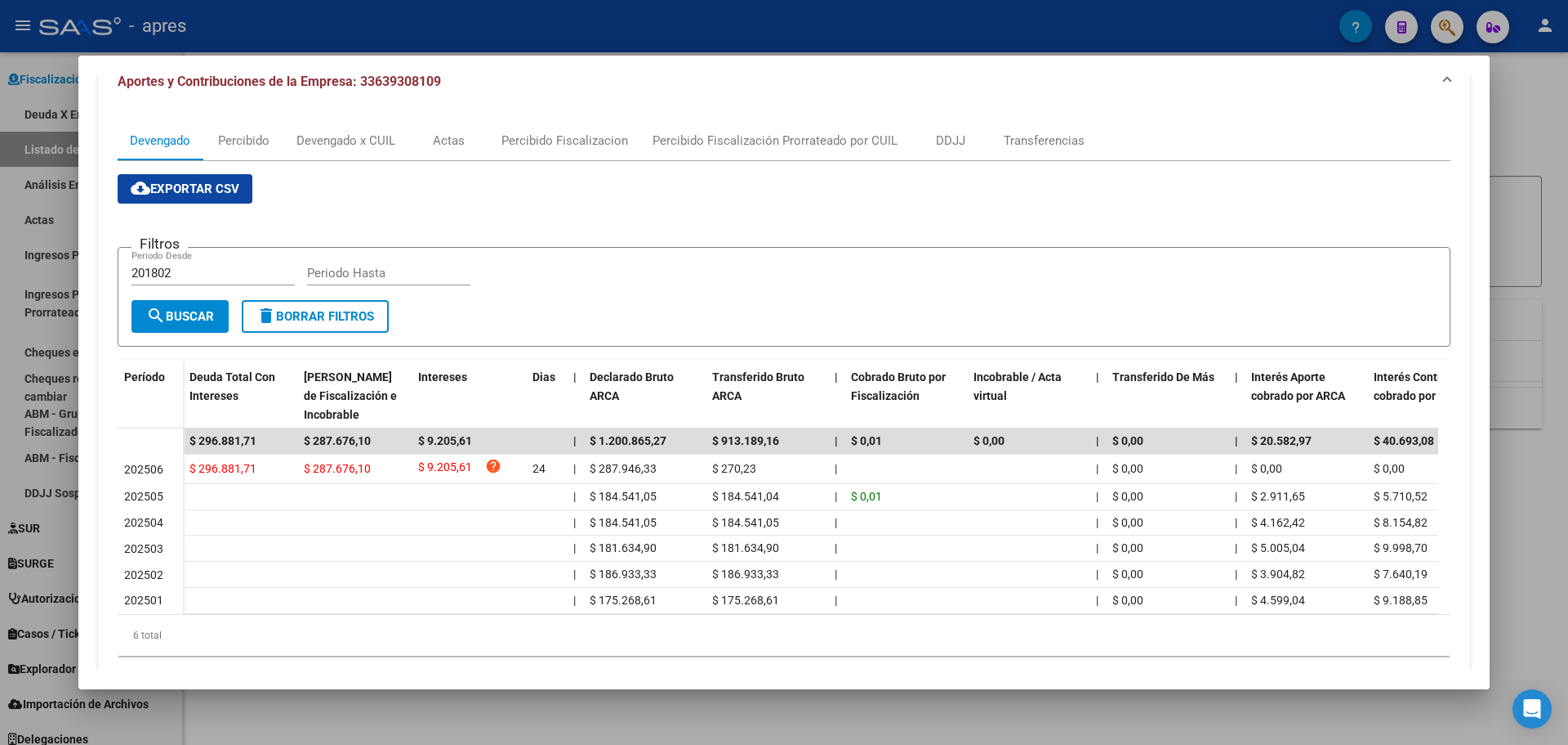
scroll to position [228, 0]
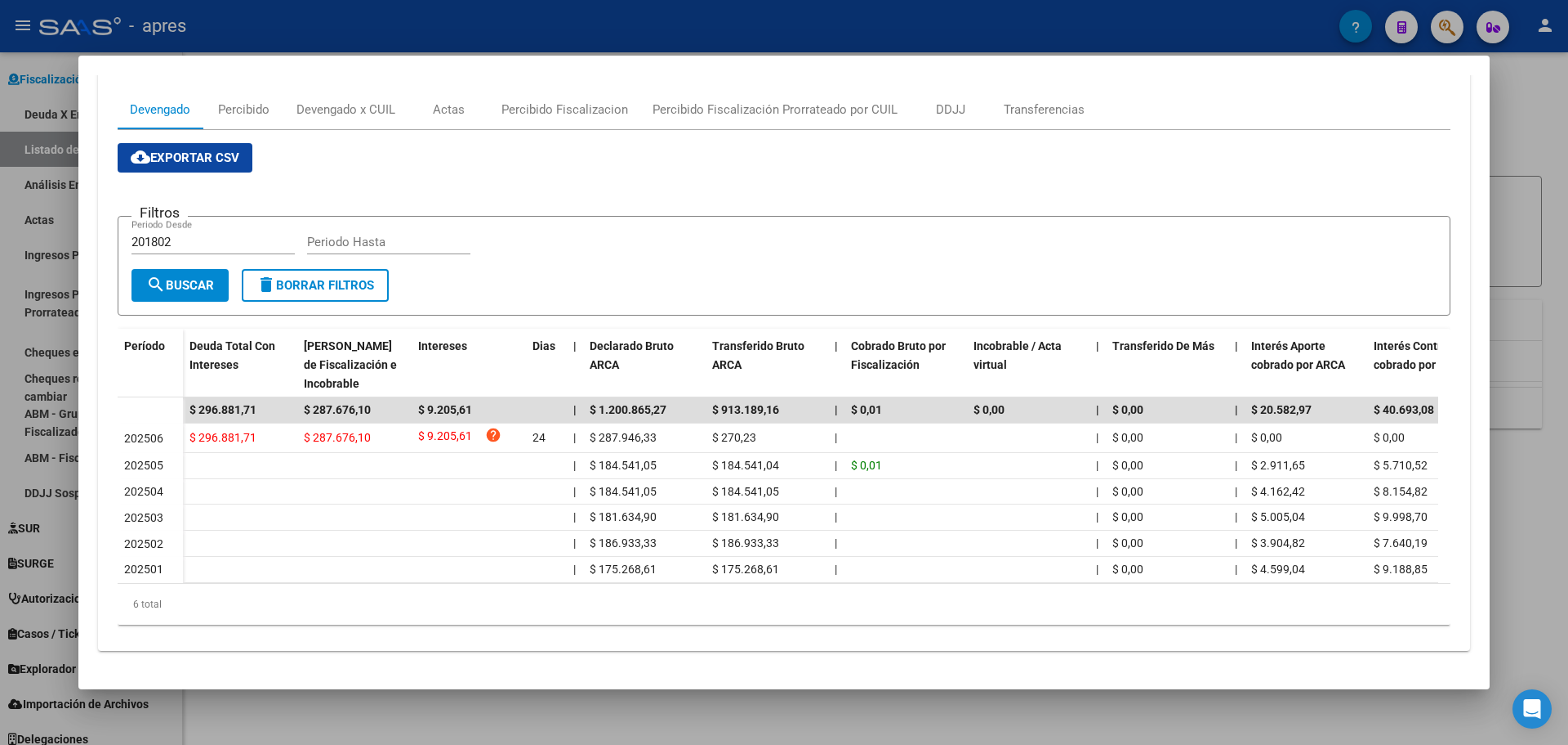
click at [450, 34] on div at bounding box center [784, 372] width 1568 height 745
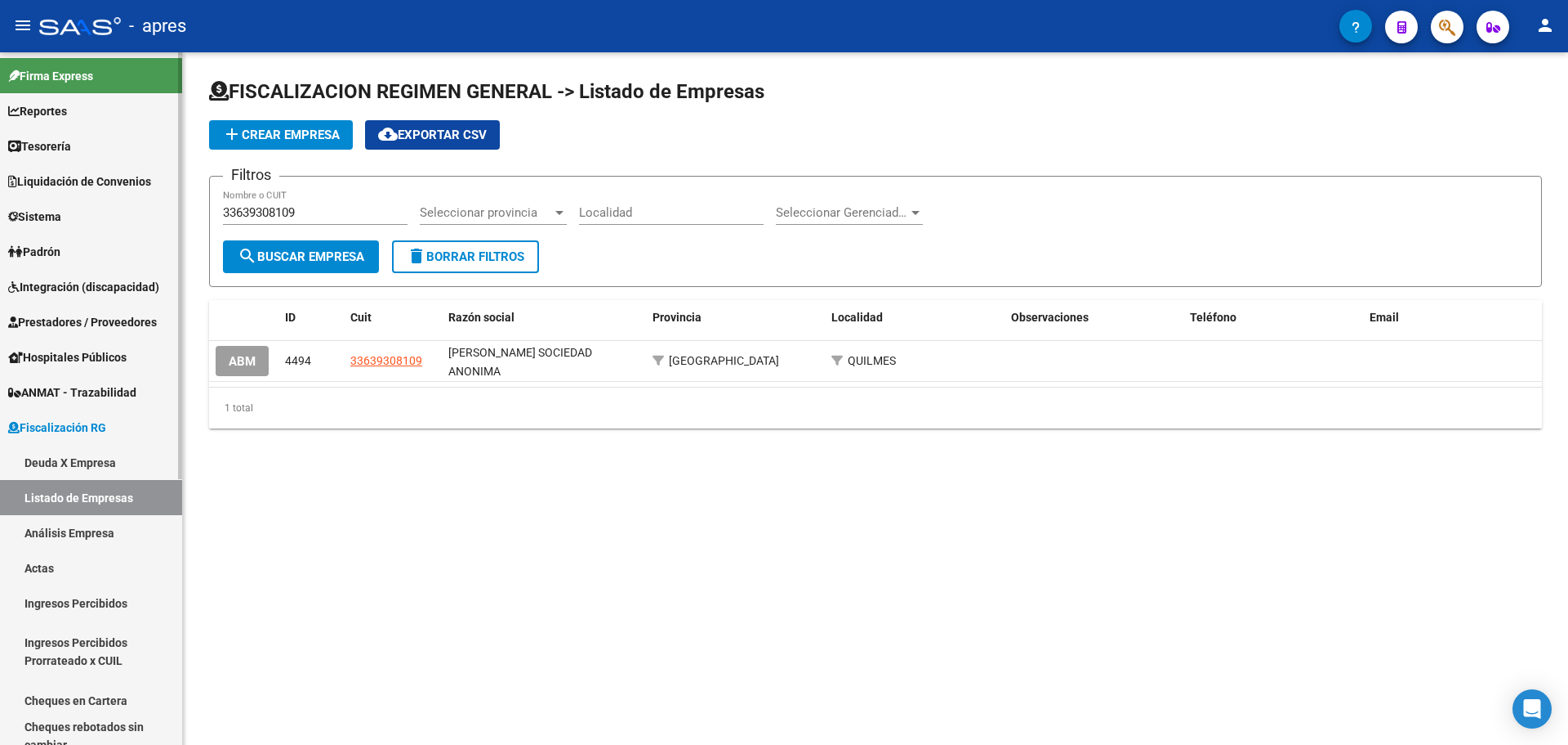
scroll to position [0, 0]
click at [55, 118] on span "Reportes" at bounding box center [37, 112] width 59 height 18
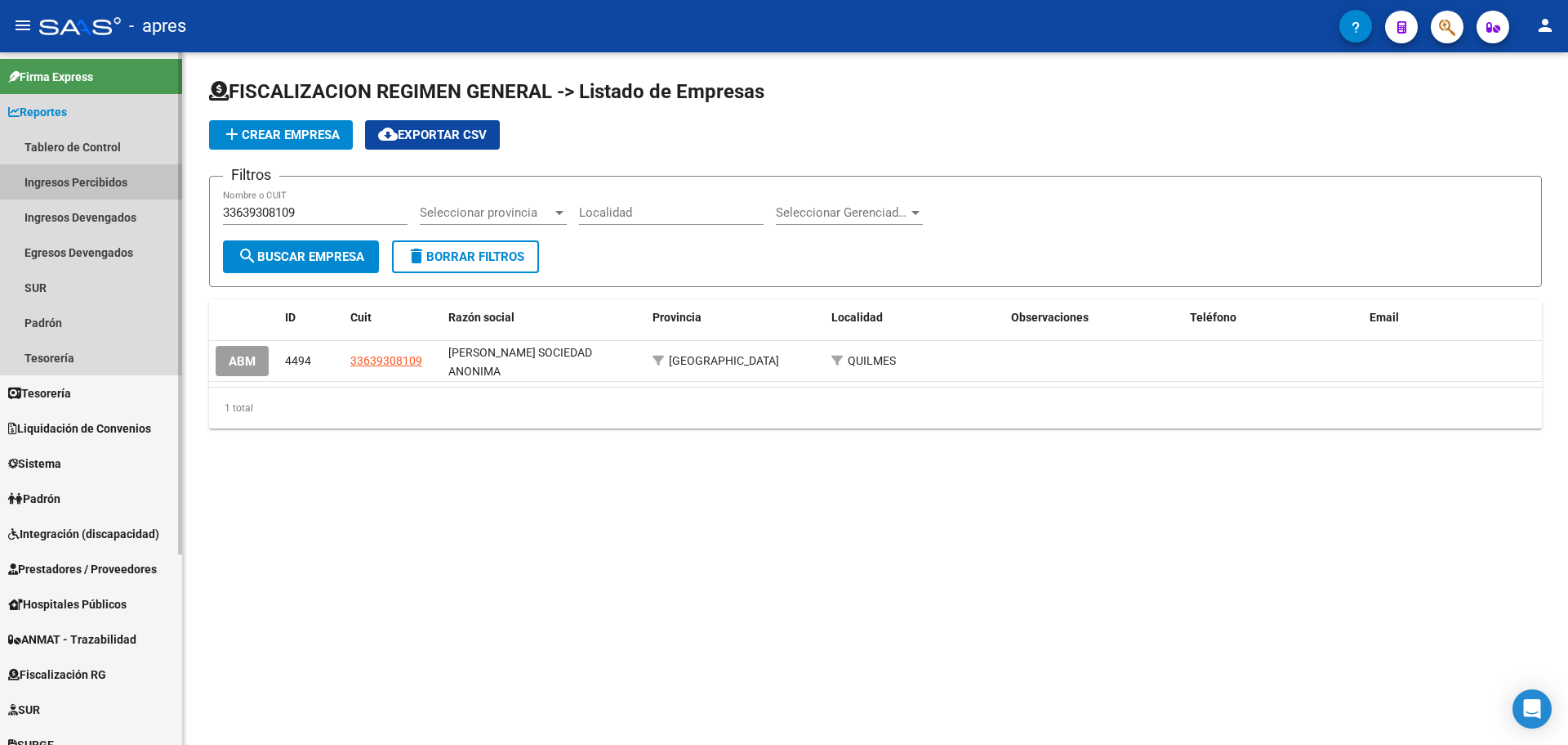
click at [63, 181] on link "Ingresos Percibidos" at bounding box center [91, 182] width 183 height 35
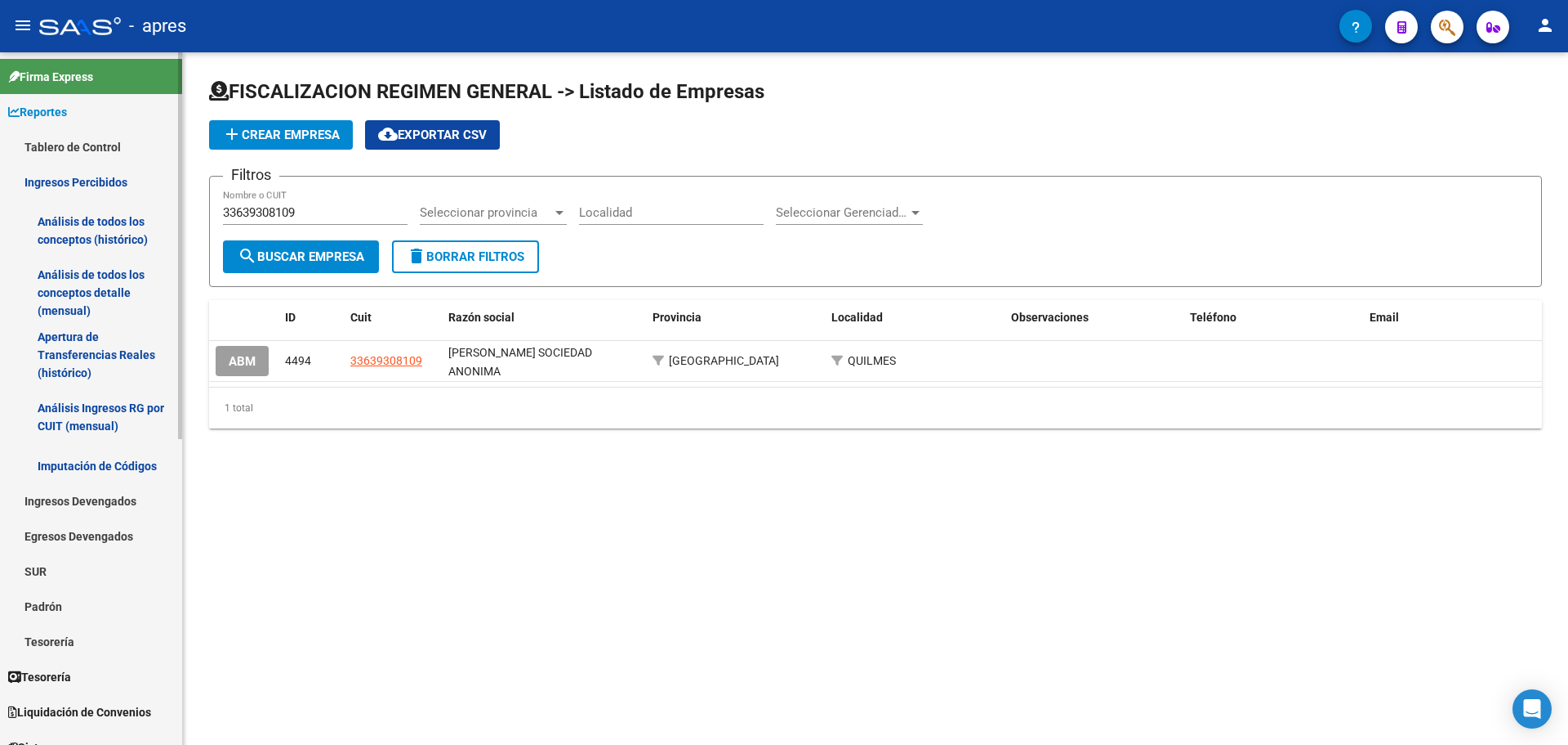
click at [92, 214] on link "Análisis de todos los conceptos (histórico)" at bounding box center [91, 231] width 183 height 62
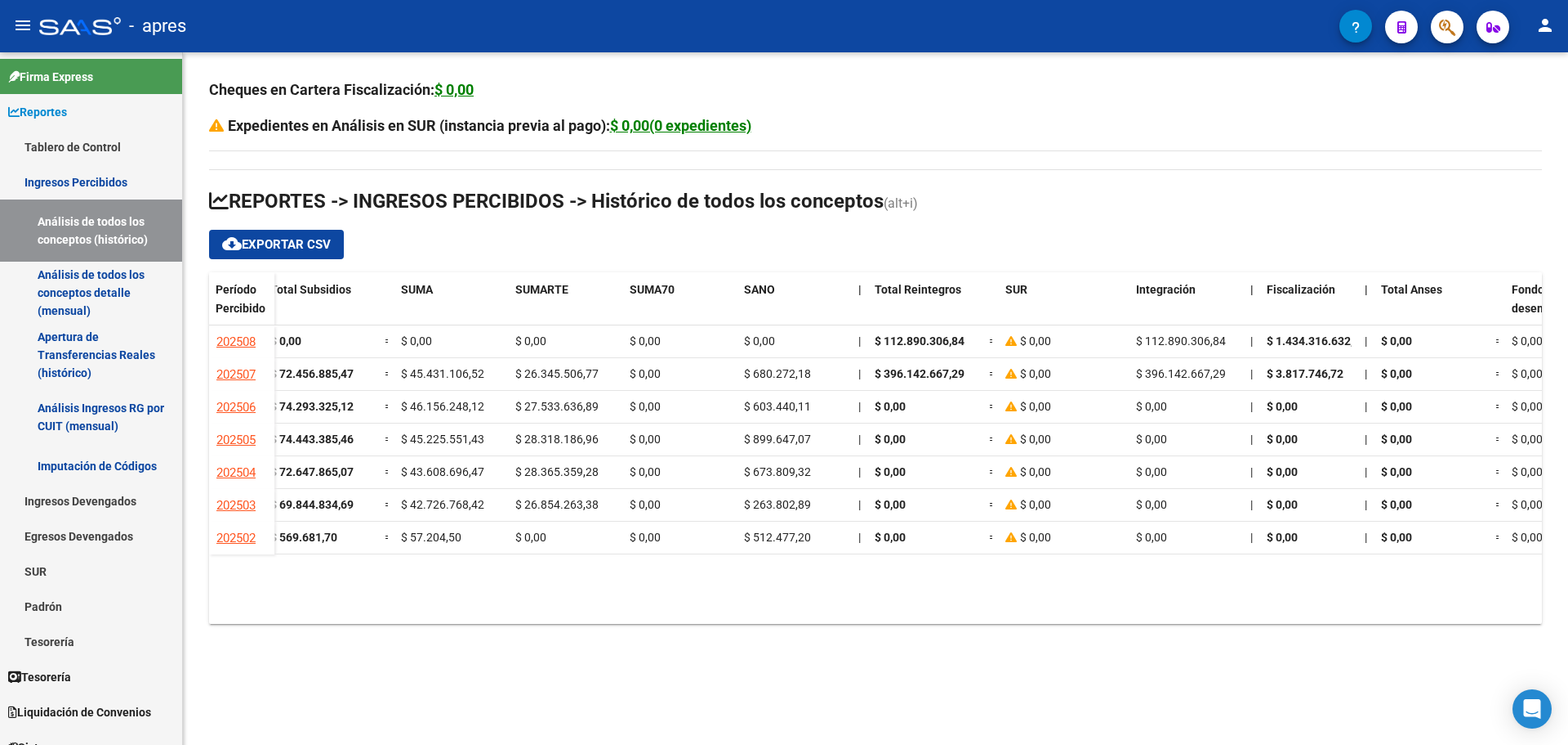
scroll to position [0, 855]
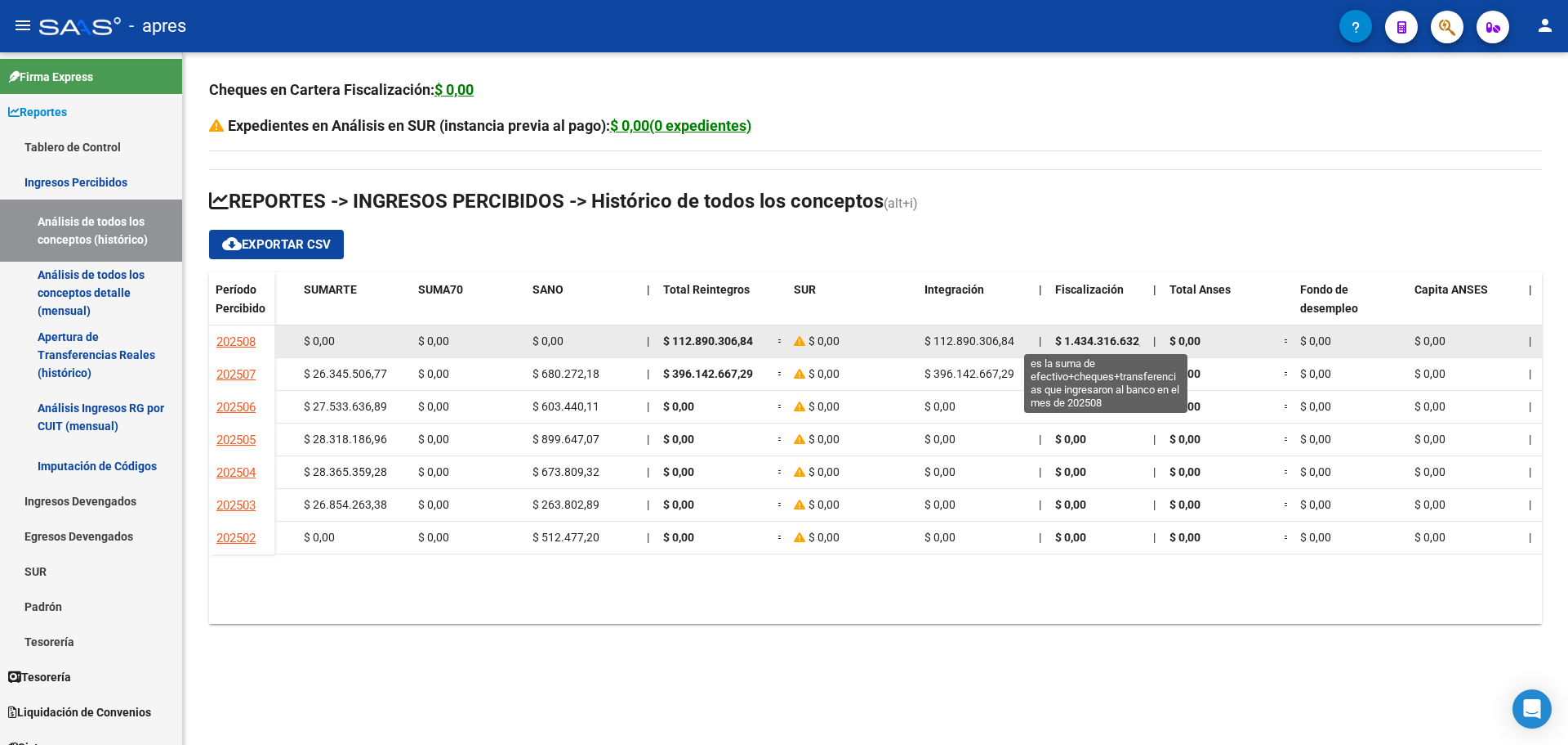
click at [1112, 346] on span "$ 1.434.316.632,41" at bounding box center [1105, 341] width 100 height 13
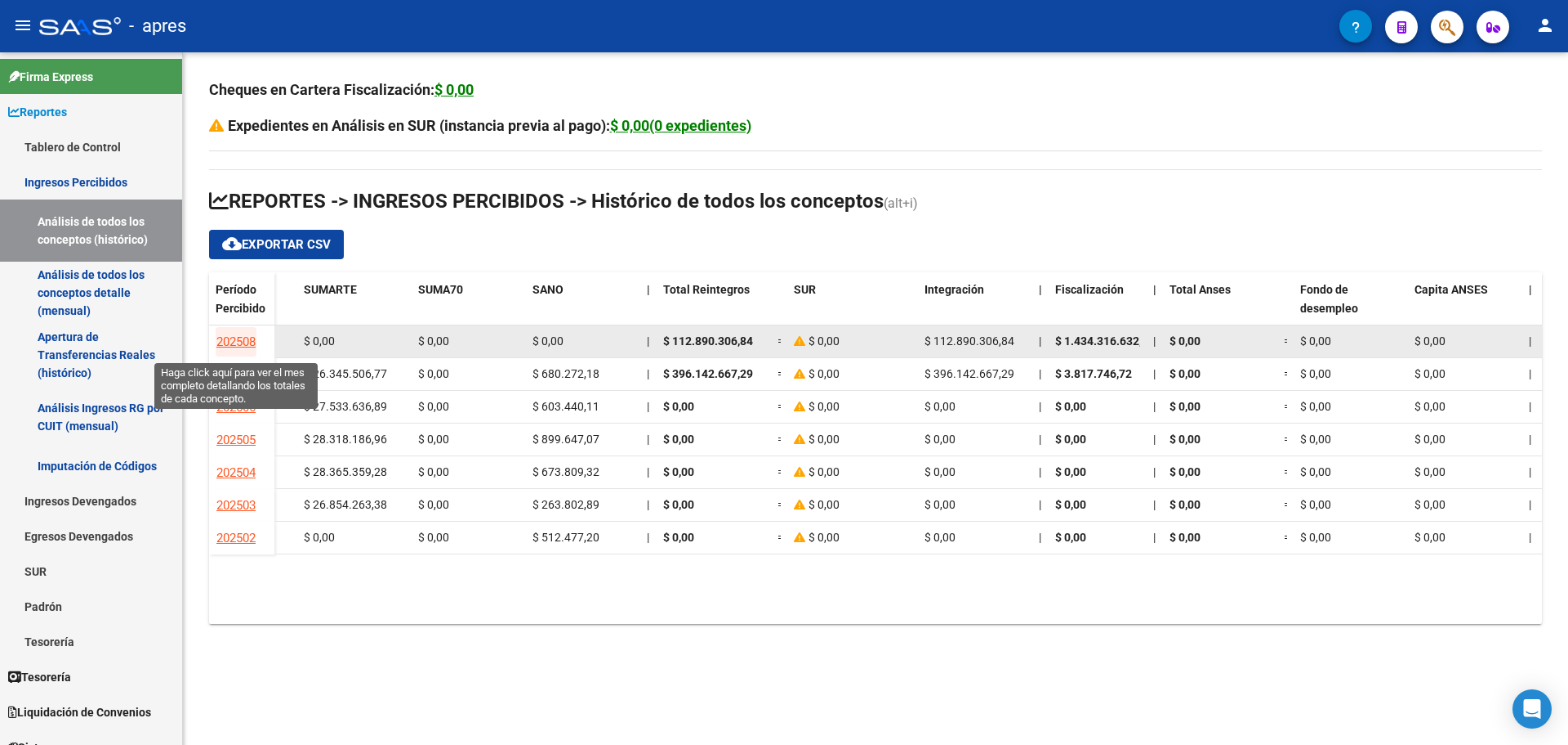
click at [235, 339] on span "202508" at bounding box center [236, 342] width 39 height 15
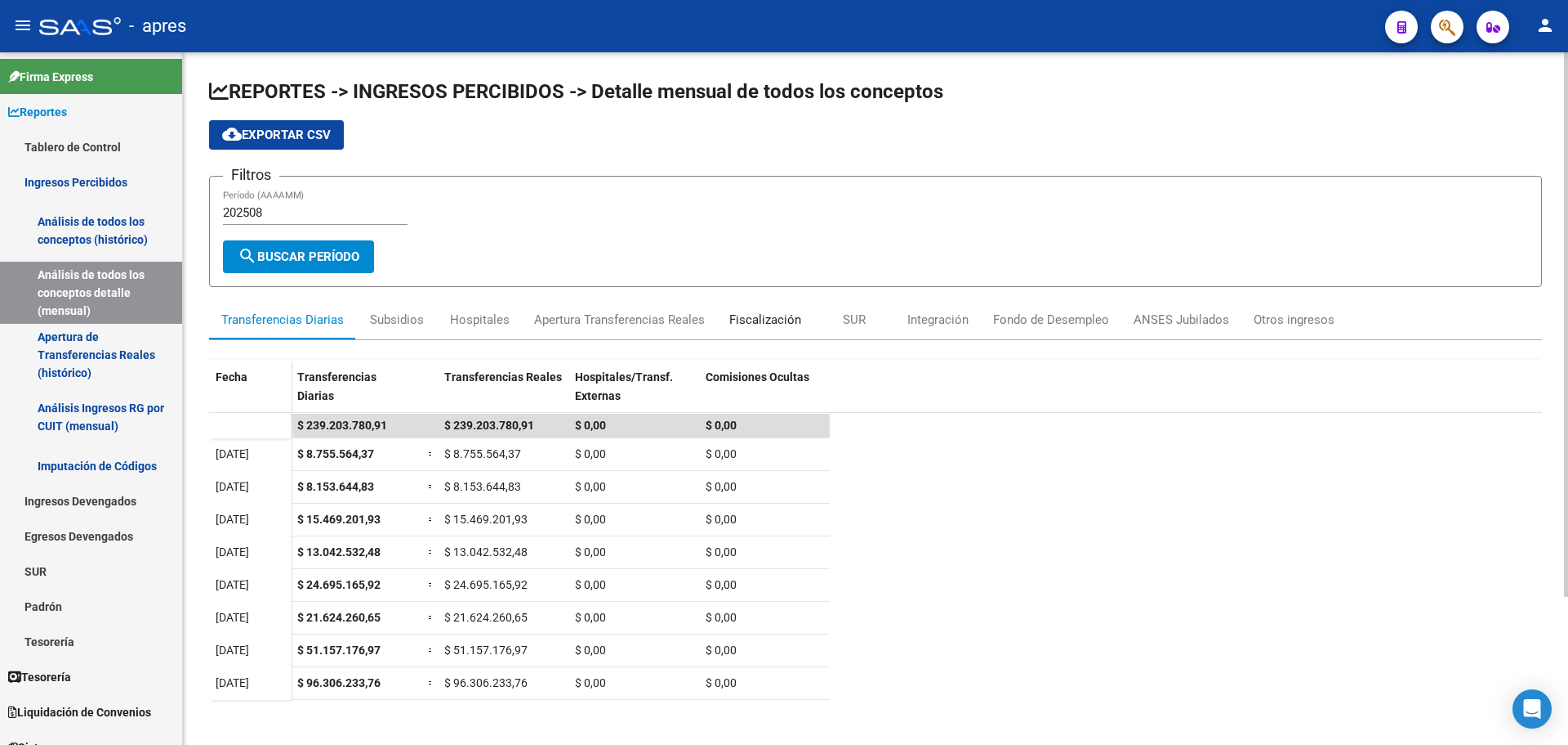
click at [756, 325] on div "Fiscalización" at bounding box center [766, 320] width 72 height 18
